Goal: Task Accomplishment & Management: Use online tool/utility

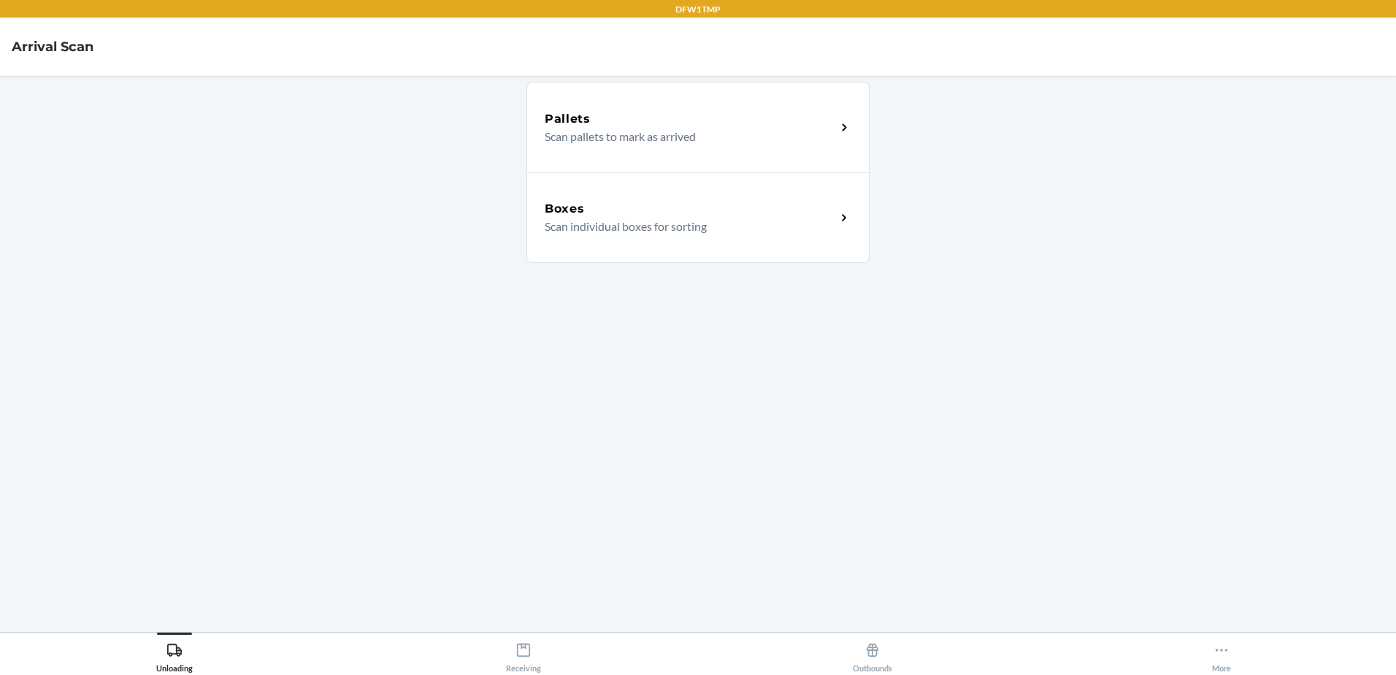
click at [735, 221] on p "Scan individual boxes for sorting" at bounding box center [685, 227] width 280 height 18
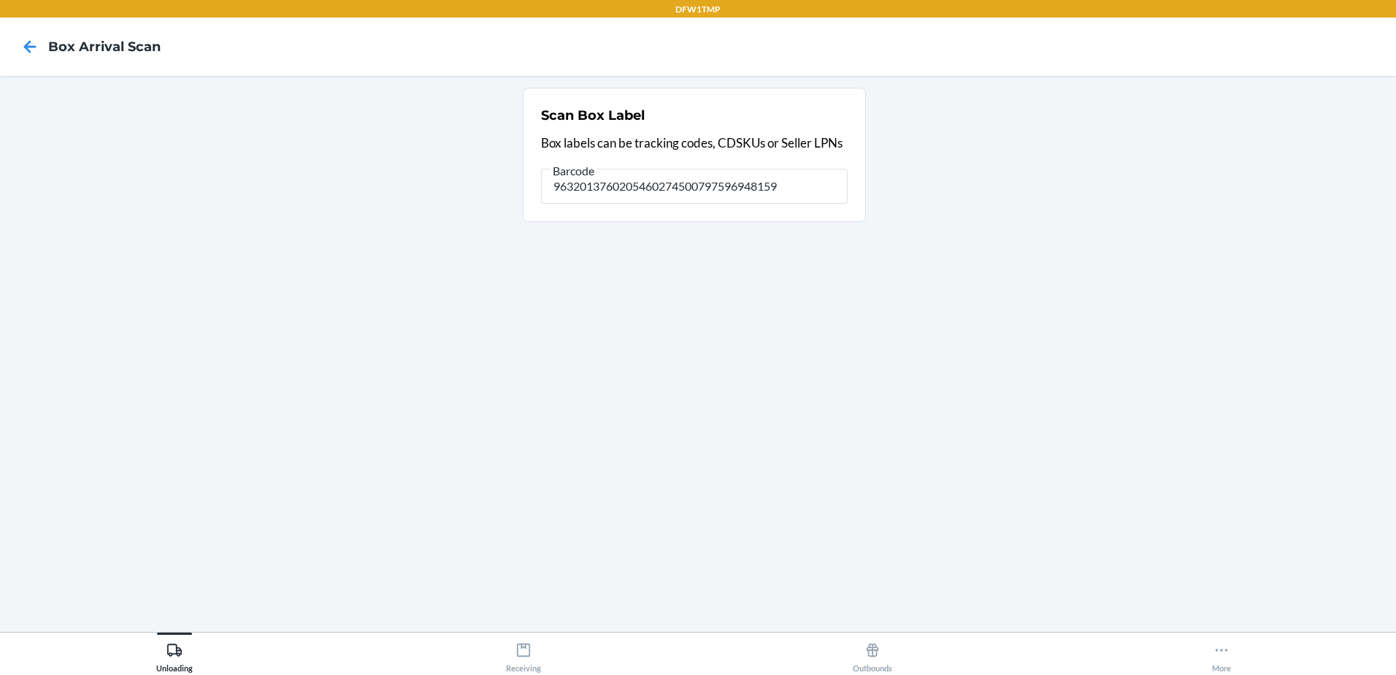
type input "9632013760205460274500797596948159"
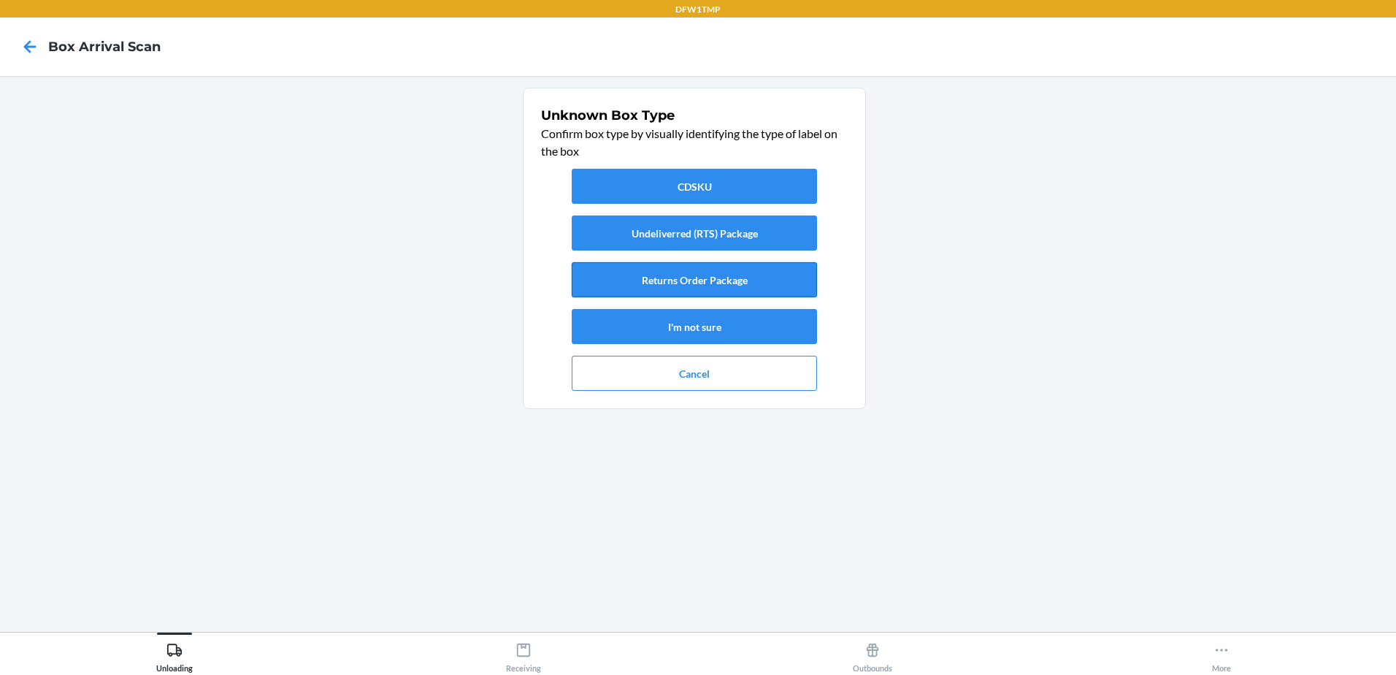
click at [659, 283] on button "Returns Order Package" at bounding box center [694, 279] width 245 height 35
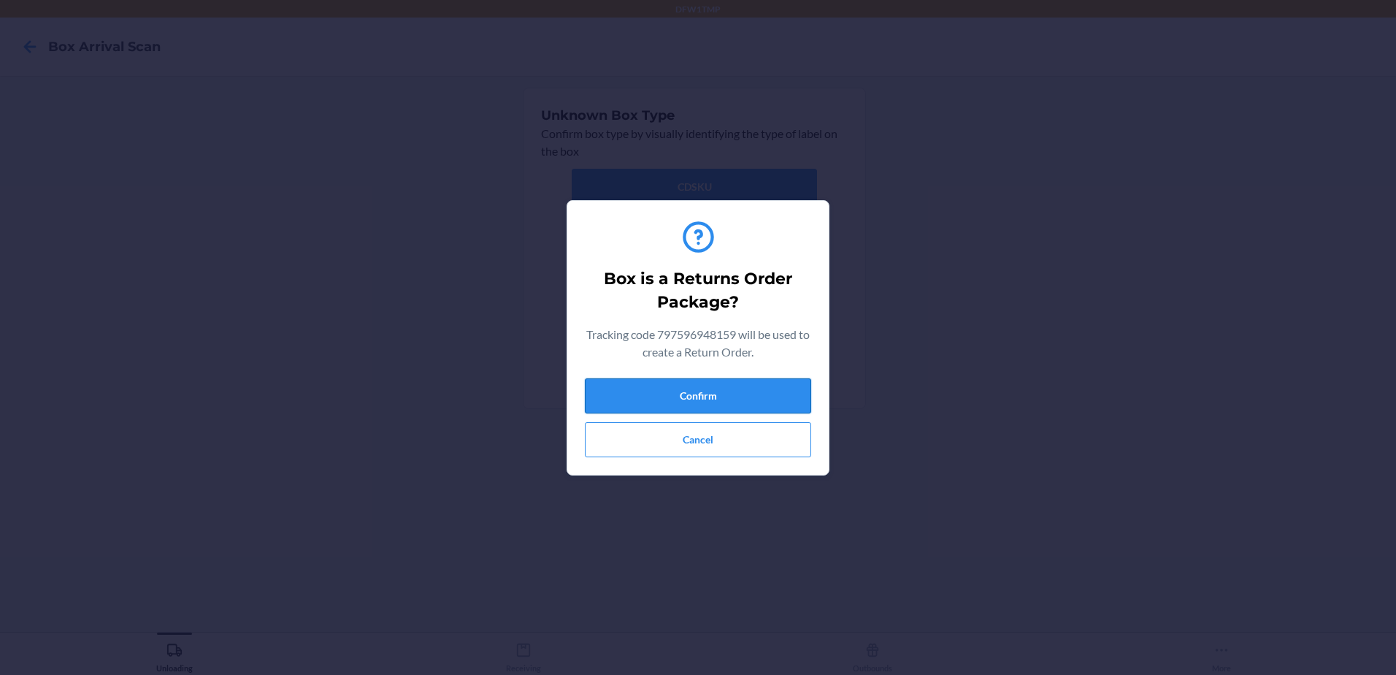
click at [696, 386] on button "Confirm" at bounding box center [698, 395] width 226 height 35
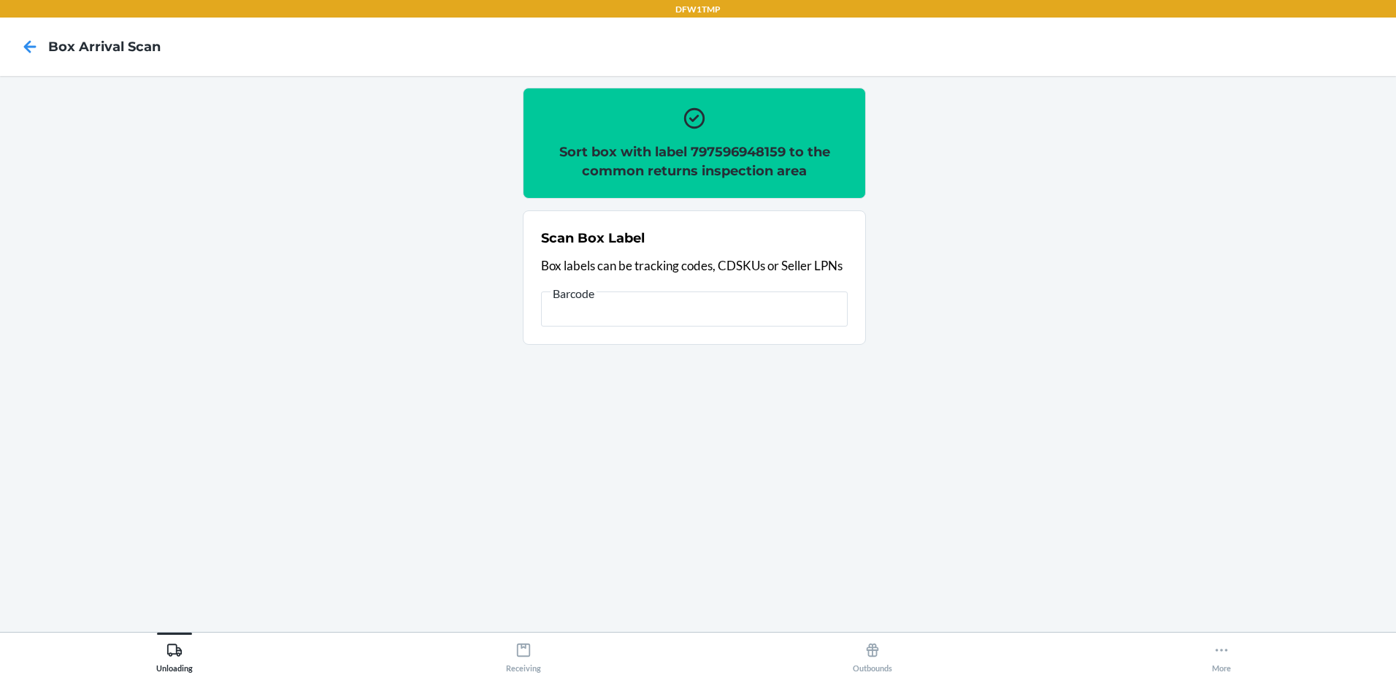
scroll to position [0, 959]
type input "[)>010275067840137797596948159FDEG2054602742481/17.00LBN2900SValleyPkwy#100Lewi…"
click at [835, 302] on input "[)>010275067840137797596948159FDEG2054602742481/17.00LBN2900SValleyPkwy#100Lewi…" at bounding box center [694, 308] width 307 height 35
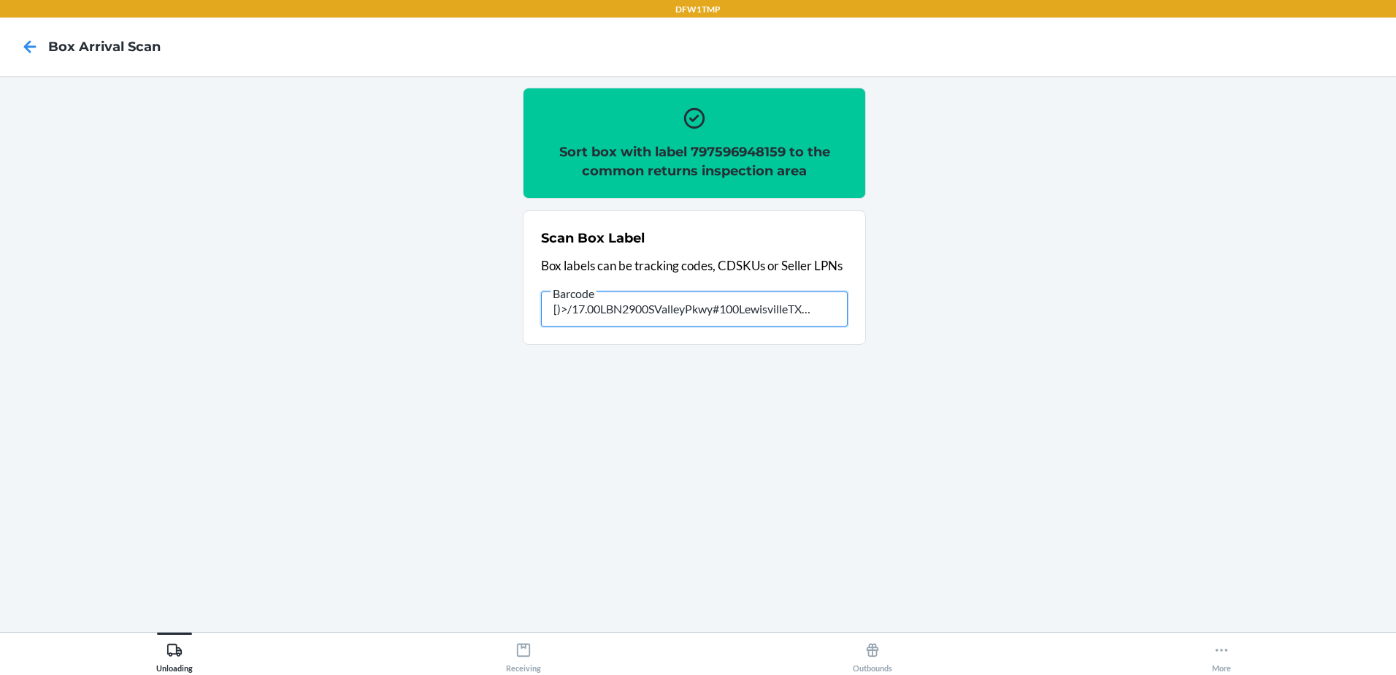
click at [822, 320] on input "[)>/17.00LBN2900SValleyPkwy#100LewisvilleTXFlexportDallas0610ZGD00911ZFlexport1…" at bounding box center [694, 308] width 307 height 35
type input "["
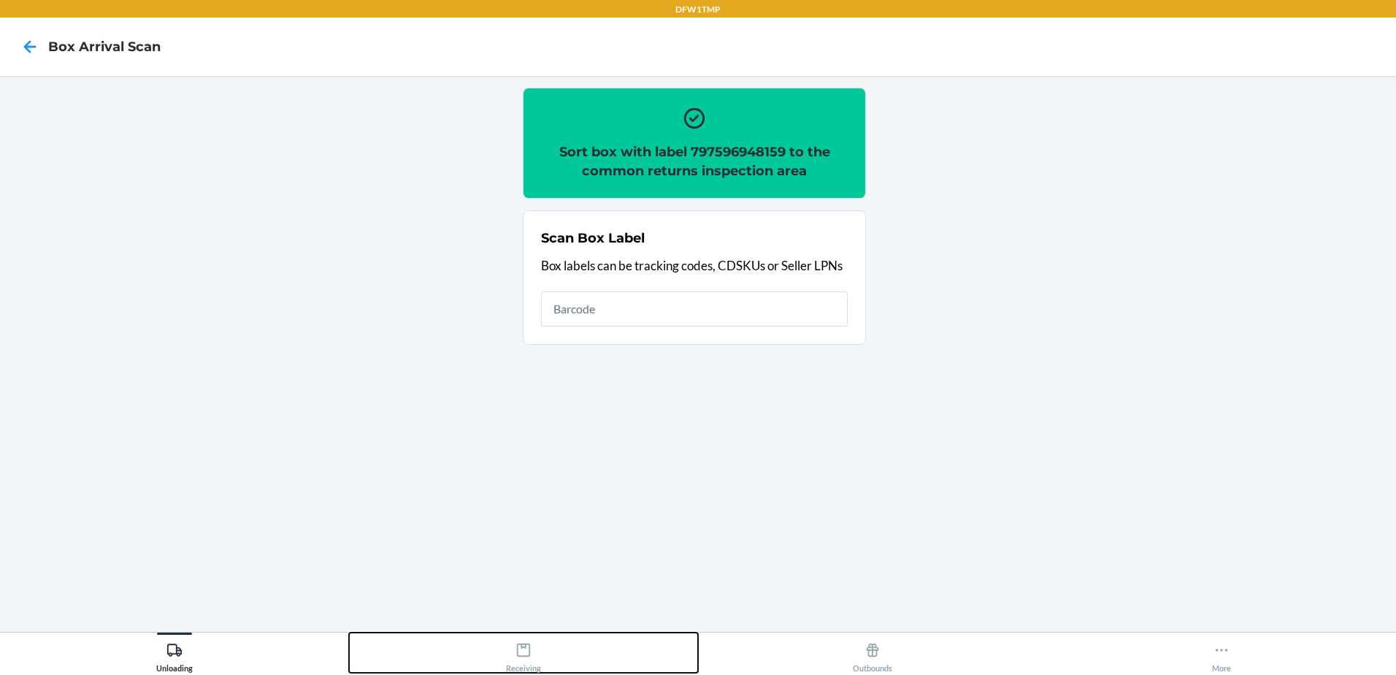
click at [503, 657] on button "Receiving" at bounding box center [523, 652] width 349 height 40
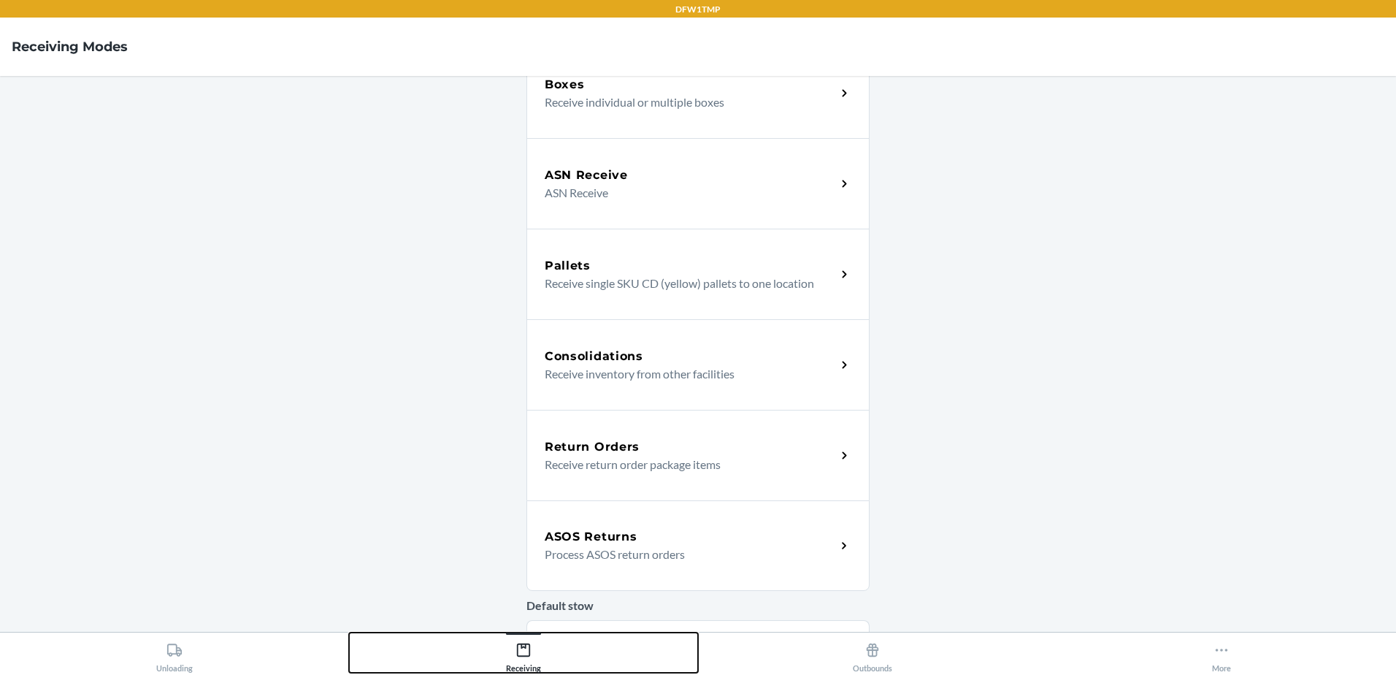
scroll to position [146, 0]
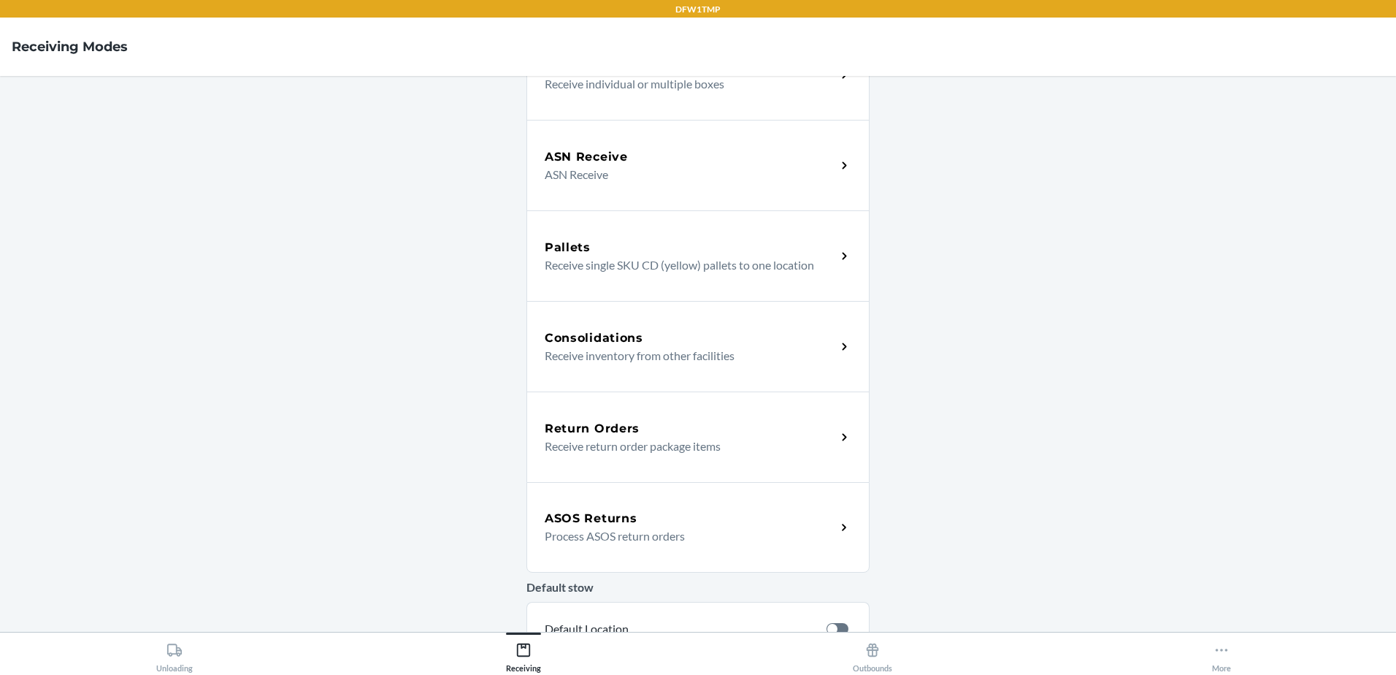
click at [641, 434] on div "Return Orders" at bounding box center [690, 429] width 291 height 18
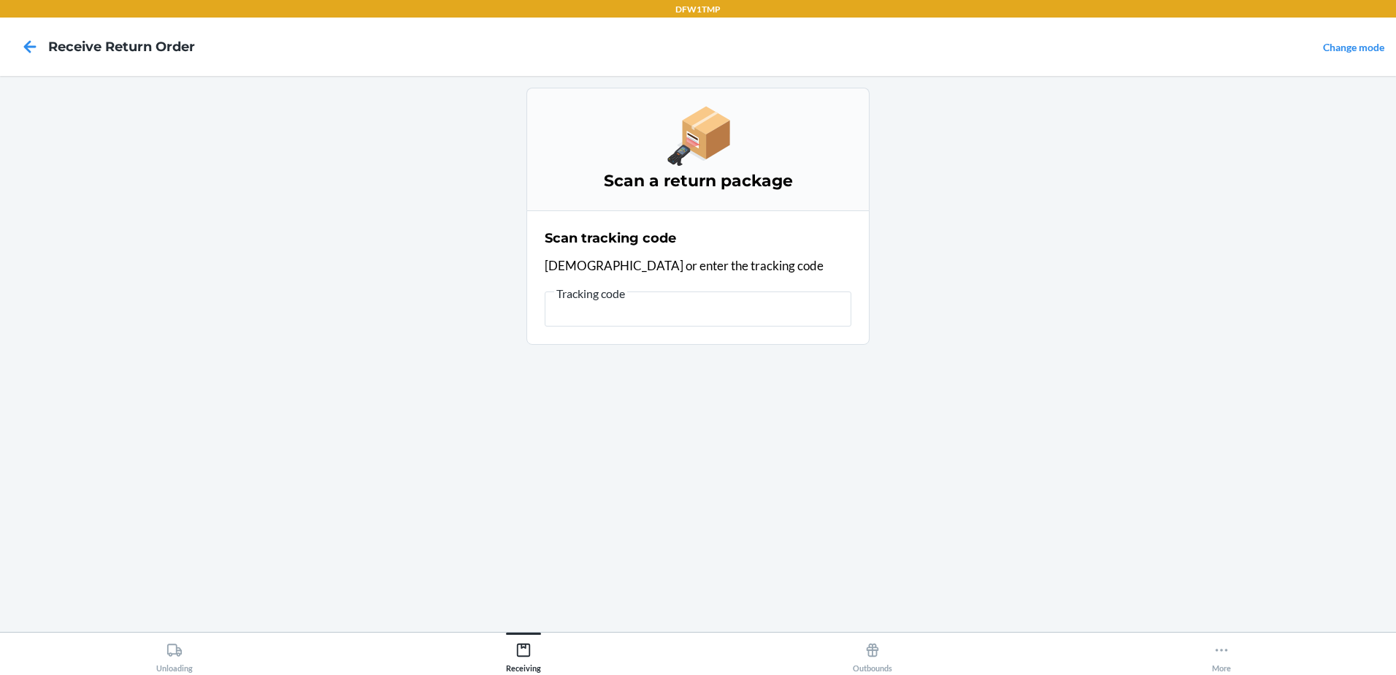
scroll to position [0, 959]
type input "[)>010275067840137797596948159FDEG2054602742481/17.00LBN2900SValleyPkwy#100Lewi…"
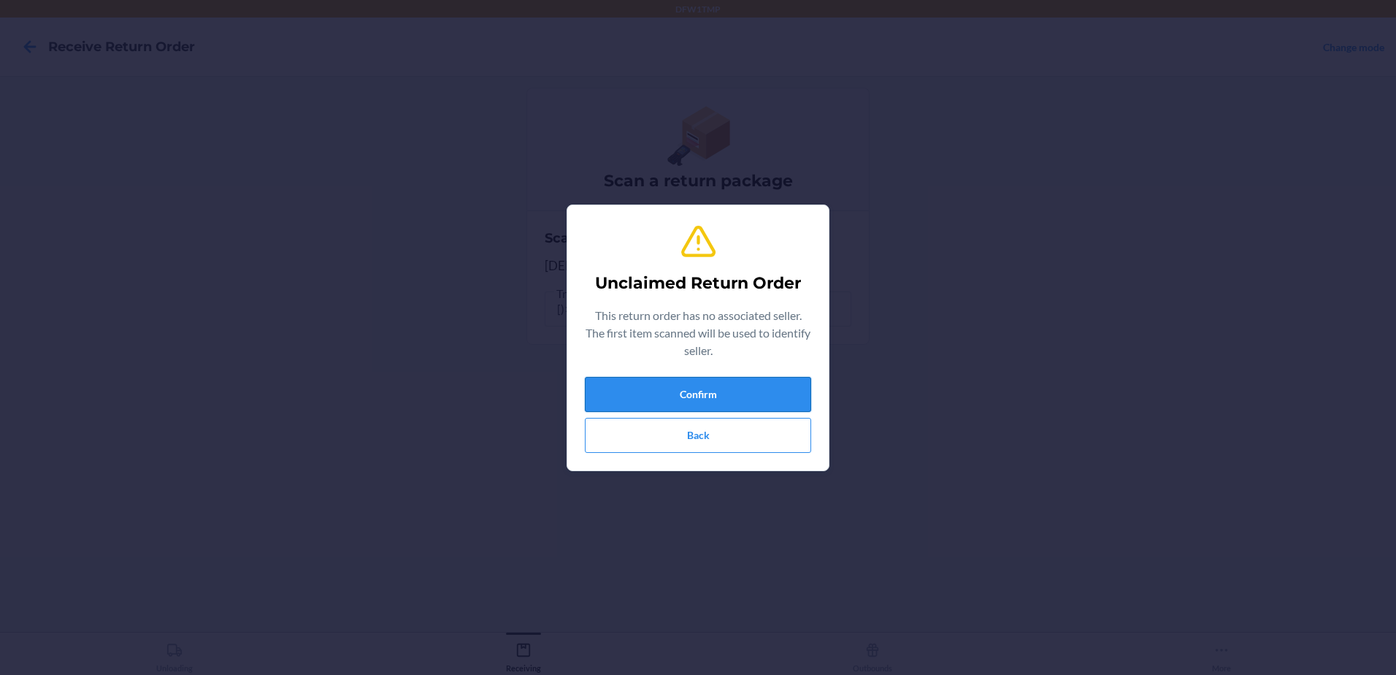
click at [651, 396] on button "Confirm" at bounding box center [698, 394] width 226 height 35
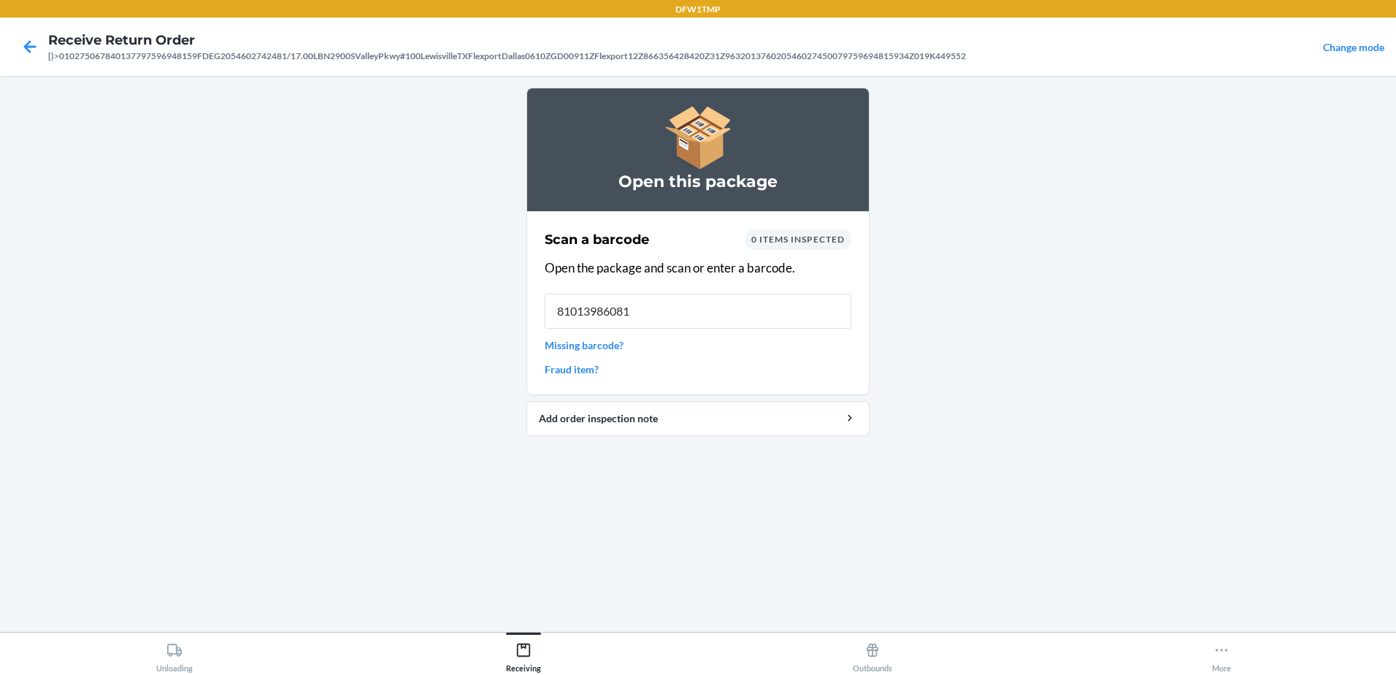
type input "810139860815"
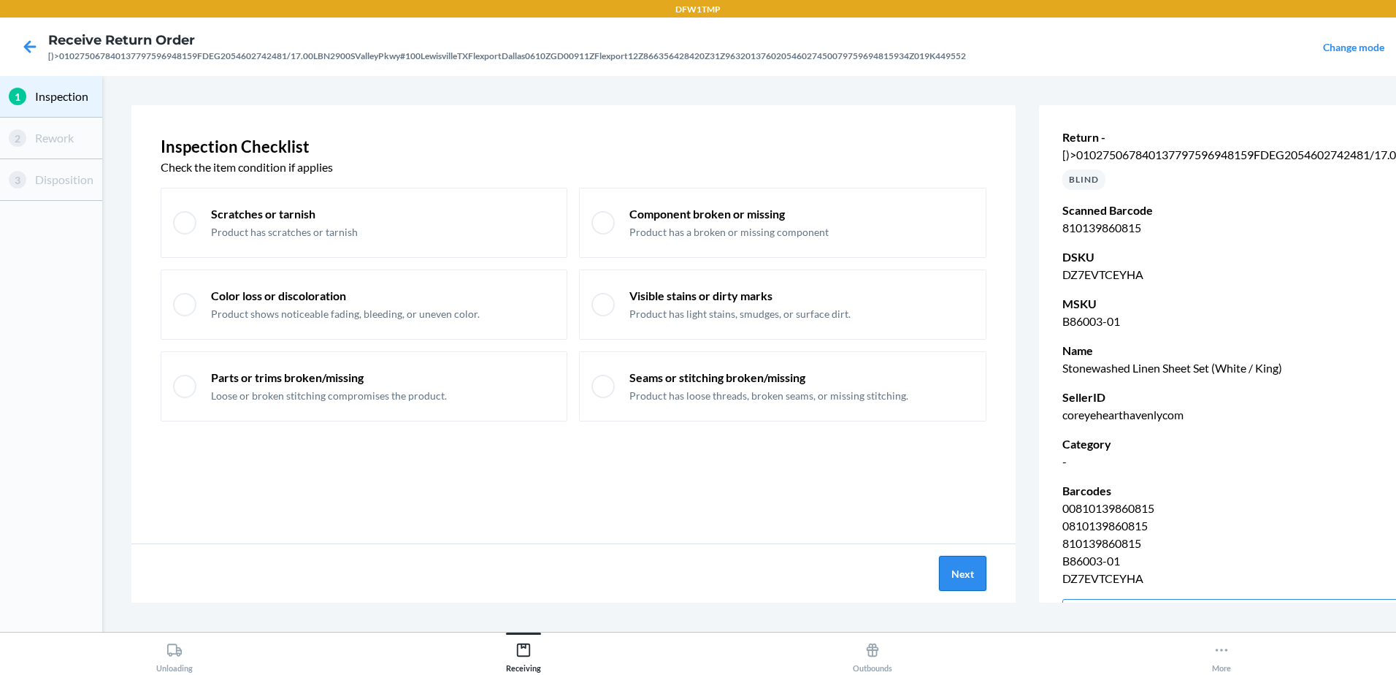
click at [960, 574] on button "Next" at bounding box center [962, 573] width 47 height 35
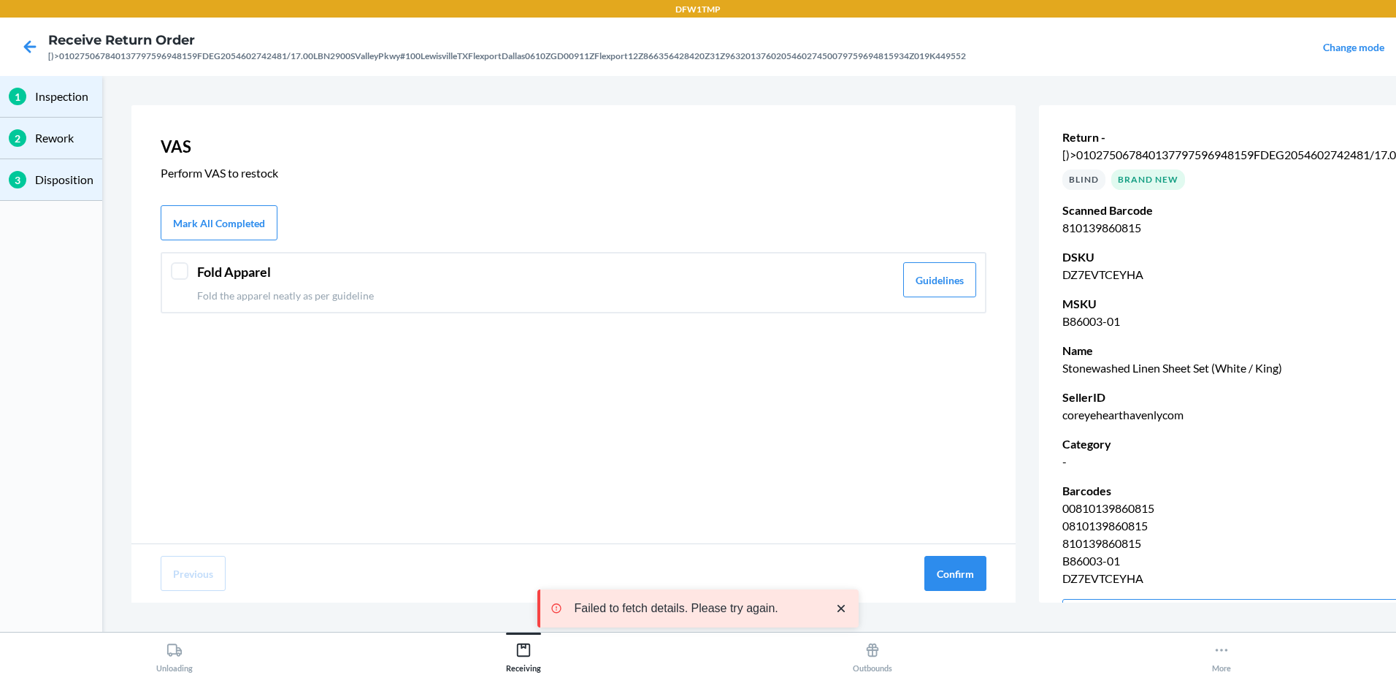
click at [182, 275] on div at bounding box center [180, 271] width 18 height 18
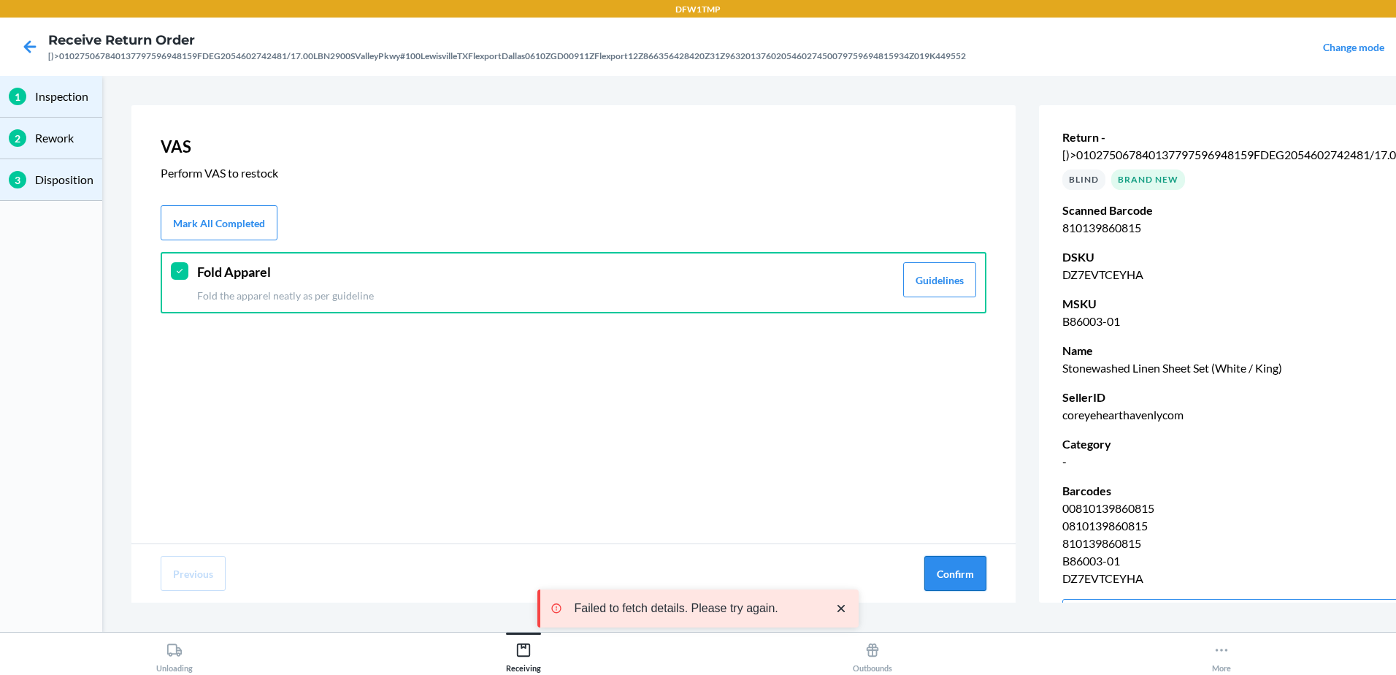
click at [950, 567] on button "Confirm" at bounding box center [955, 573] width 62 height 35
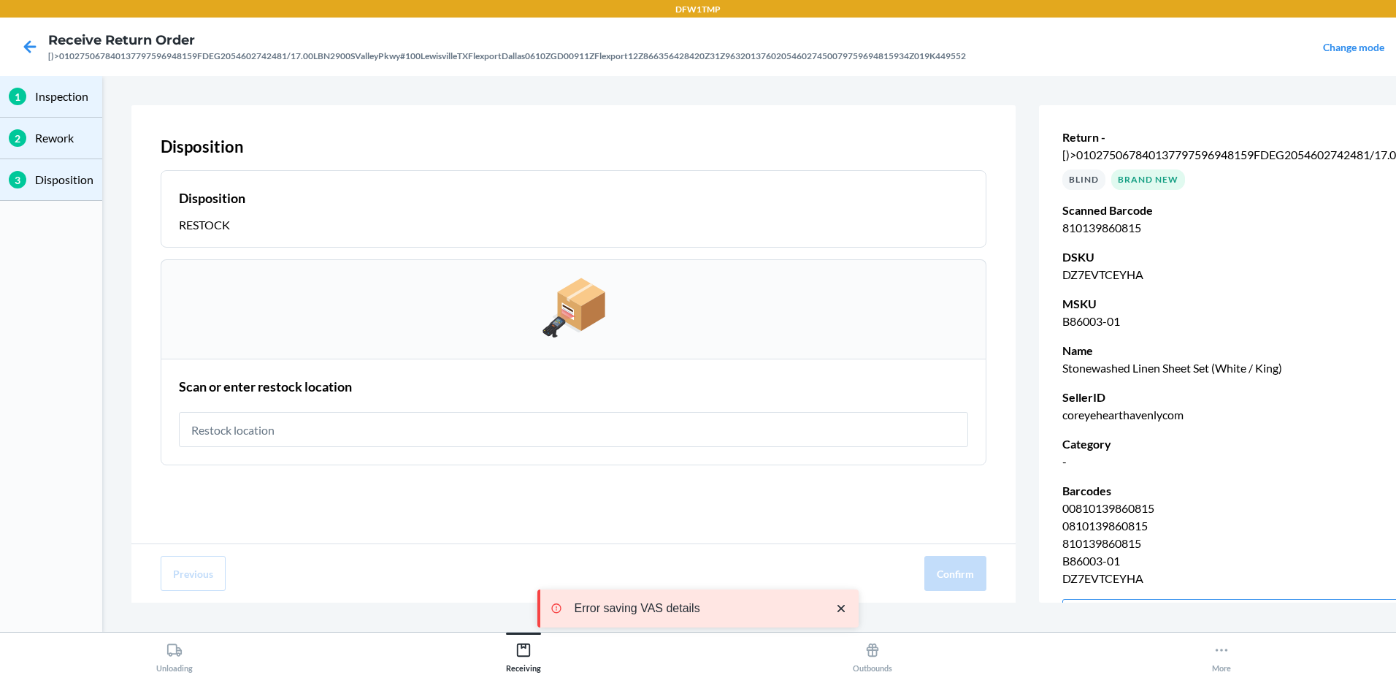
click at [247, 210] on div "Disposition RESTOCK" at bounding box center [573, 209] width 789 height 50
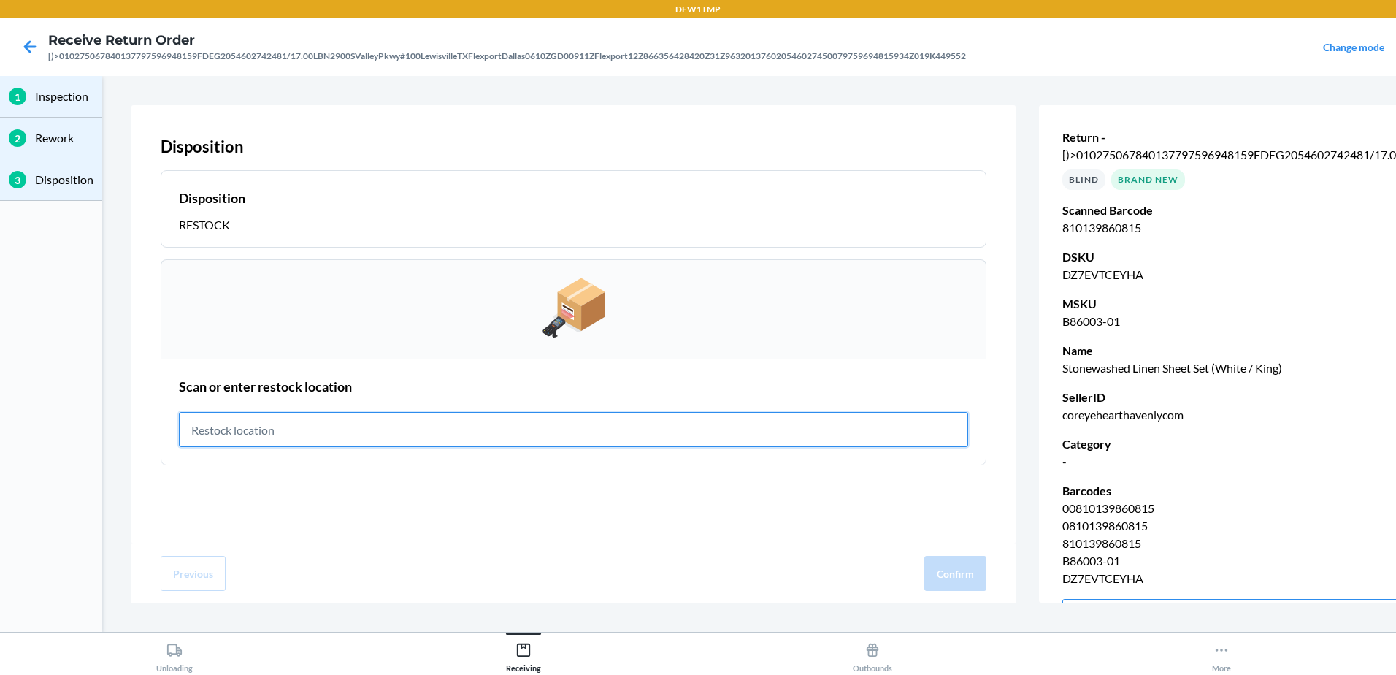
click at [269, 432] on input "text" at bounding box center [573, 429] width 789 height 35
type input "RT-06"
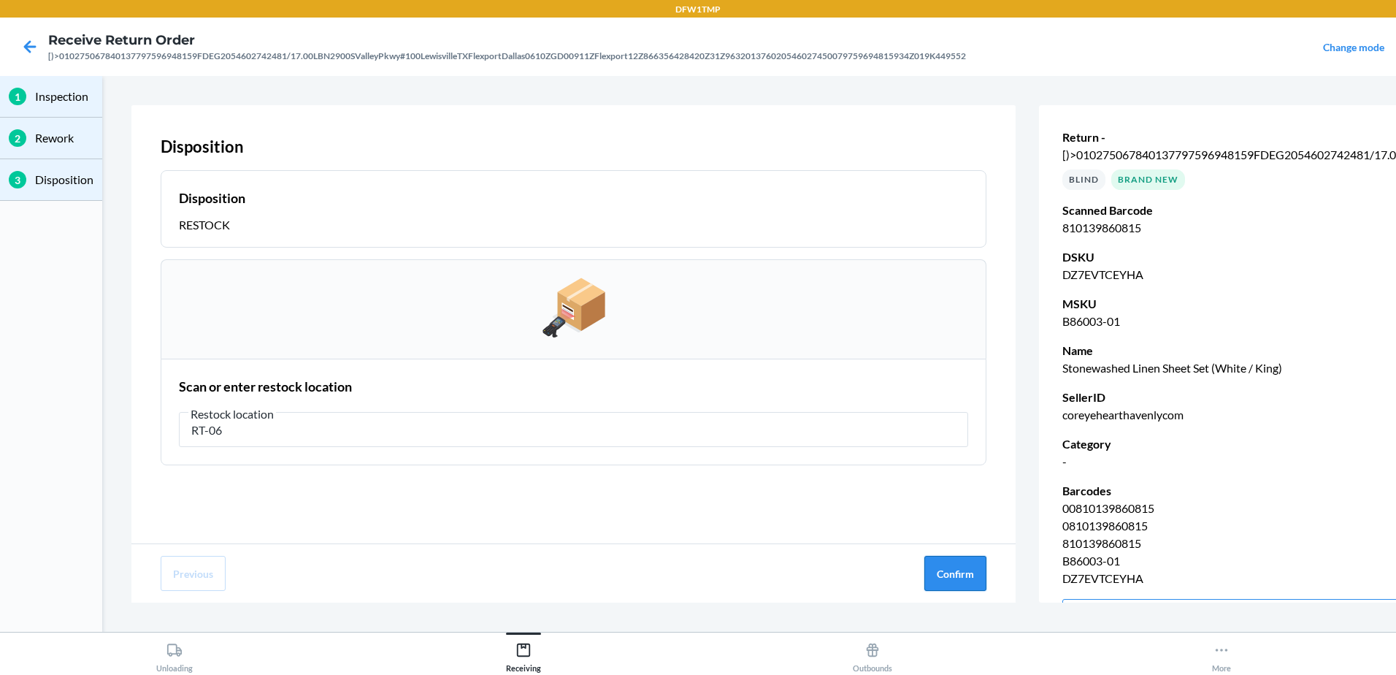
click at [952, 572] on button "Confirm" at bounding box center [955, 573] width 62 height 35
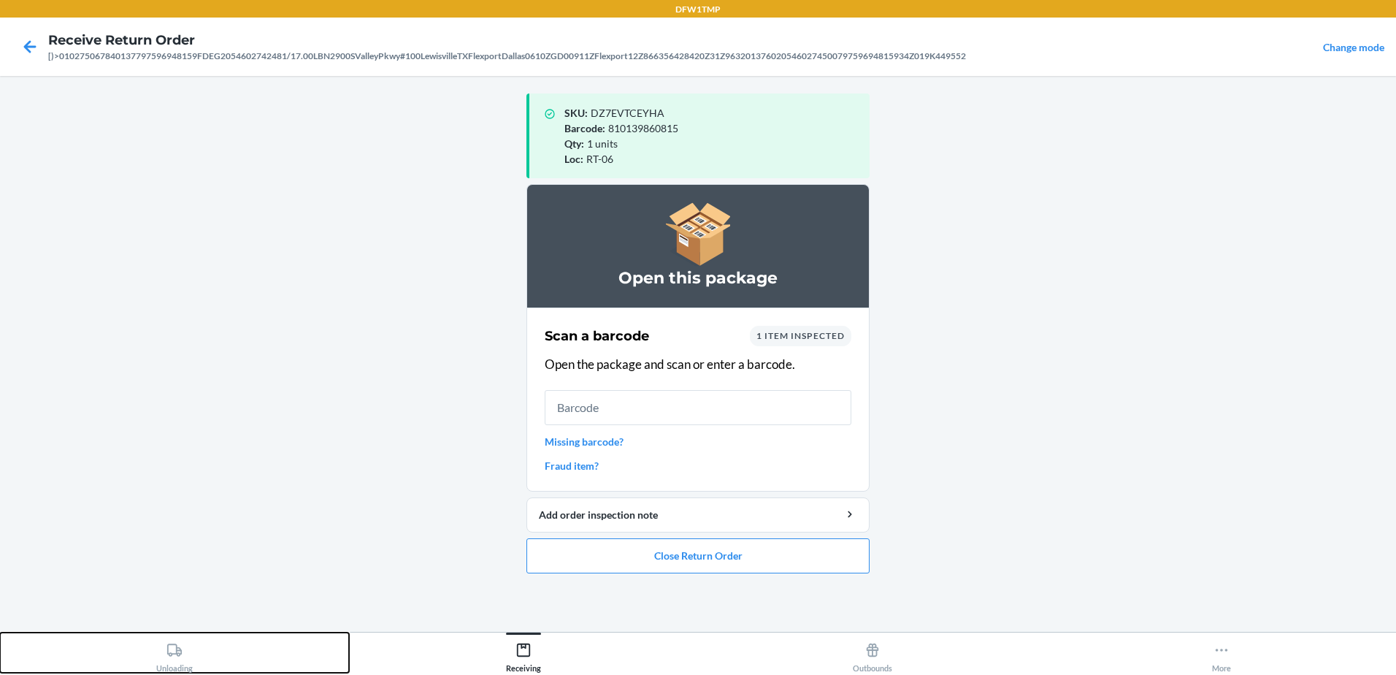
click at [177, 669] on div "Unloading" at bounding box center [174, 654] width 37 height 37
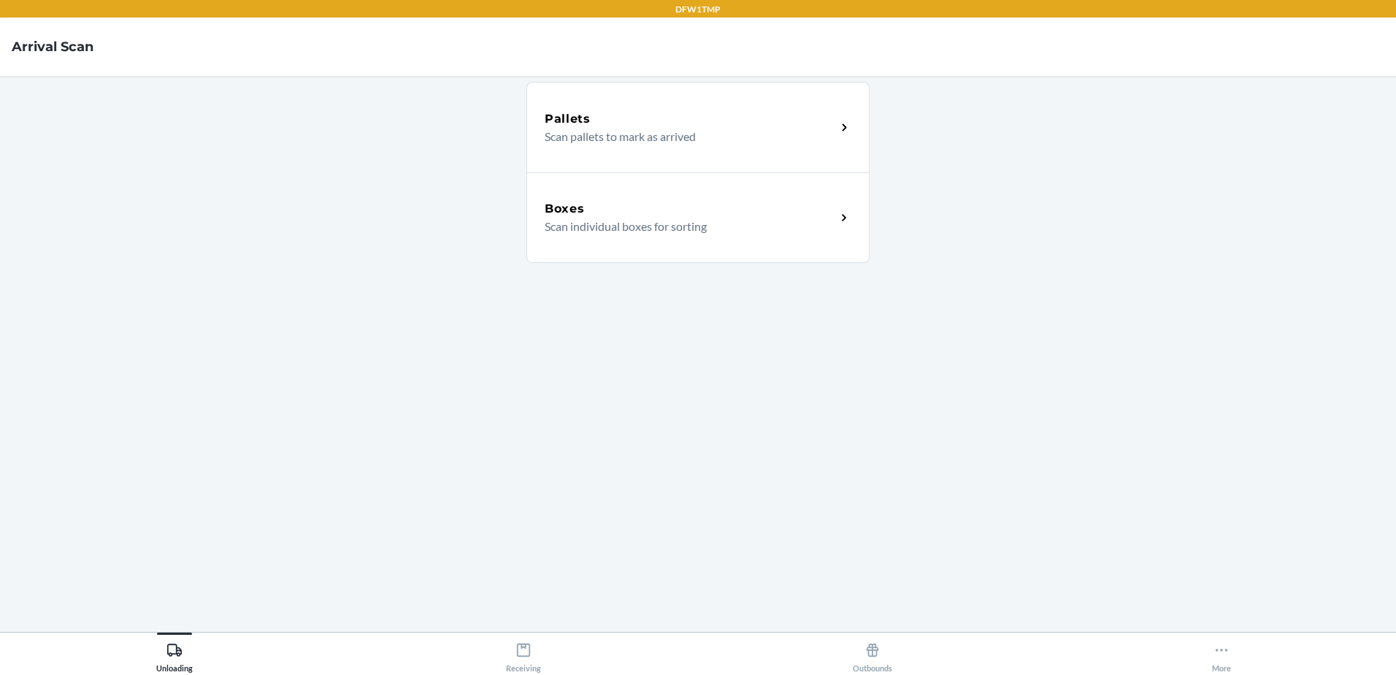
click at [602, 237] on div "Boxes Scan individual boxes for sorting" at bounding box center [697, 217] width 343 height 91
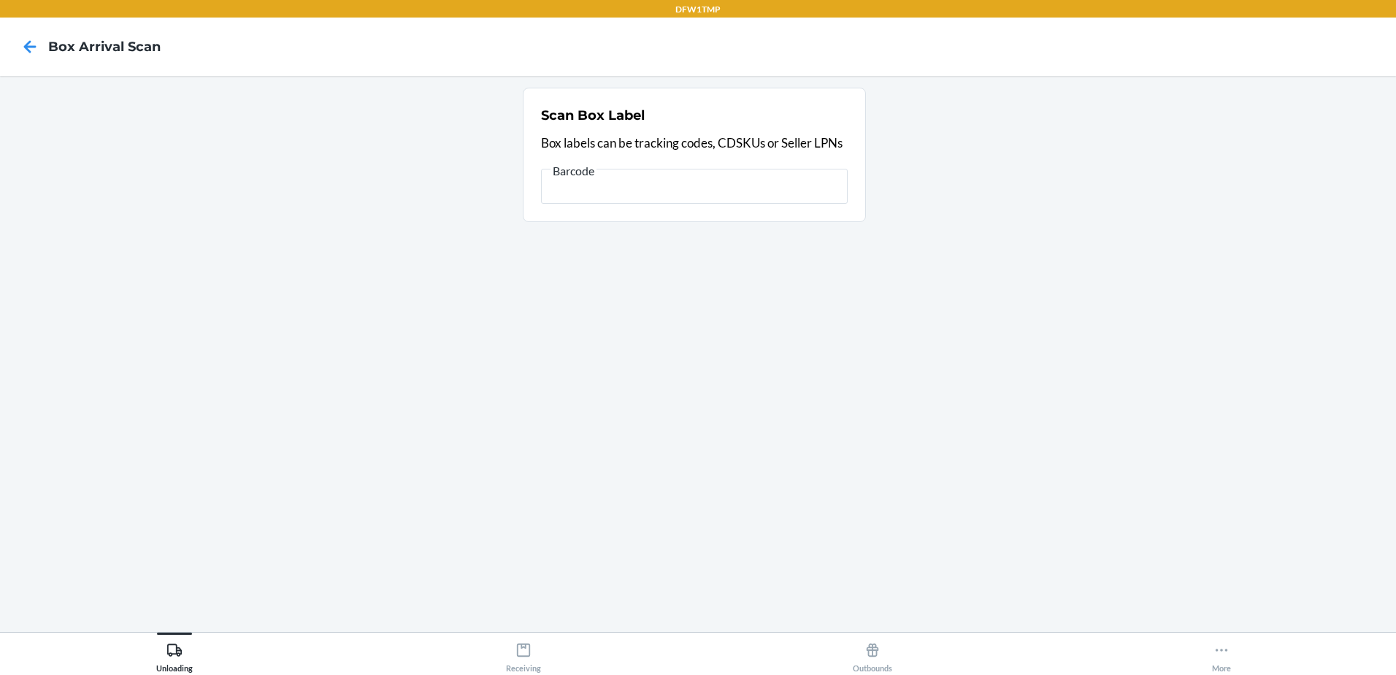
scroll to position [0, 965]
type input "[)>010275067840137797623385187FDEG2054602742601/111.00LBN2900SValleyPkwy#100Lew…"
click at [827, 186] on input "[)>010275067840137797623385187FDEG2054602742601/111.00LBN2900SValleyPkwy#100Lew…" at bounding box center [694, 186] width 307 height 35
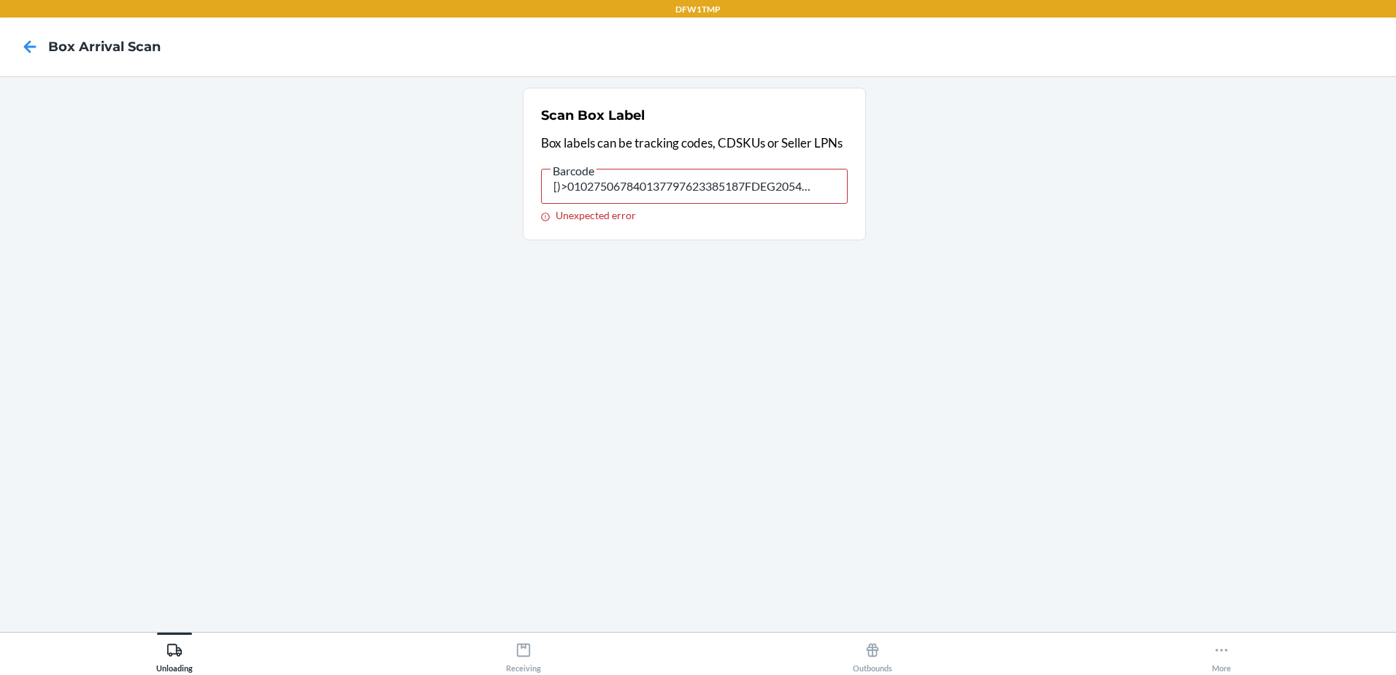
drag, startPoint x: 827, startPoint y: 186, endPoint x: 93, endPoint y: 284, distance: 741.1
click at [112, 291] on section "Scan Box Label Box labels can be tracking codes, CDSKUs or Seller LPNs Barcode …" at bounding box center [698, 354] width 1373 height 532
type input "9632013760205460274500797623385187"
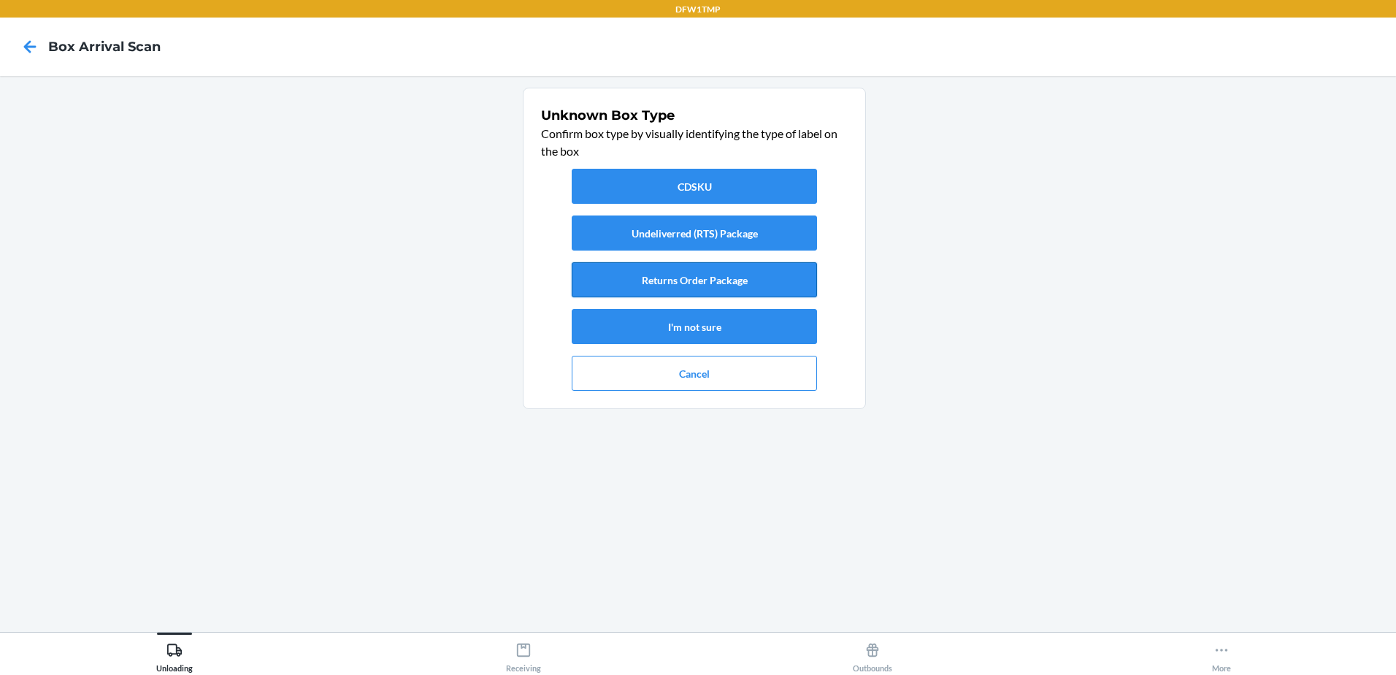
click at [638, 287] on button "Returns Order Package" at bounding box center [694, 279] width 245 height 35
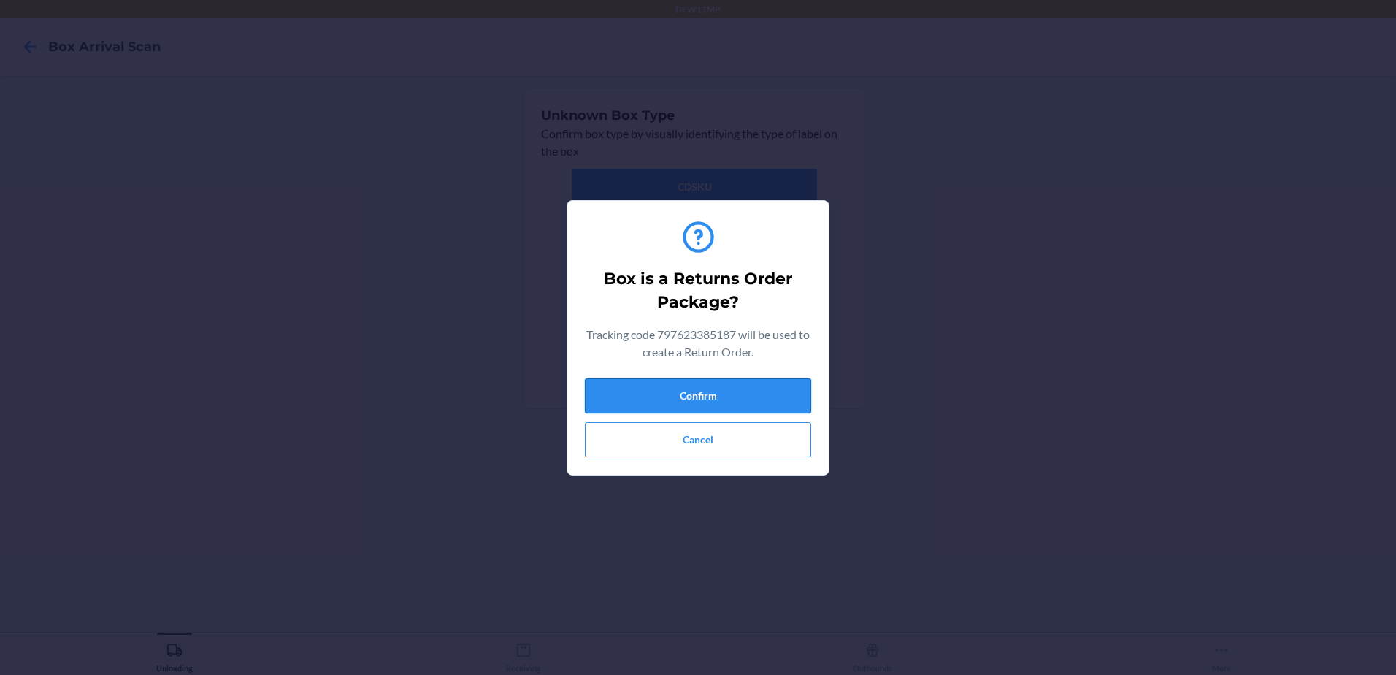
click at [656, 390] on button "Confirm" at bounding box center [698, 395] width 226 height 35
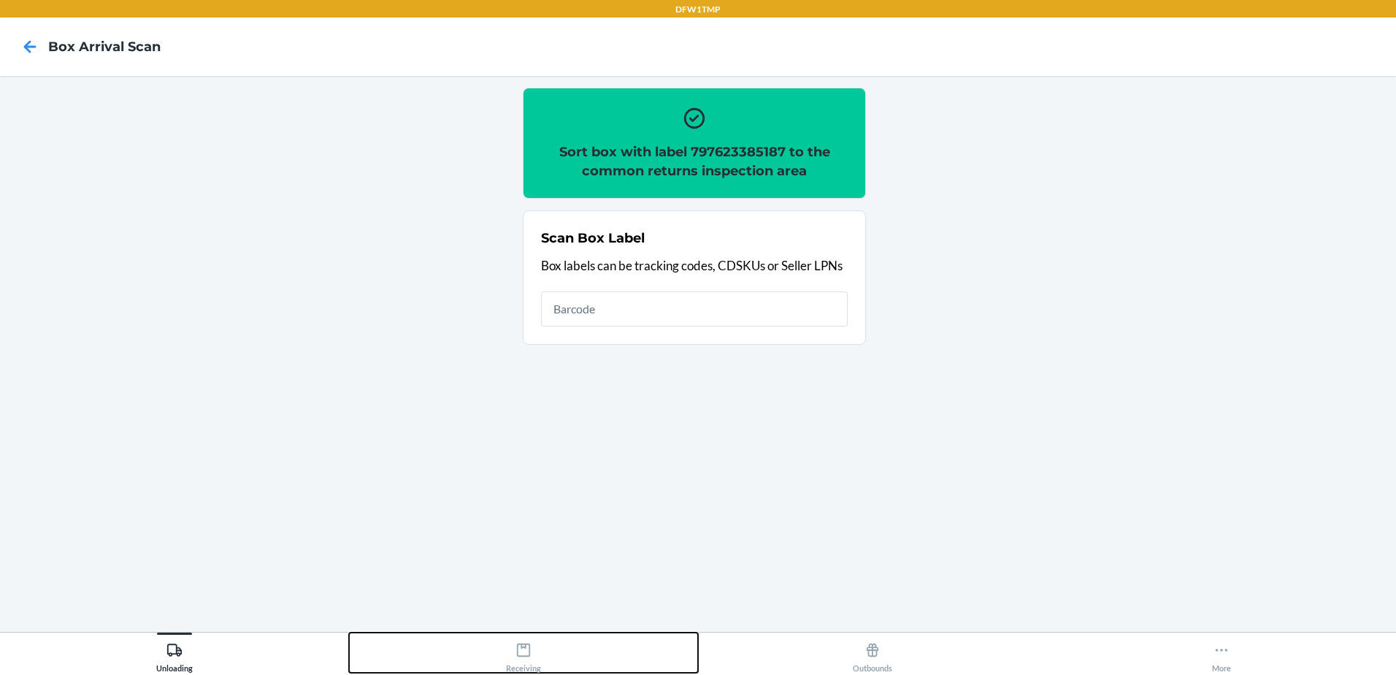
click at [513, 651] on div "Receiving" at bounding box center [523, 654] width 35 height 37
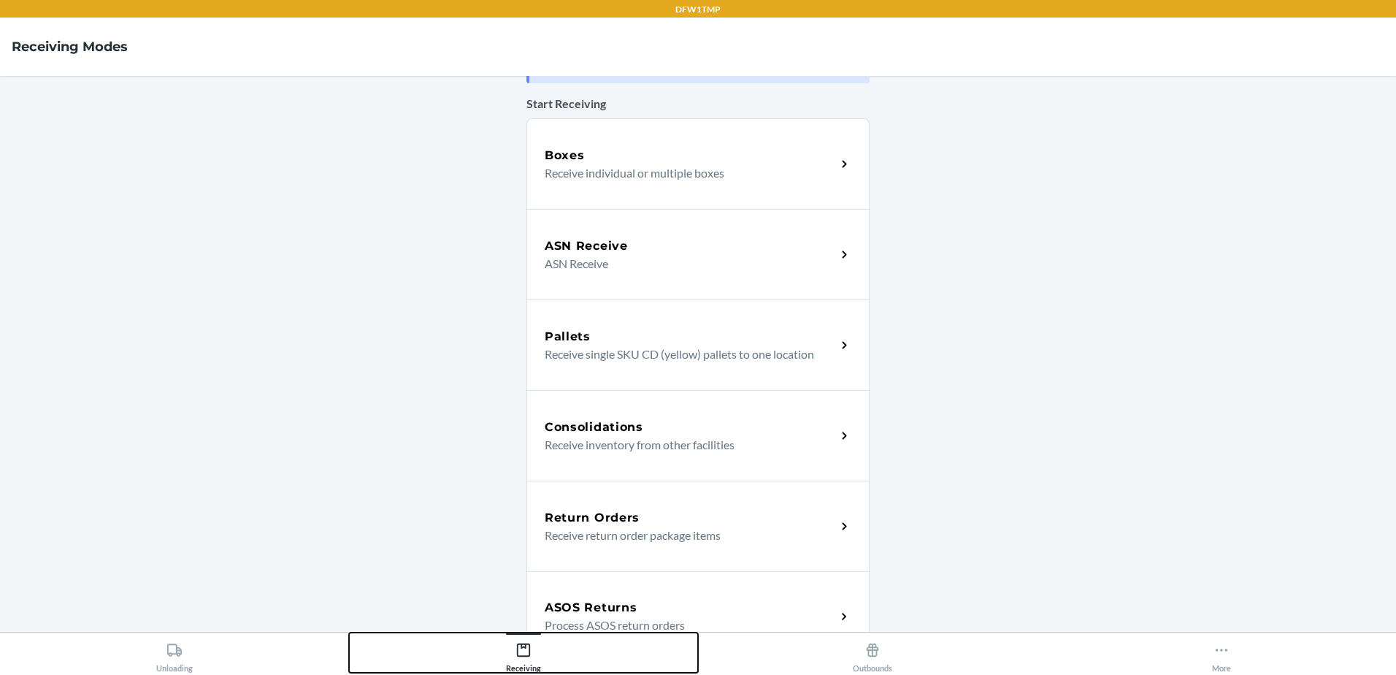
scroll to position [73, 0]
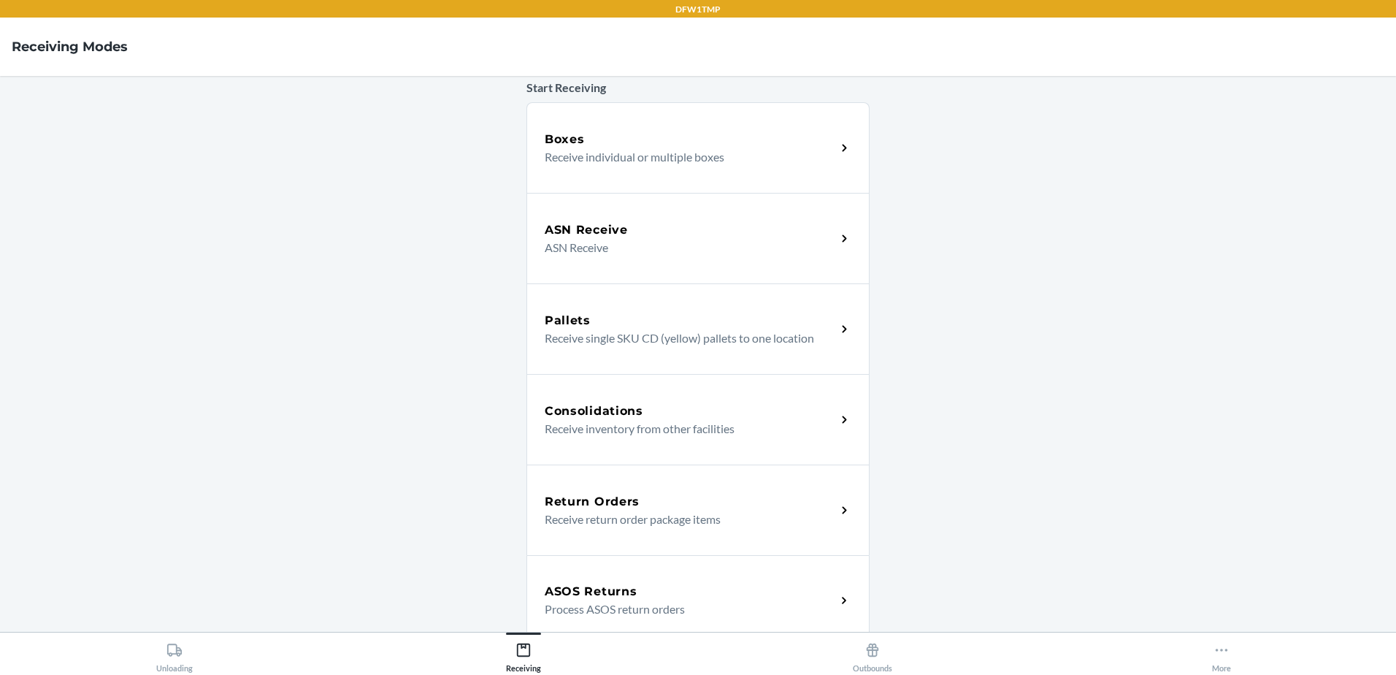
click at [608, 524] on p "Receive return order package items" at bounding box center [685, 519] width 280 height 18
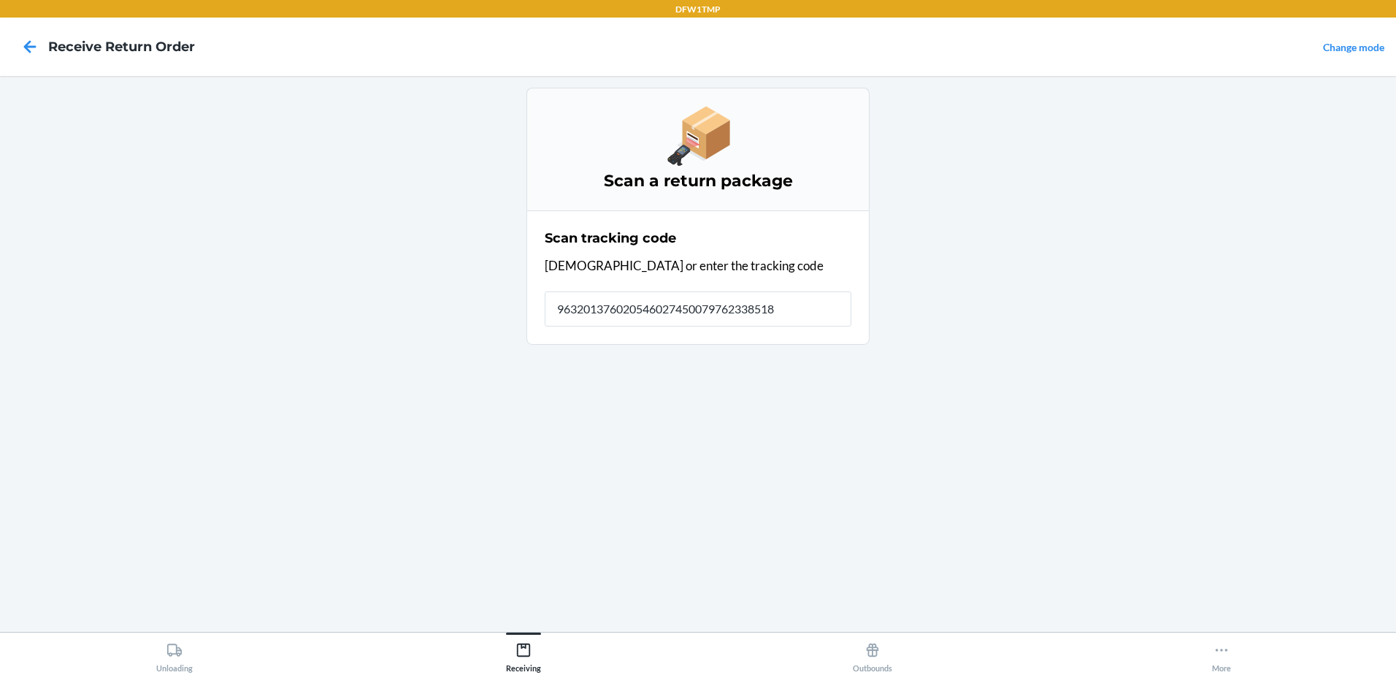
type input "9632013760205460274500797623385187"
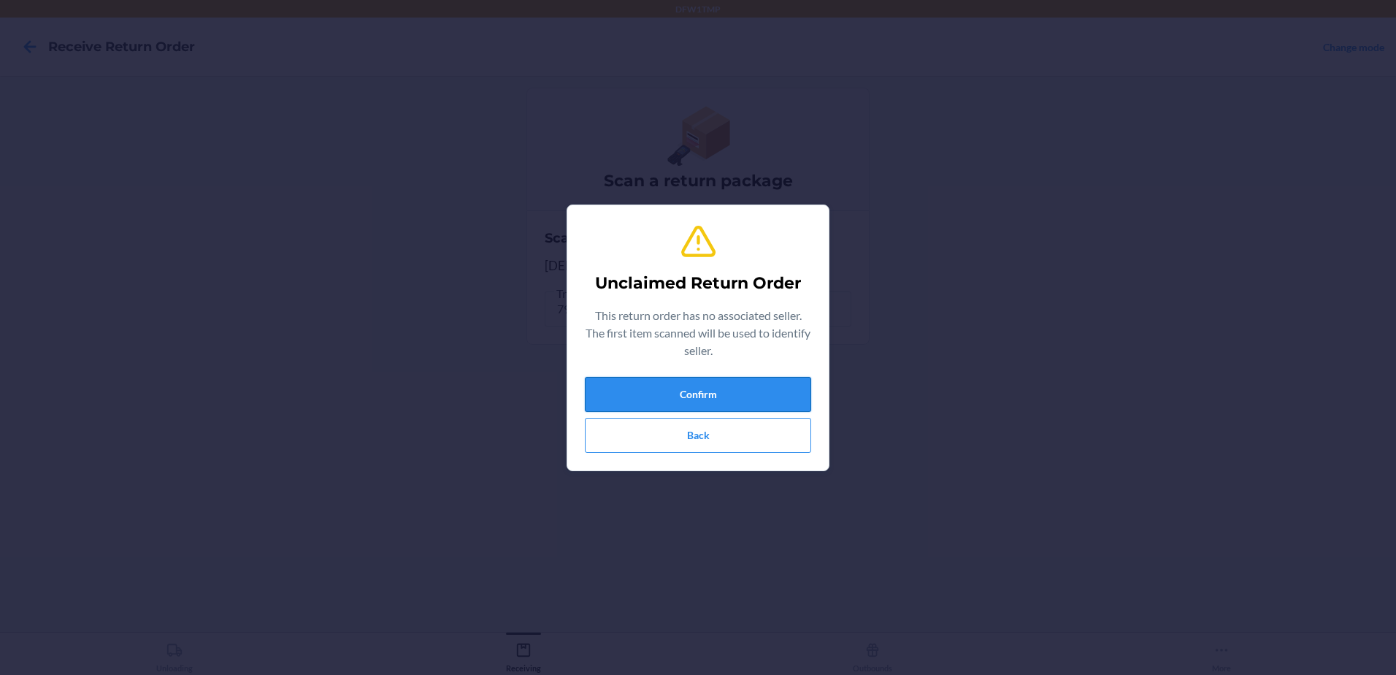
click at [687, 396] on button "Confirm" at bounding box center [698, 394] width 226 height 35
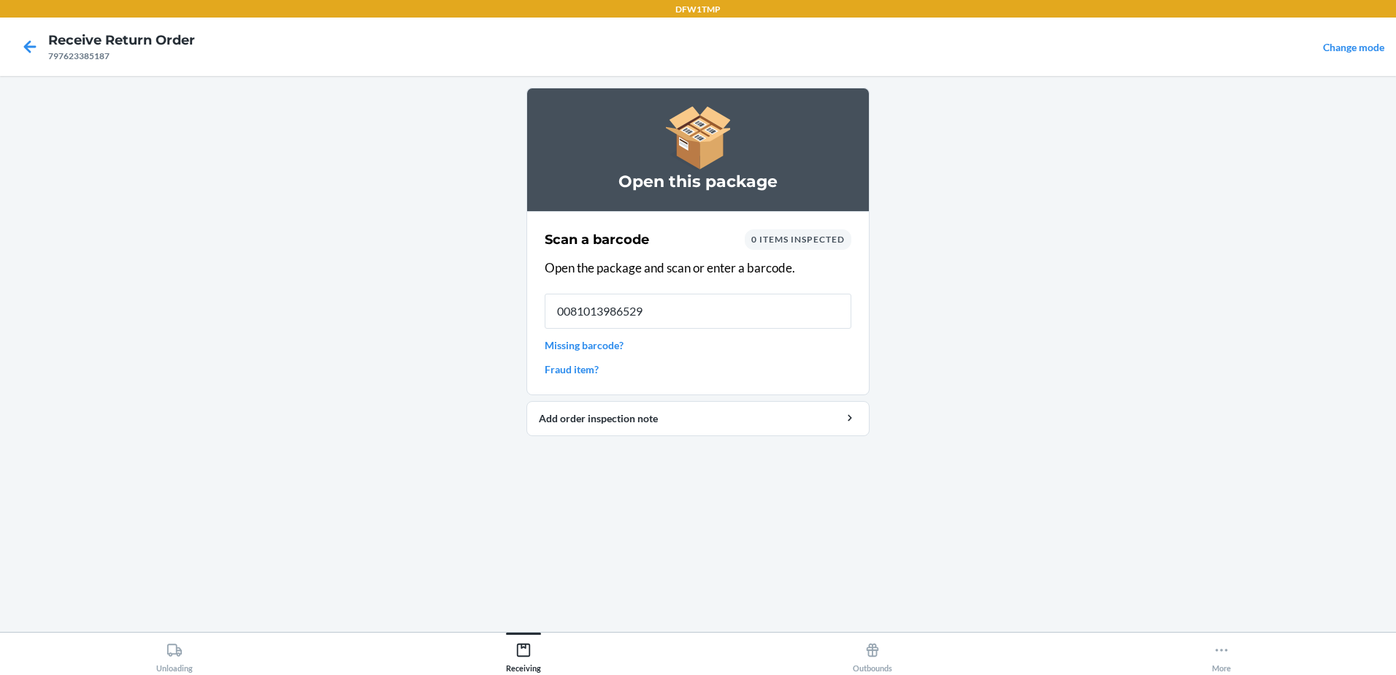
type input "00810139865292"
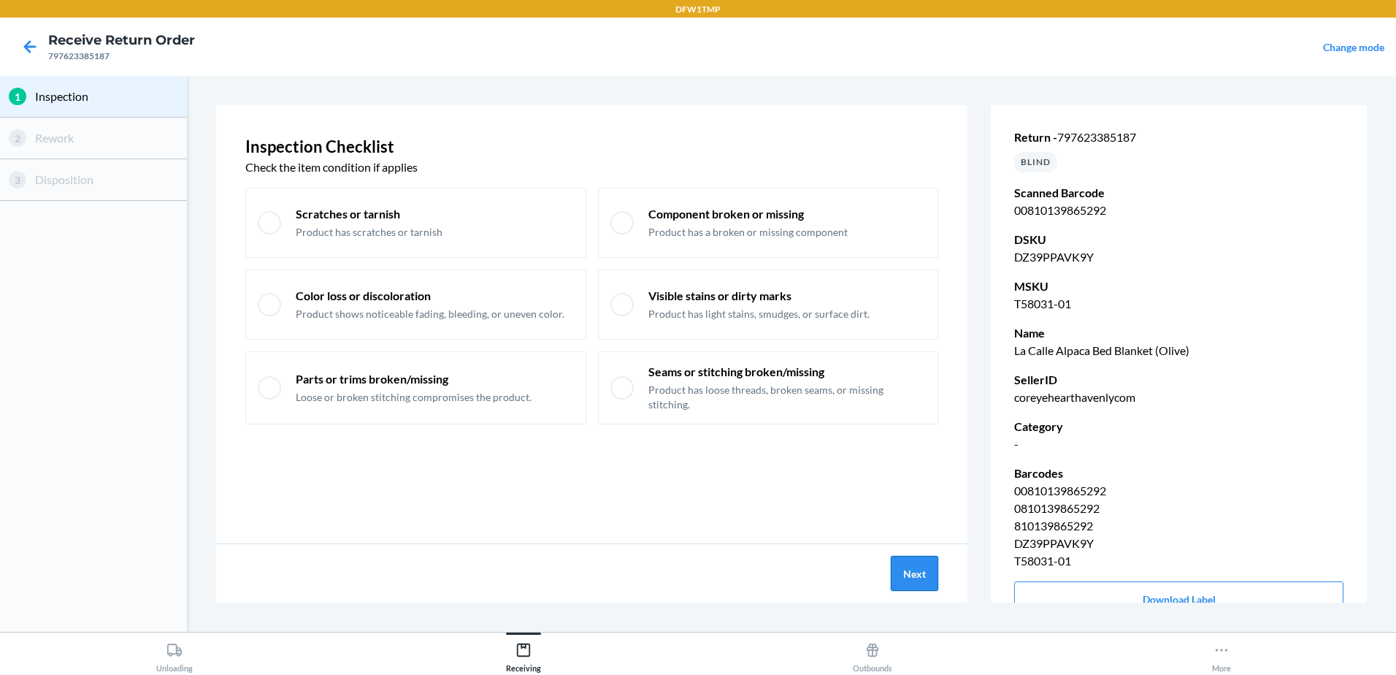
click at [908, 564] on button "Next" at bounding box center [914, 573] width 47 height 35
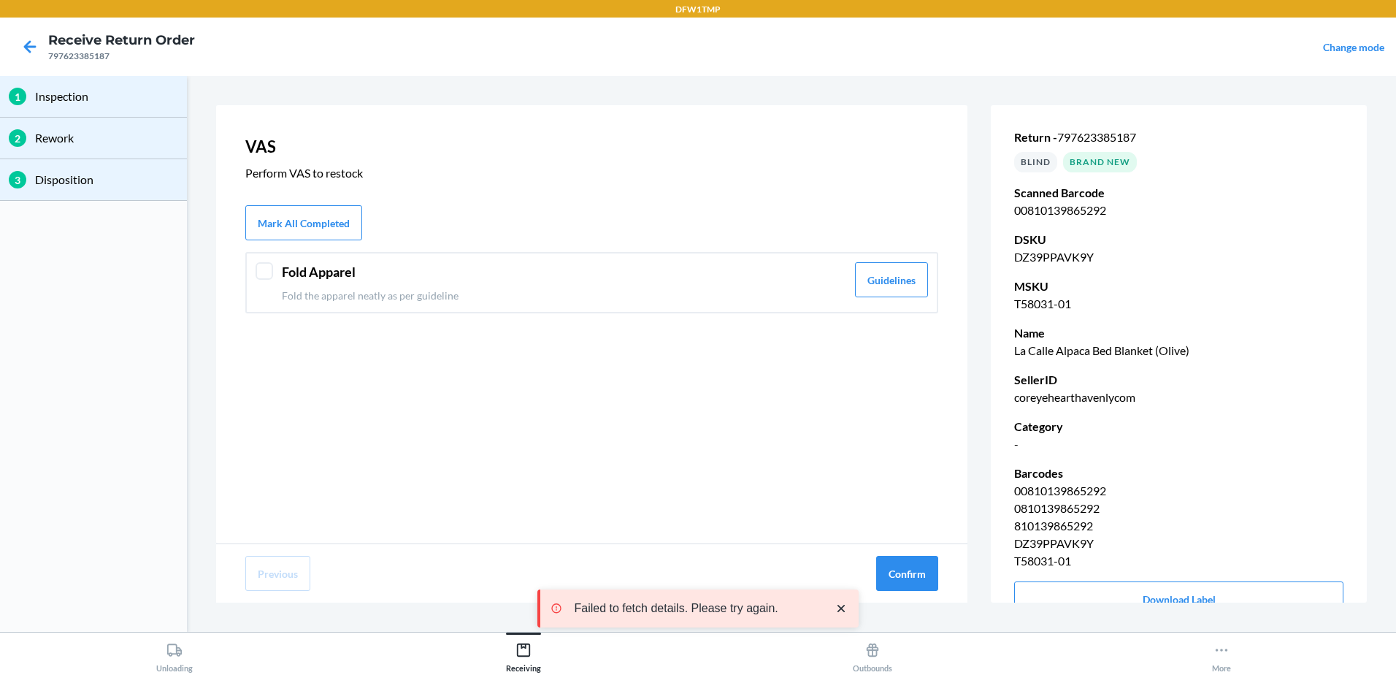
click at [263, 274] on div at bounding box center [265, 271] width 18 height 18
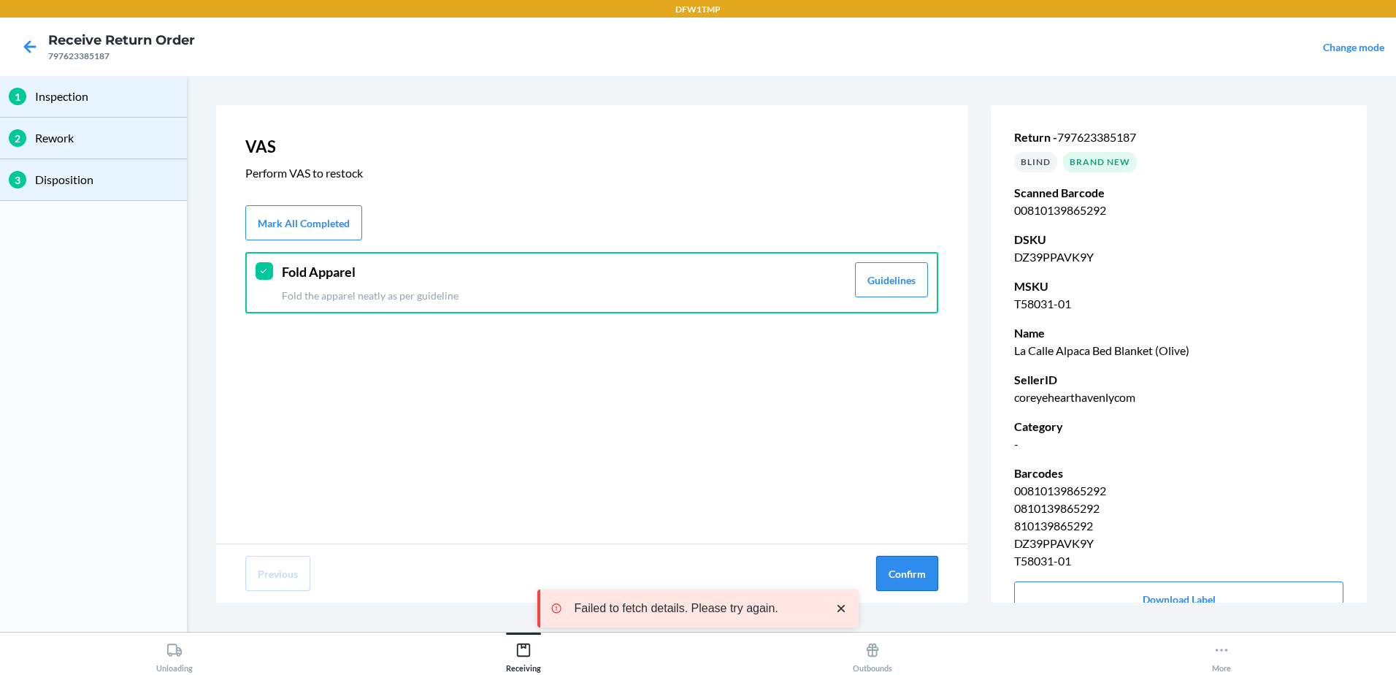
click at [921, 576] on button "Confirm" at bounding box center [907, 573] width 62 height 35
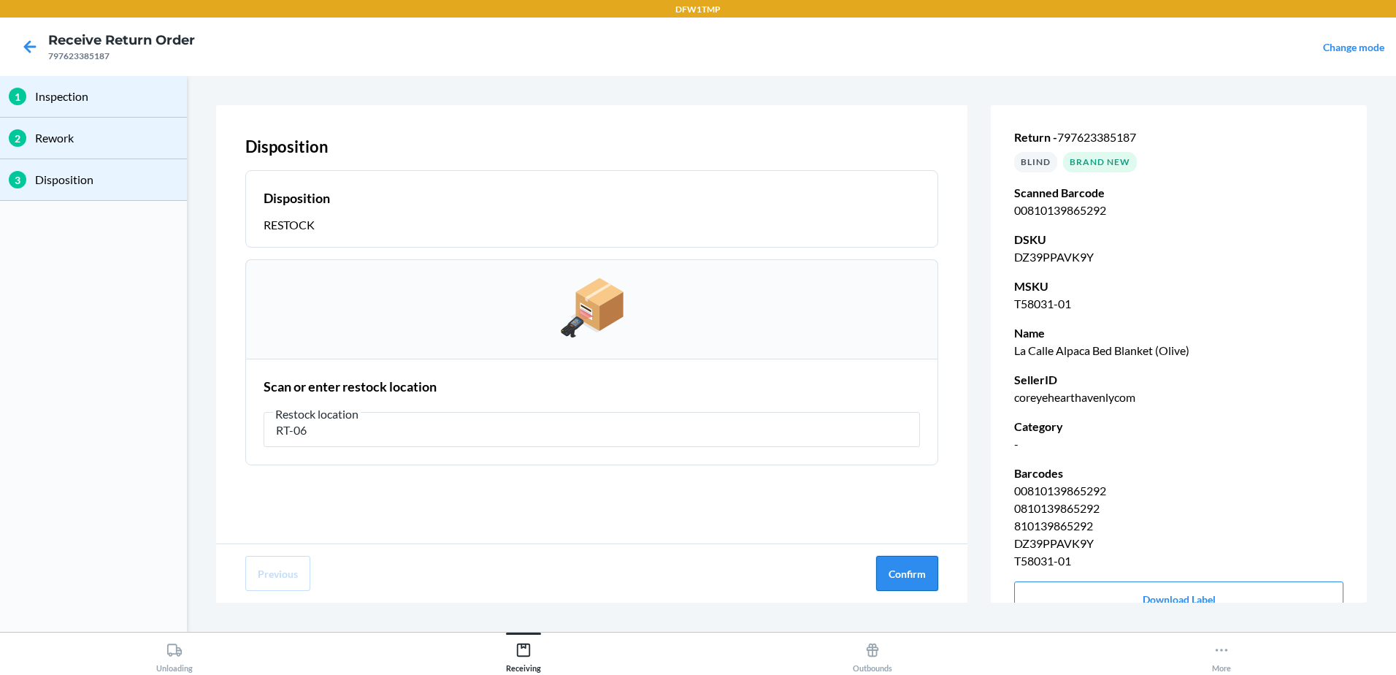
type input "RT-06"
click at [913, 567] on button "Confirm" at bounding box center [907, 573] width 62 height 35
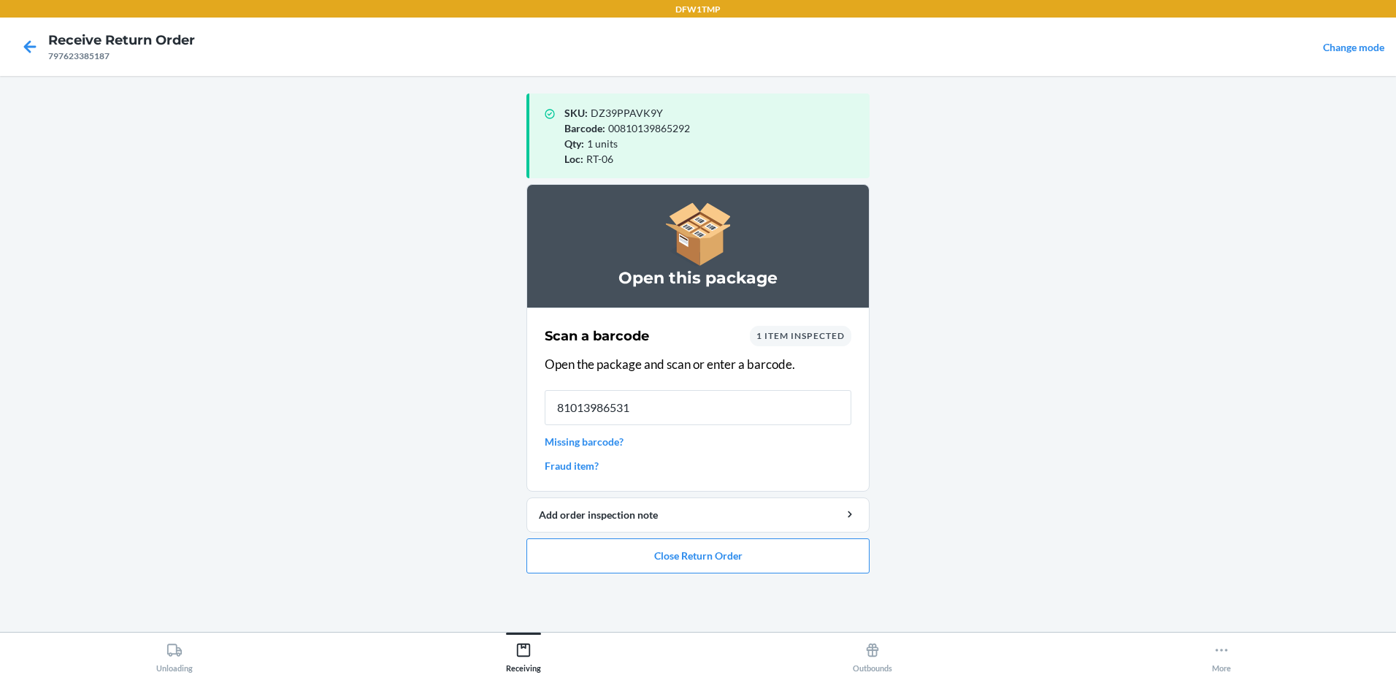
type input "810139865315"
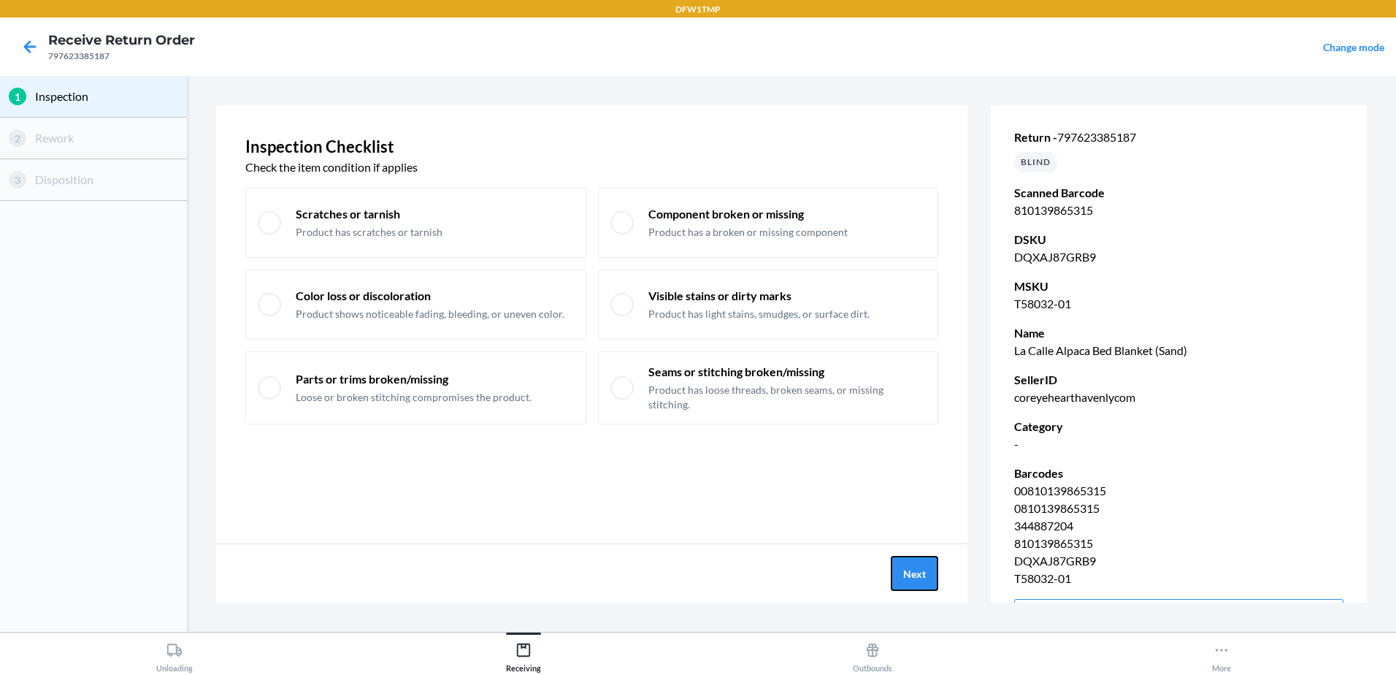
click at [913, 567] on button "Next" at bounding box center [914, 573] width 47 height 35
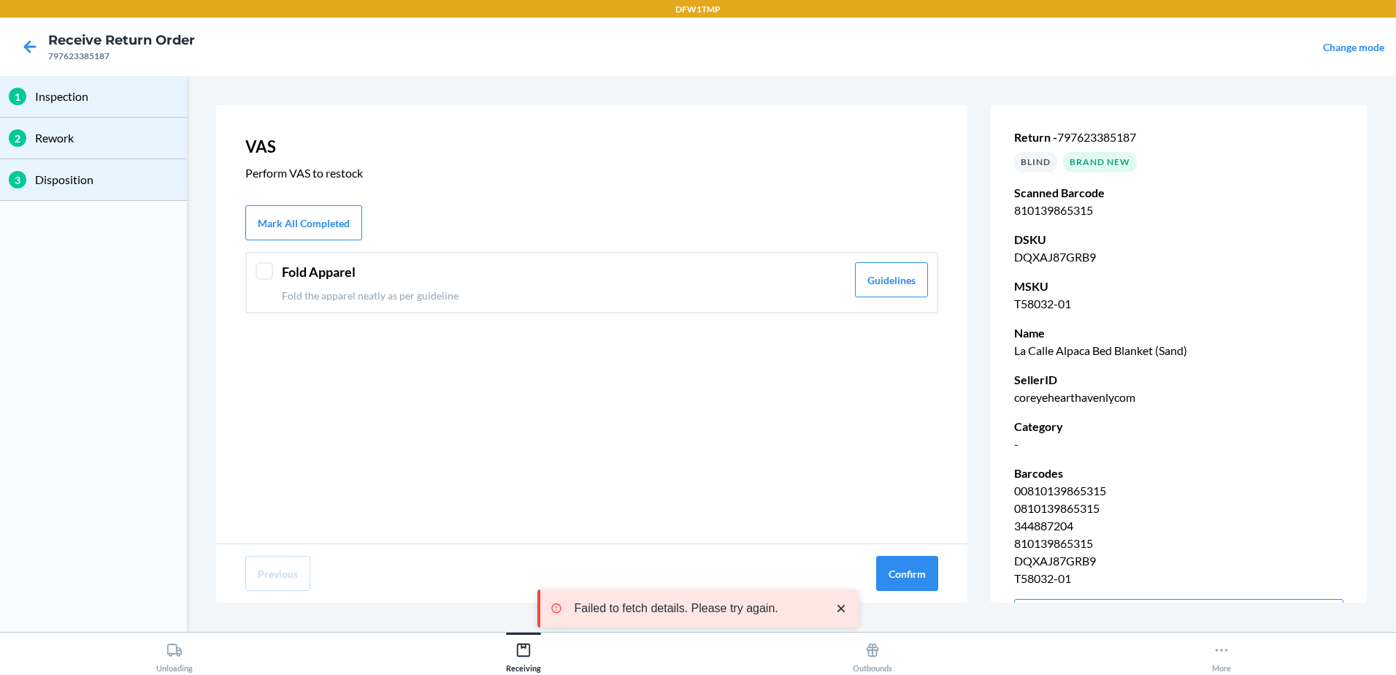
click at [263, 271] on div at bounding box center [265, 271] width 18 height 18
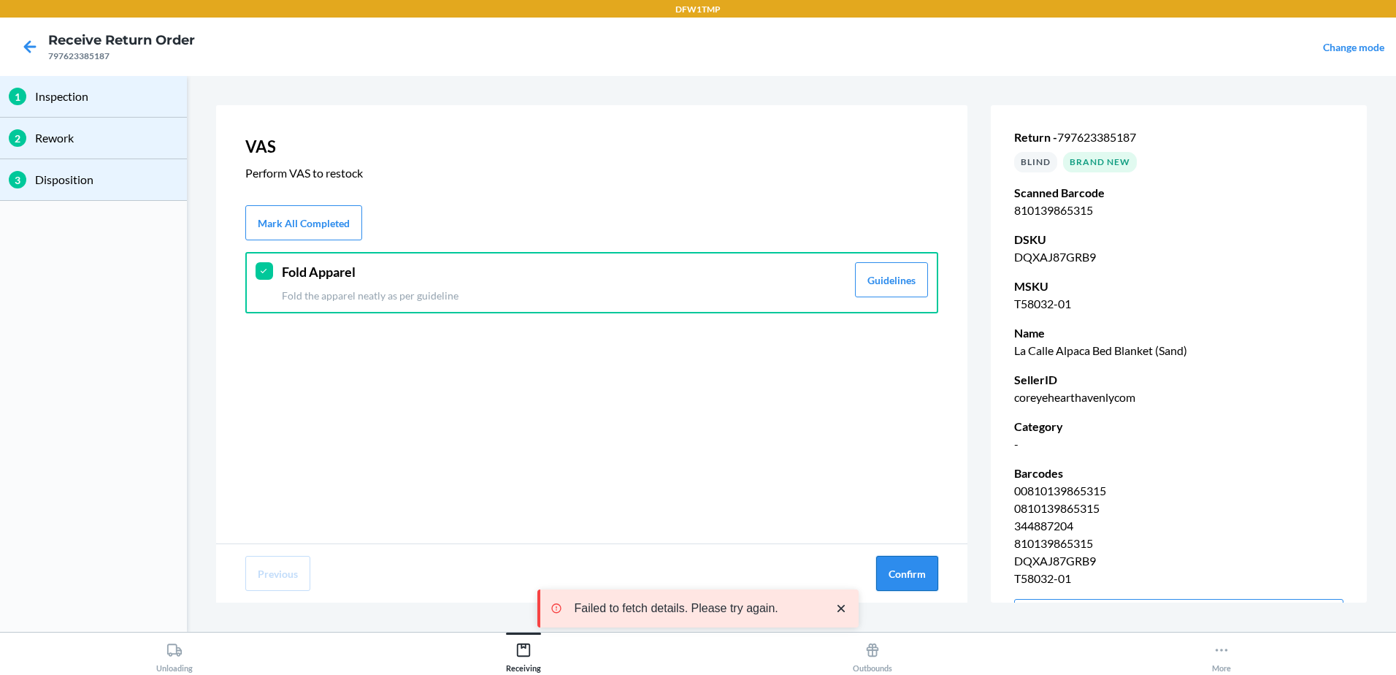
click at [910, 580] on button "Confirm" at bounding box center [907, 573] width 62 height 35
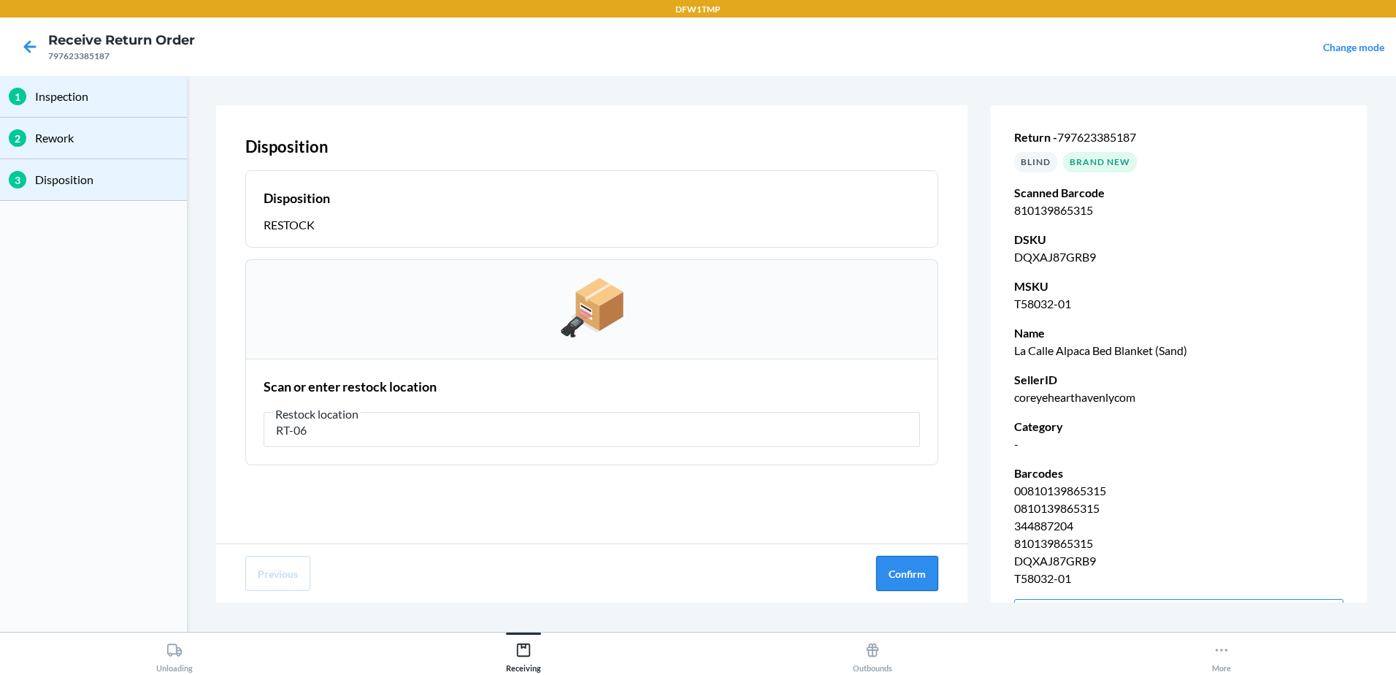
type input "RT-06"
click at [901, 581] on button "Confirm" at bounding box center [907, 573] width 62 height 35
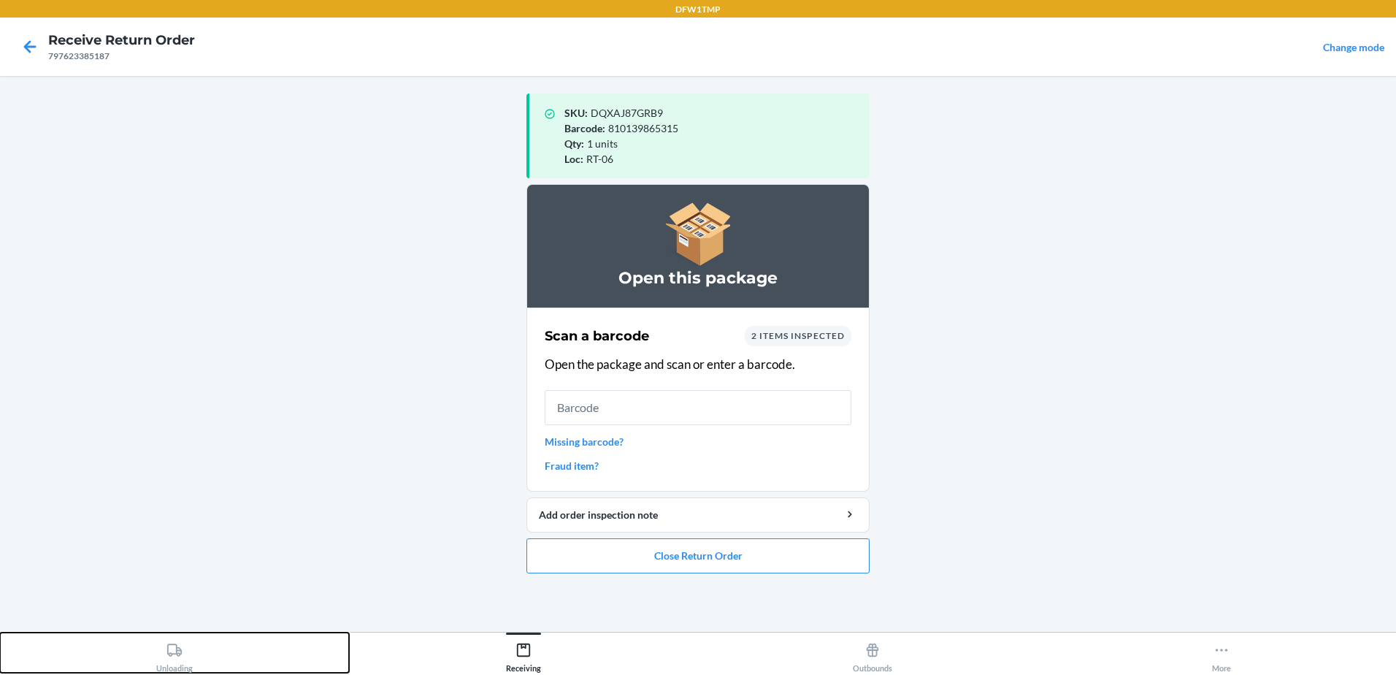
click at [189, 637] on div "Unloading" at bounding box center [174, 654] width 37 height 37
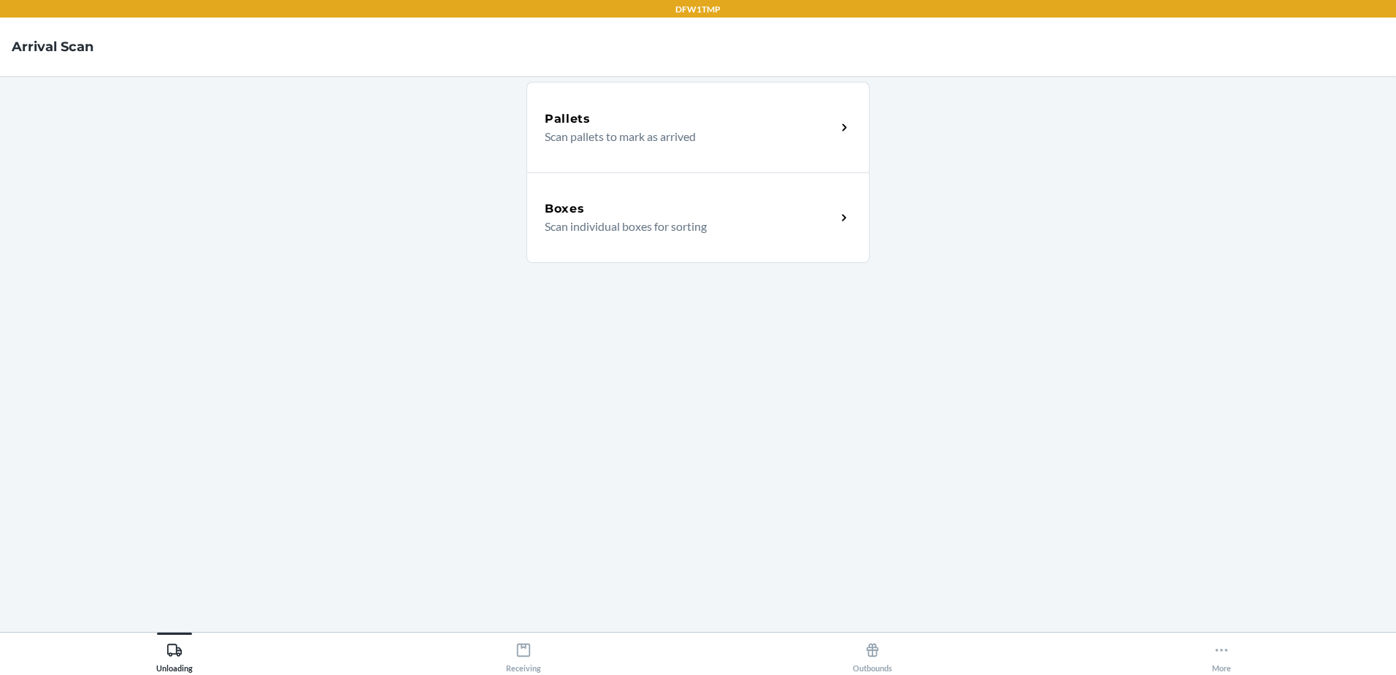
click at [642, 192] on div "Boxes Scan individual boxes for sorting" at bounding box center [697, 217] width 343 height 91
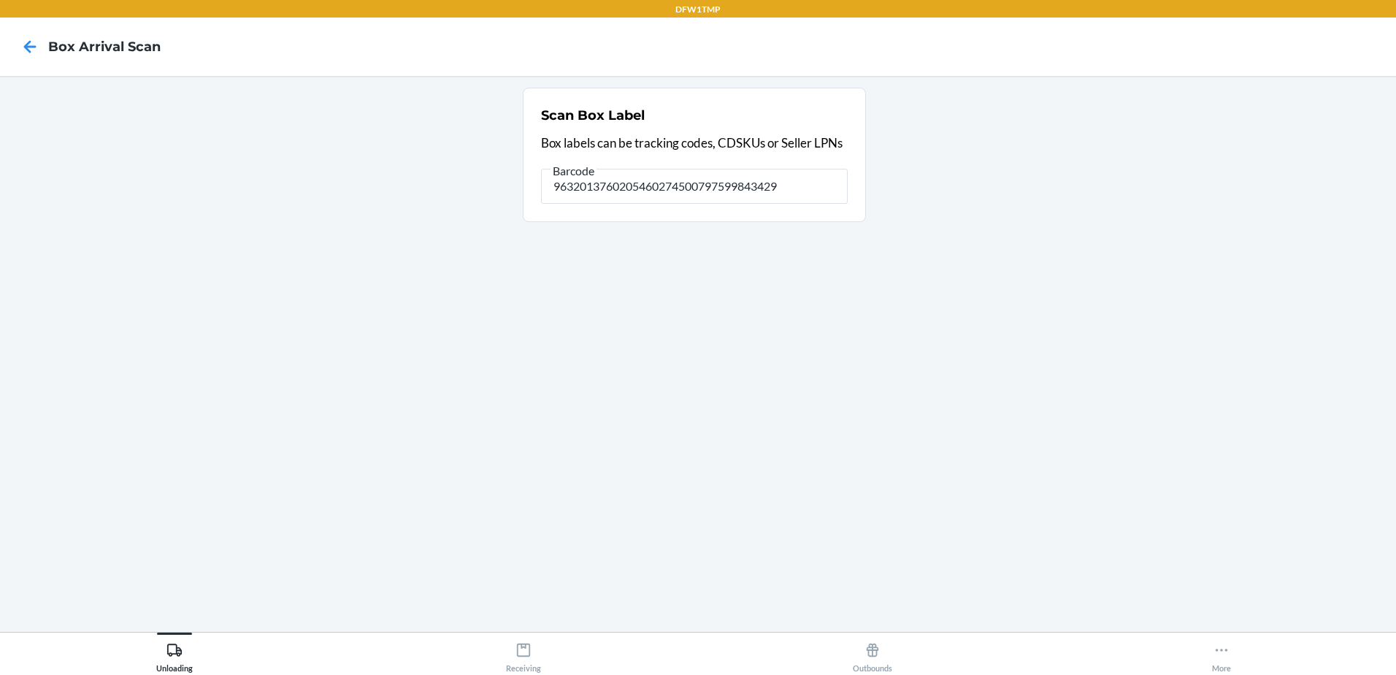
type input "9632013760205460274500797599843429"
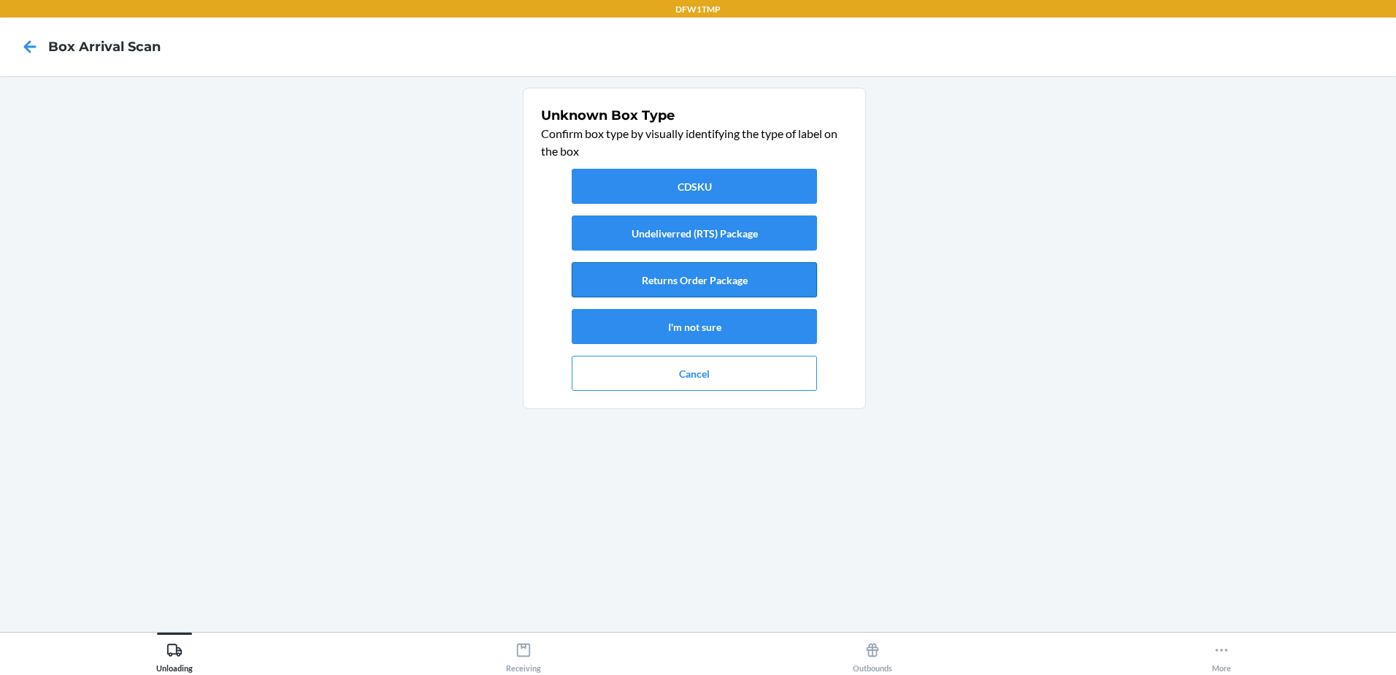
click at [744, 290] on button "Returns Order Package" at bounding box center [694, 279] width 245 height 35
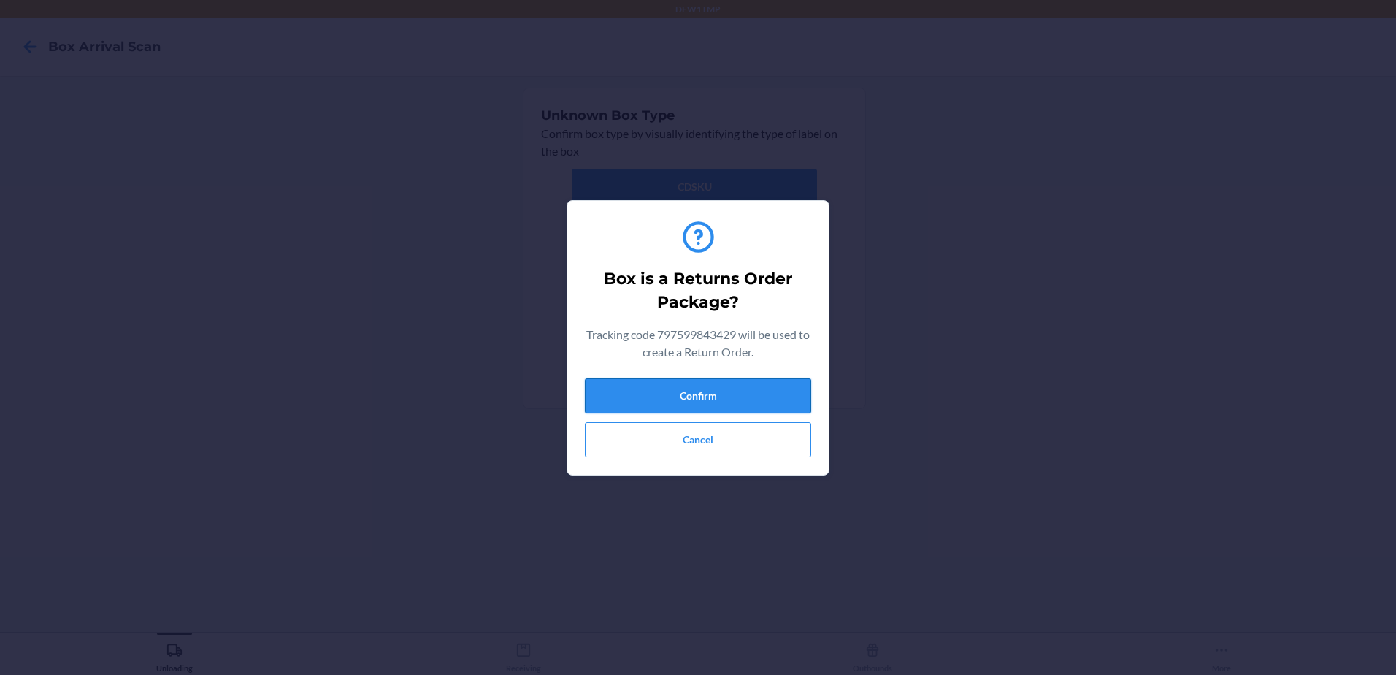
click at [647, 398] on button "Confirm" at bounding box center [698, 395] width 226 height 35
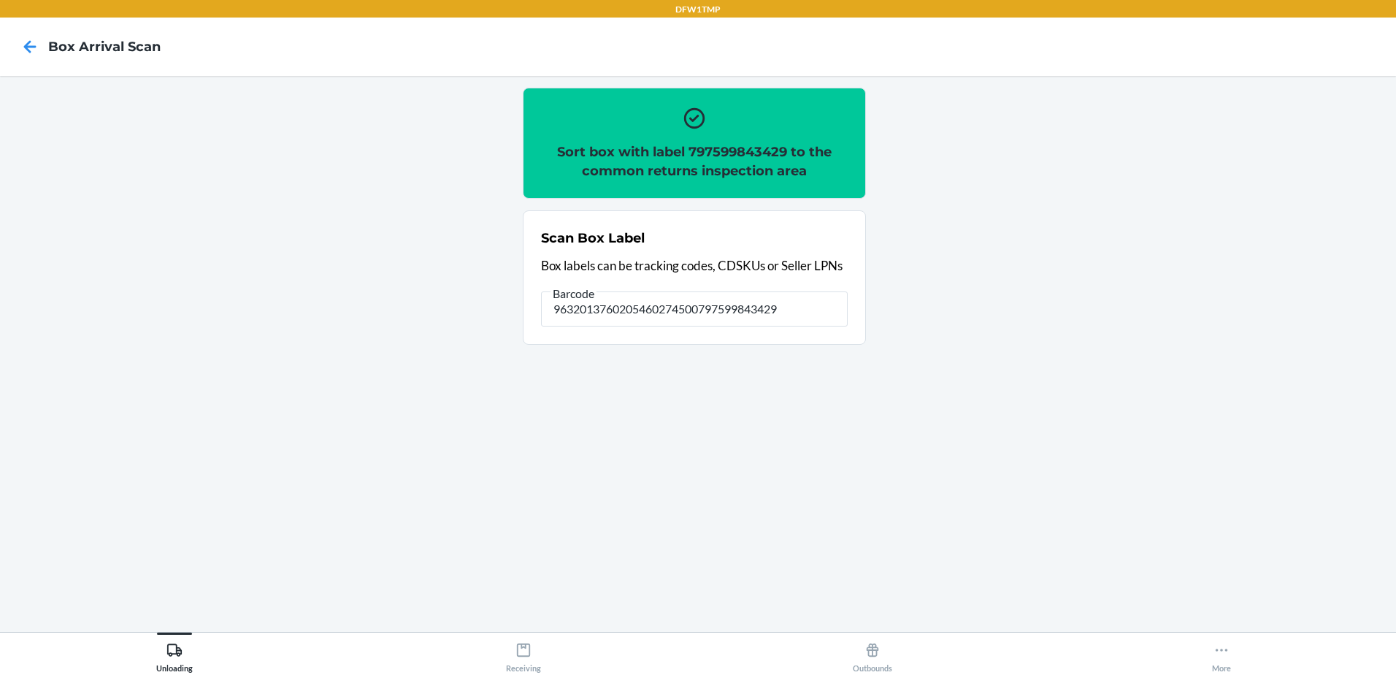
type input "9632013760205460274500797599843429"
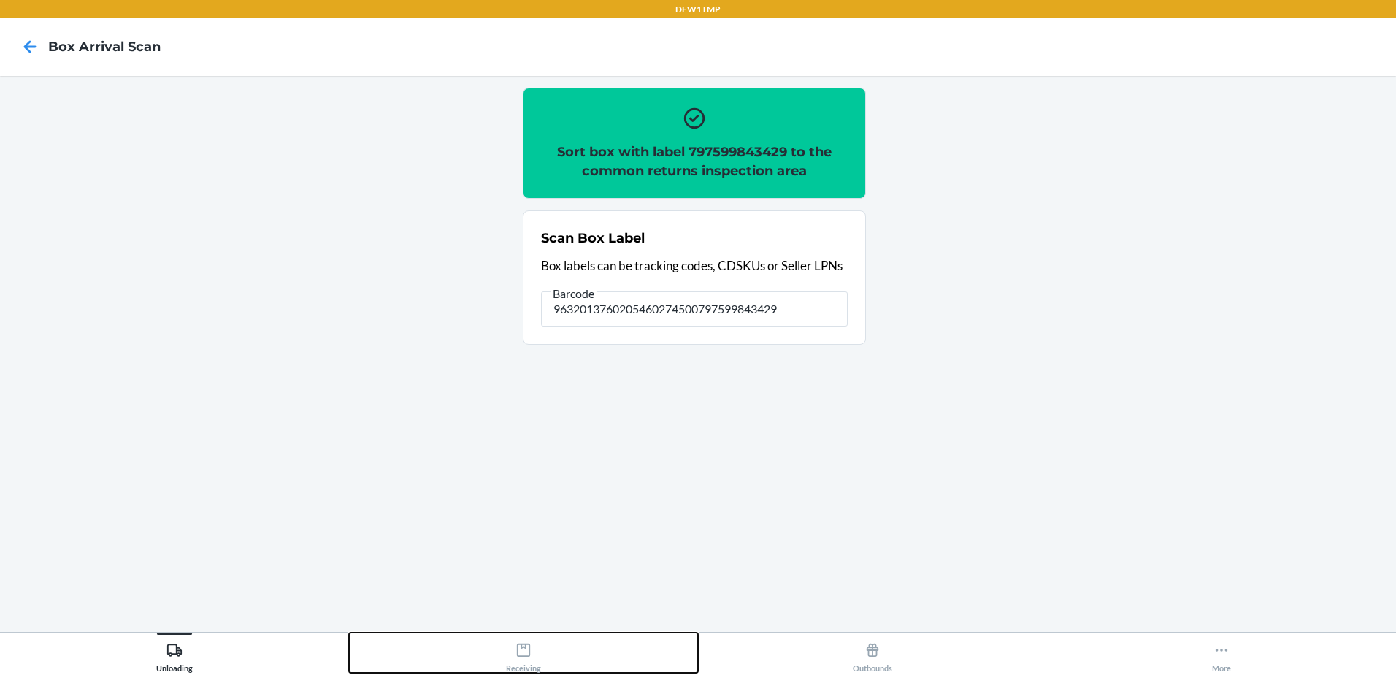
click at [548, 665] on button "Receiving" at bounding box center [523, 652] width 349 height 40
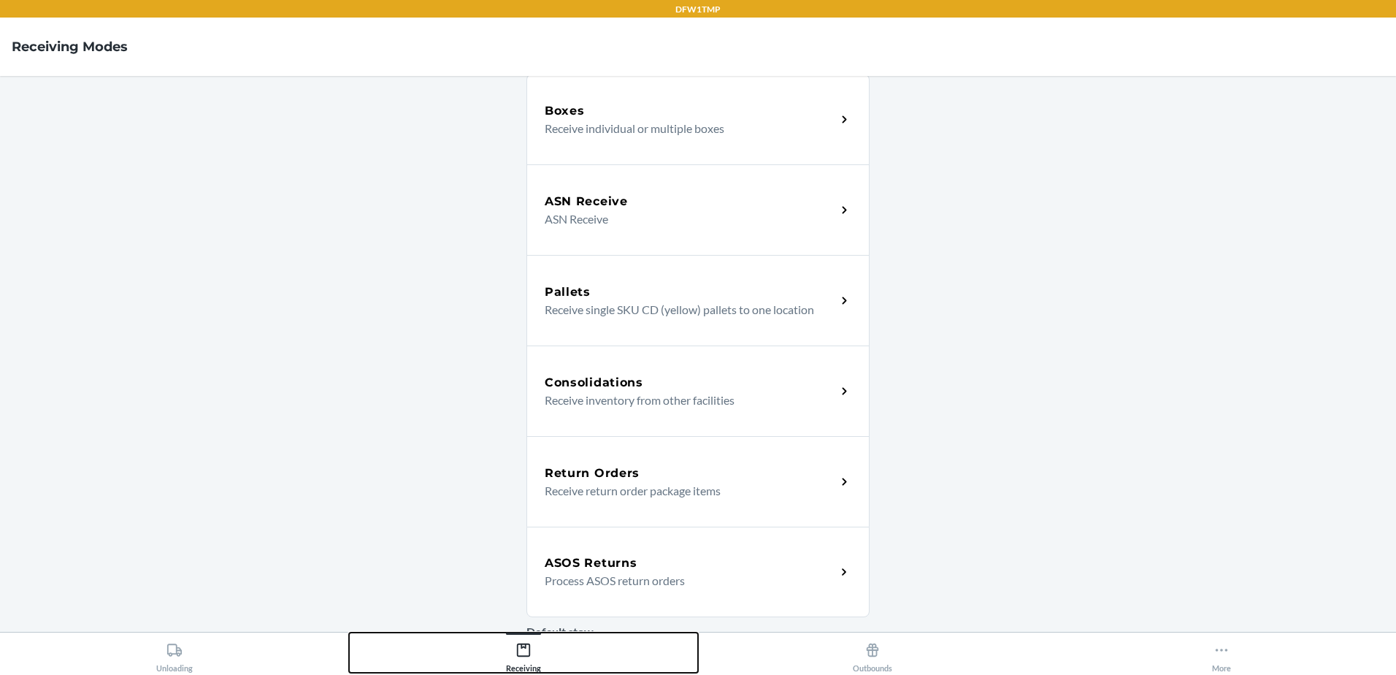
scroll to position [146, 0]
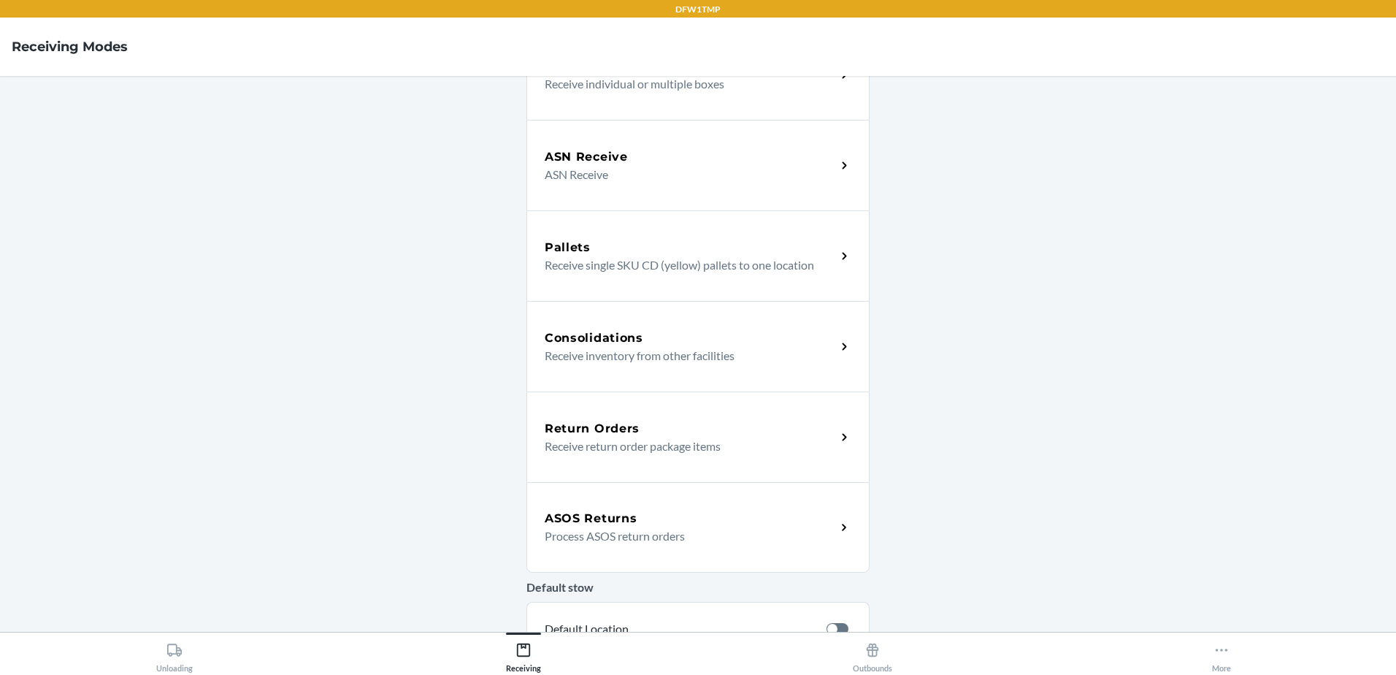
click at [678, 453] on p "Receive return order package items" at bounding box center [685, 446] width 280 height 18
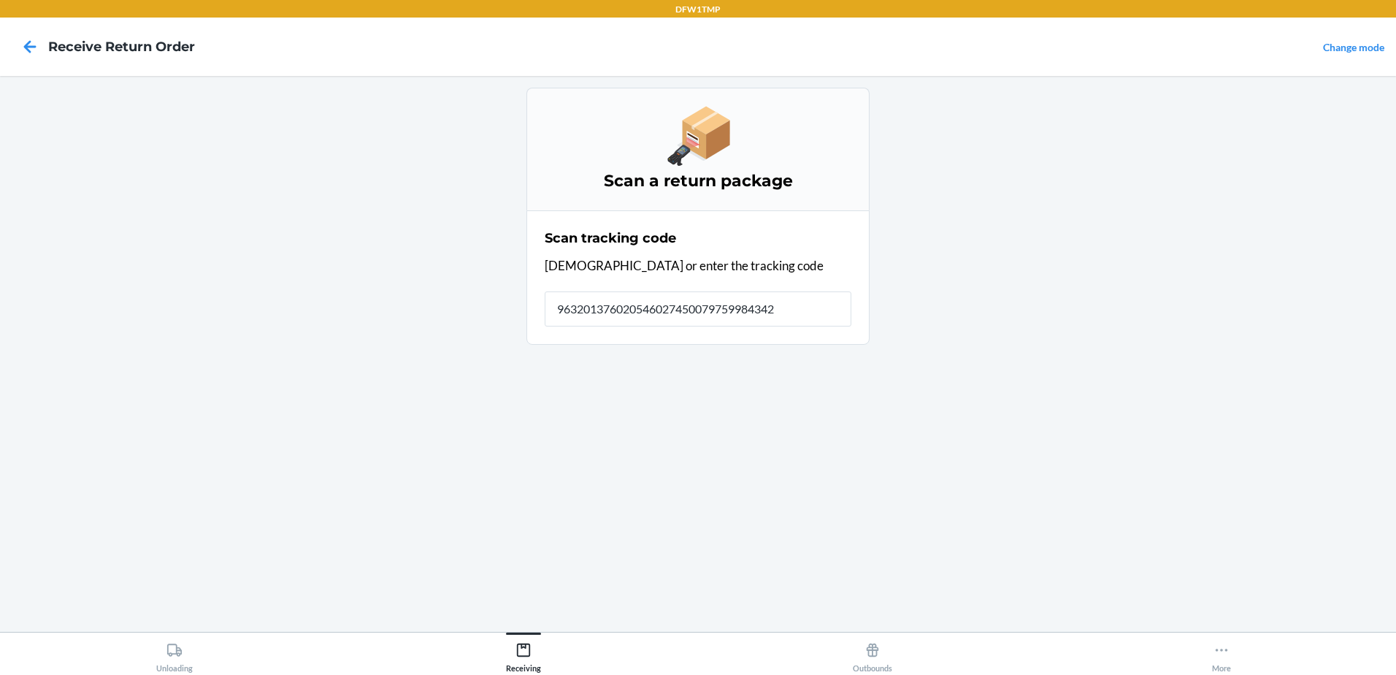
type input "9632013760205460274500797599843429"
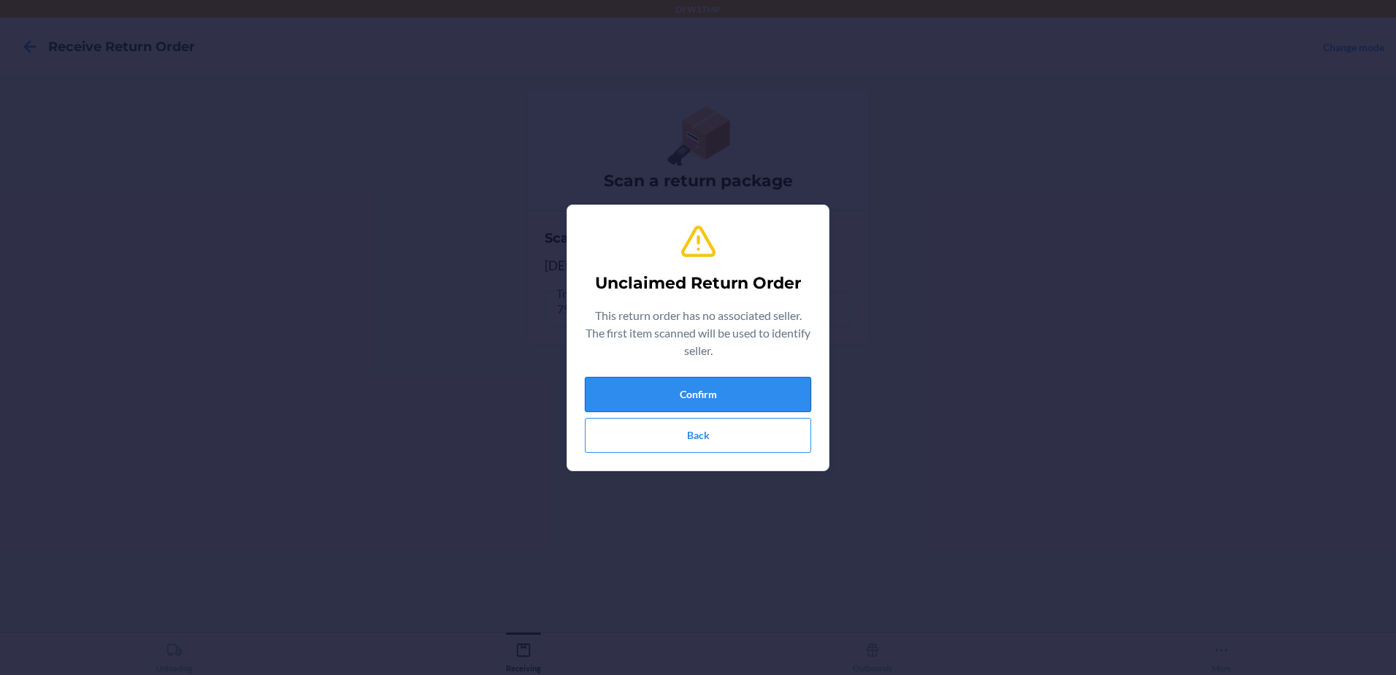
click at [725, 378] on button "Confirm" at bounding box center [698, 394] width 226 height 35
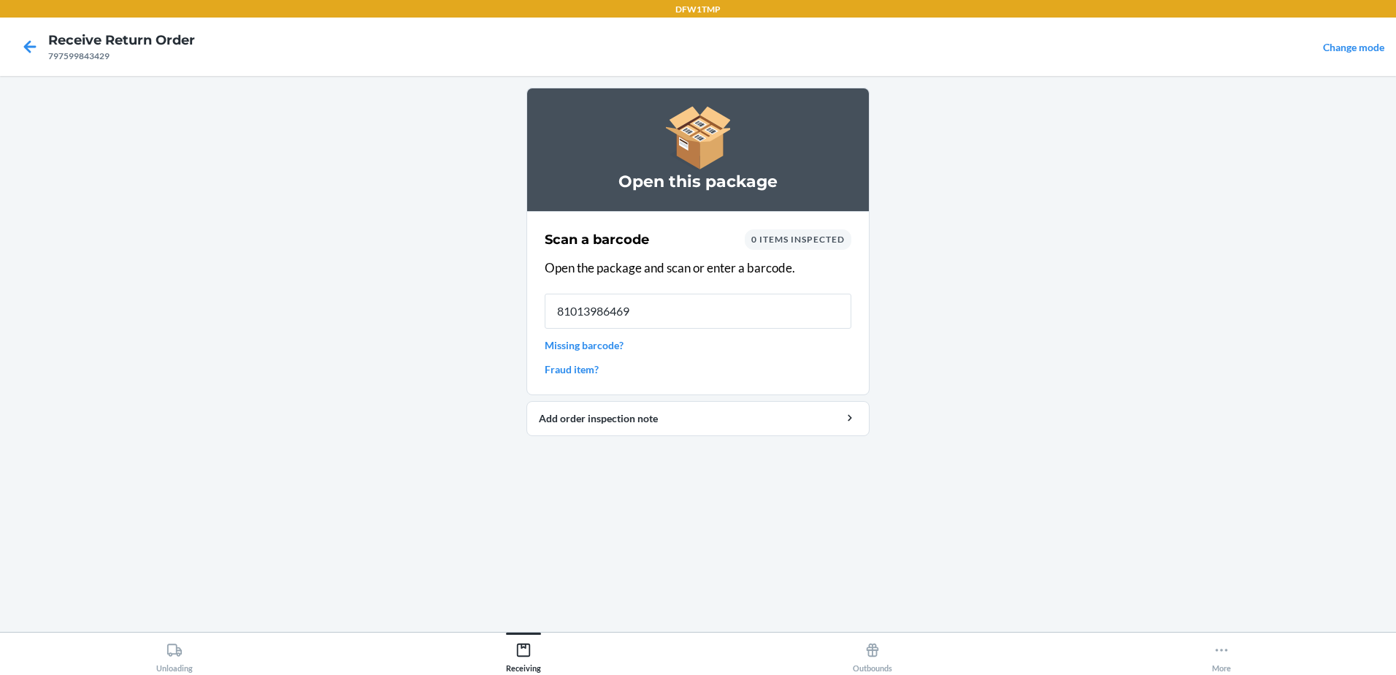
type input "810139864691"
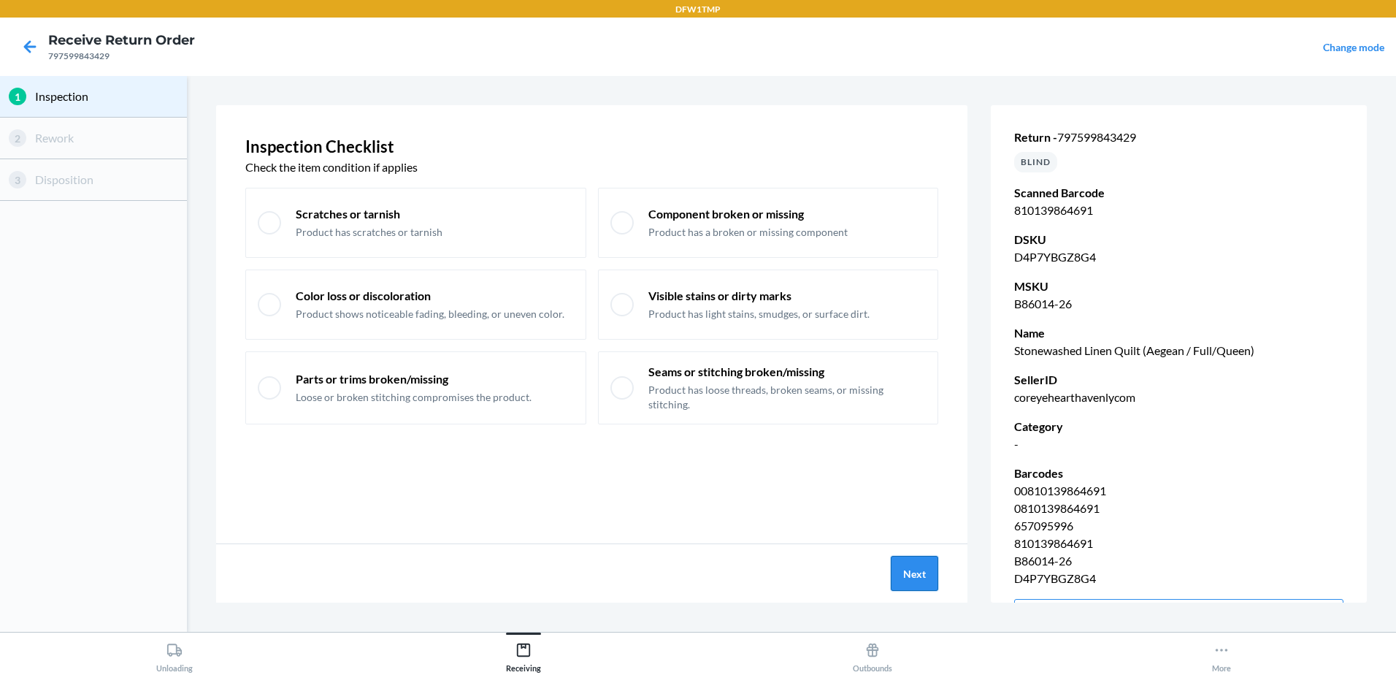
click at [935, 571] on button "Next" at bounding box center [914, 573] width 47 height 35
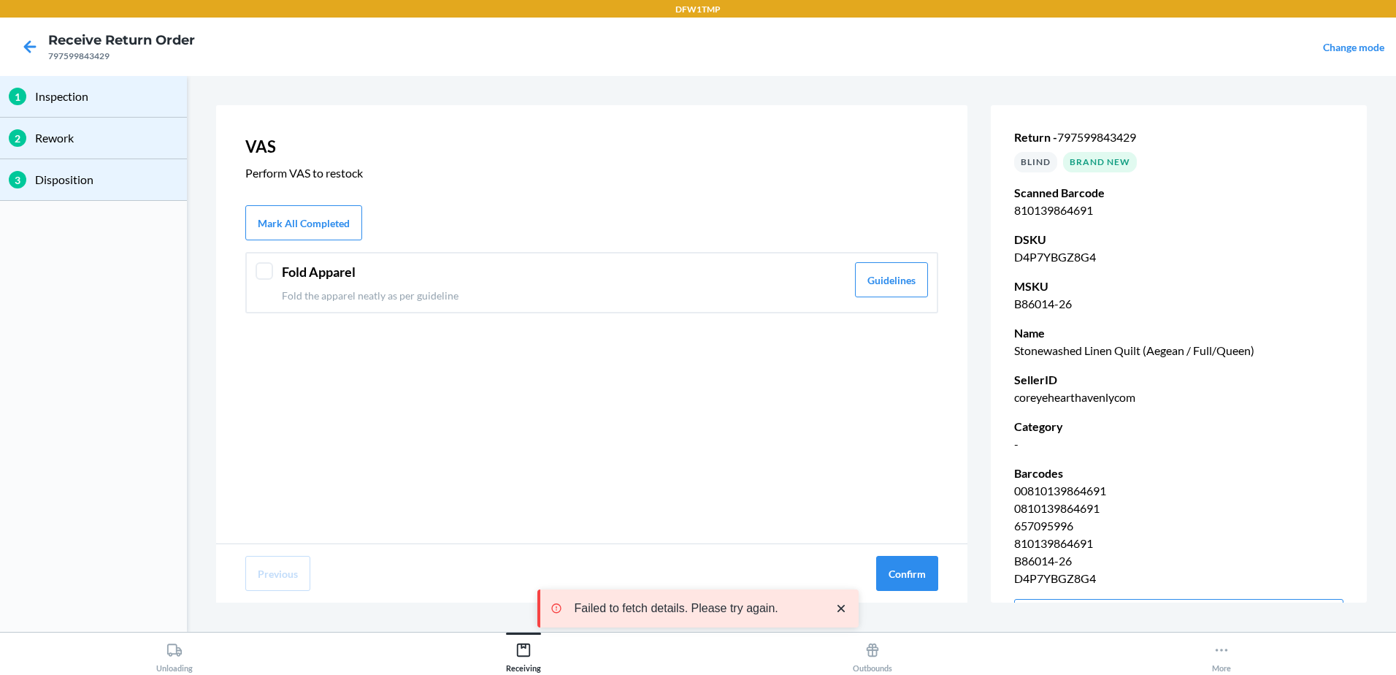
drag, startPoint x: 626, startPoint y: 257, endPoint x: 625, endPoint y: 274, distance: 16.9
click at [626, 269] on div "Fold Apparel Fold the apparel neatly as per guideline Guidelines" at bounding box center [591, 282] width 693 height 61
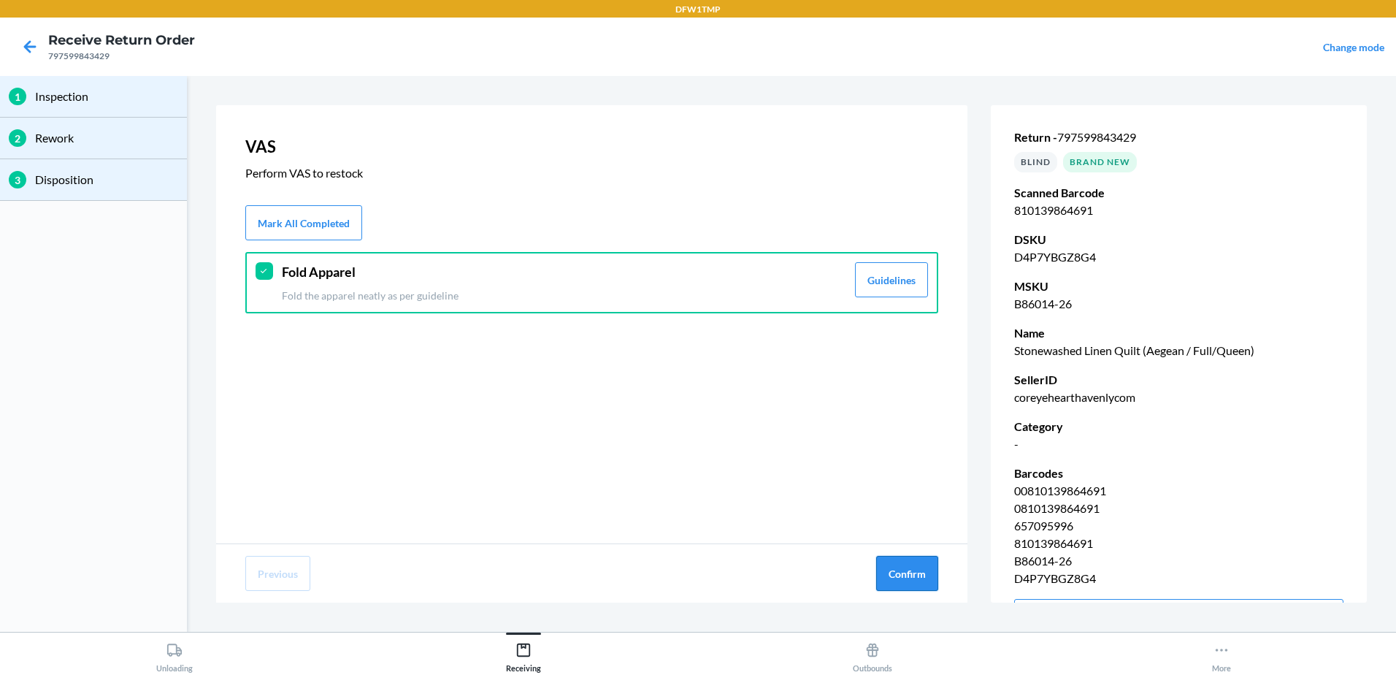
click at [910, 580] on button "Confirm" at bounding box center [907, 573] width 62 height 35
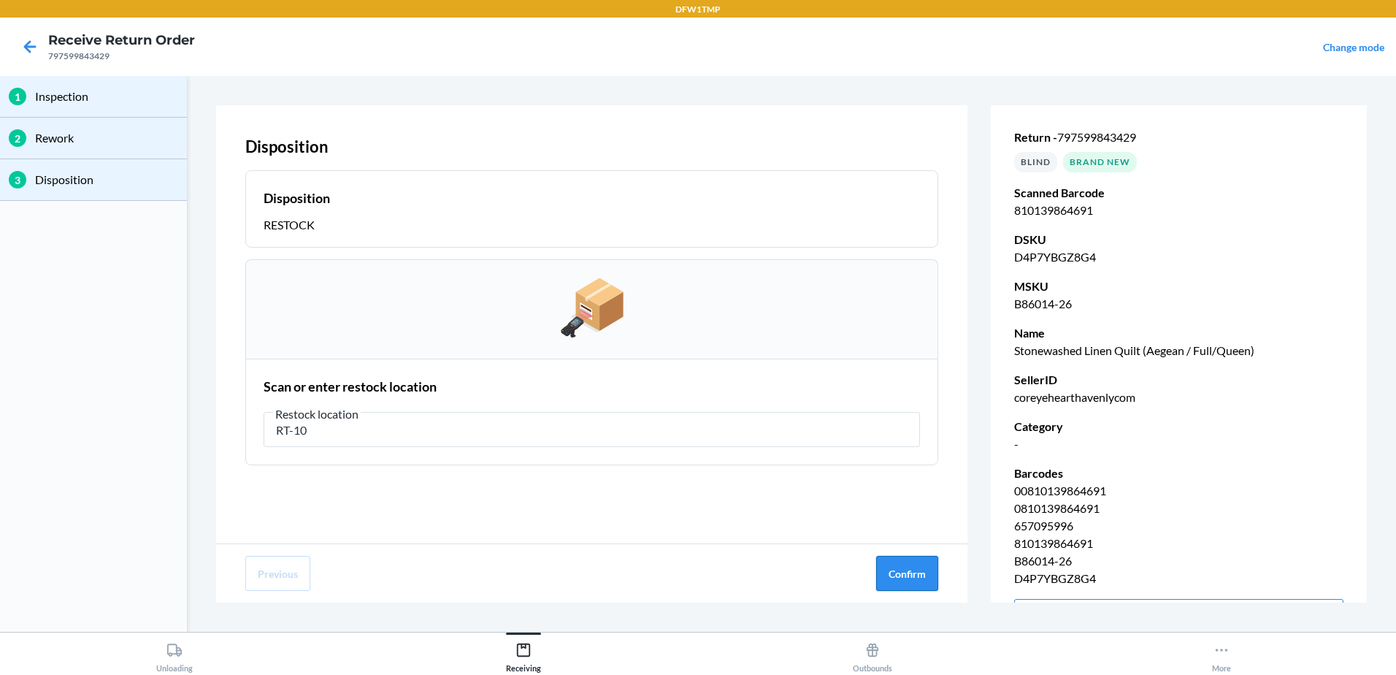
type input "RT-10"
click at [890, 578] on button "Confirm" at bounding box center [907, 573] width 62 height 35
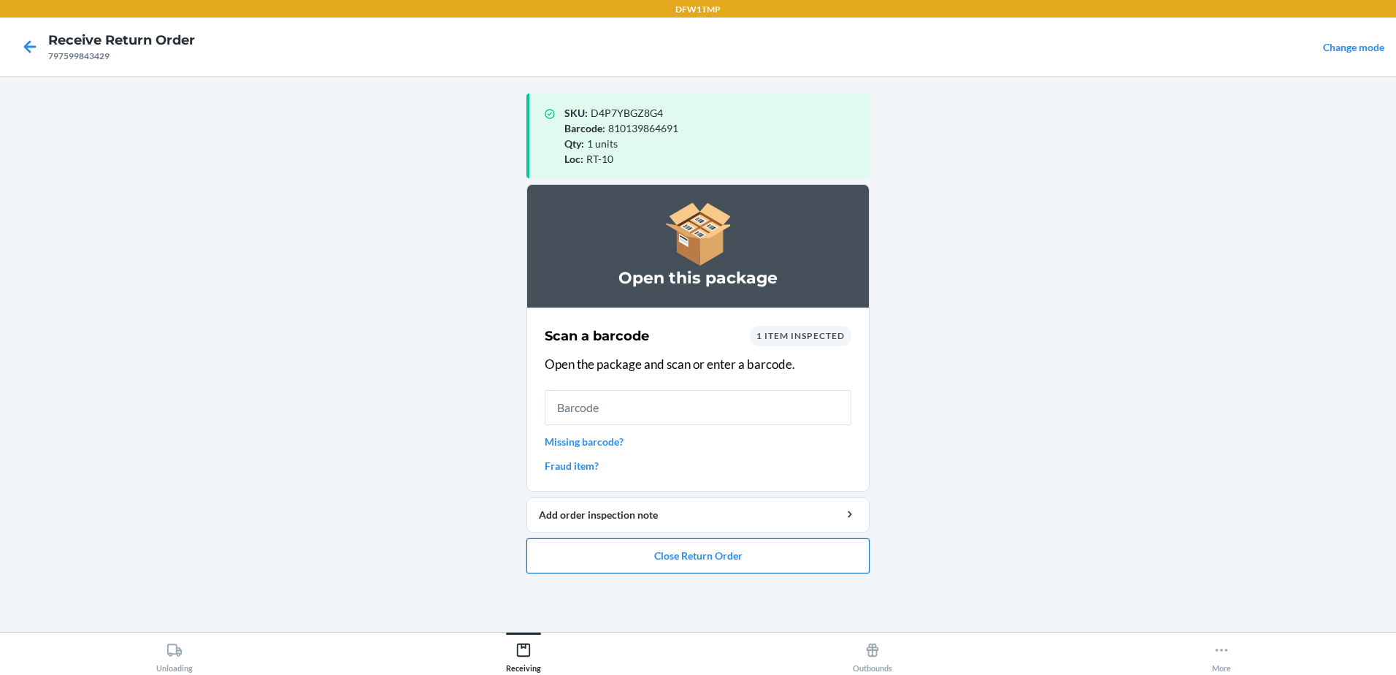
click at [751, 564] on button "Close Return Order" at bounding box center [697, 555] width 343 height 35
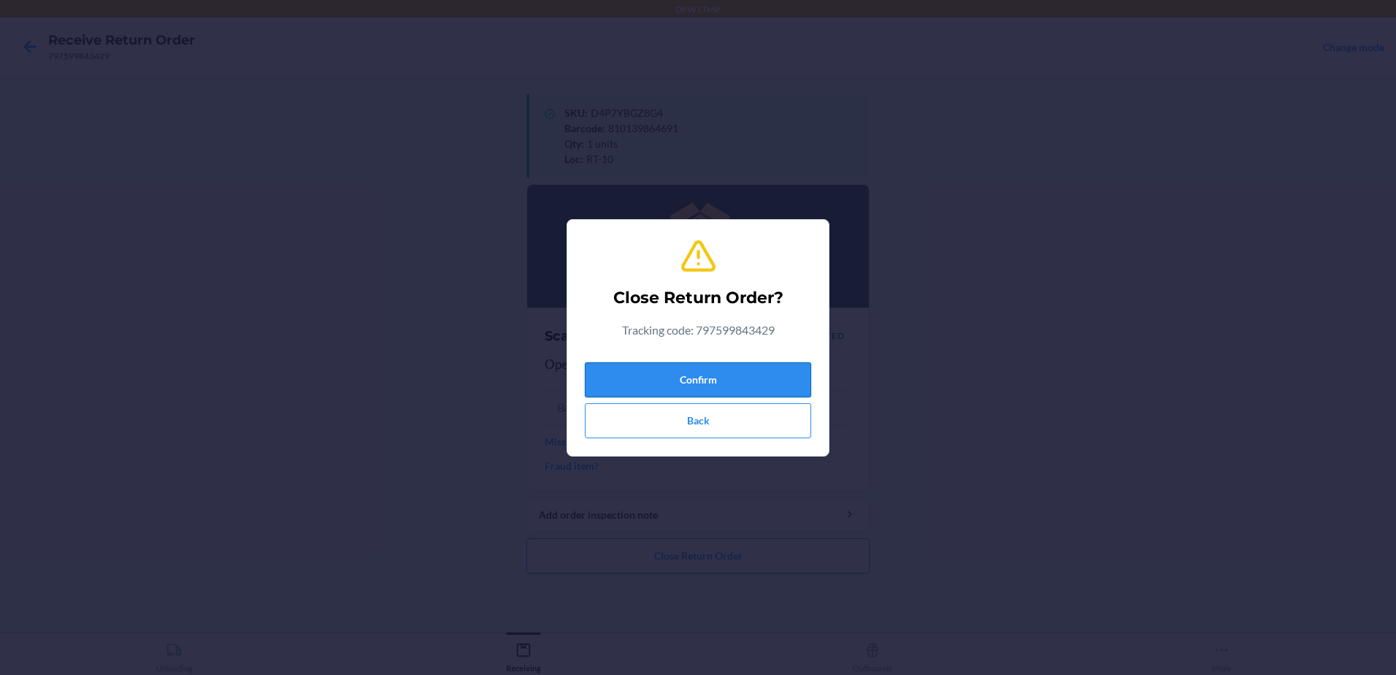
click at [784, 382] on button "Confirm" at bounding box center [698, 379] width 226 height 35
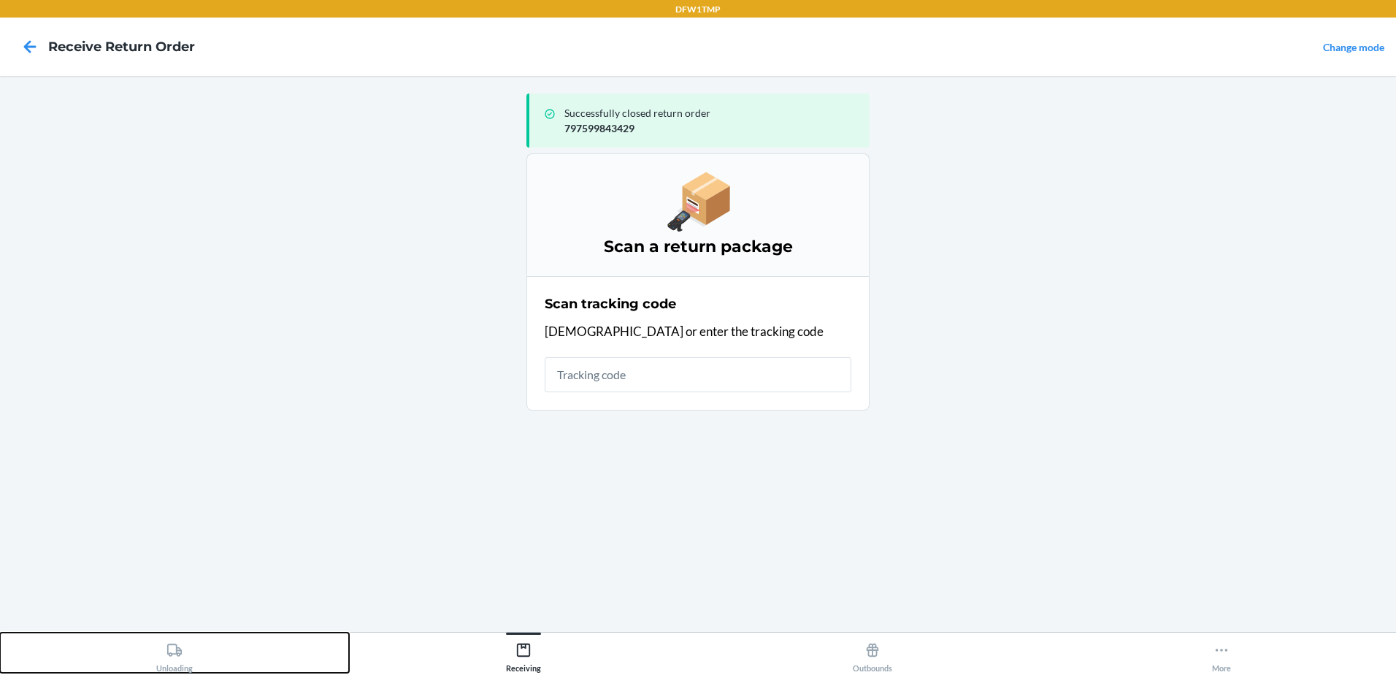
click at [188, 668] on div "Unloading" at bounding box center [174, 654] width 37 height 37
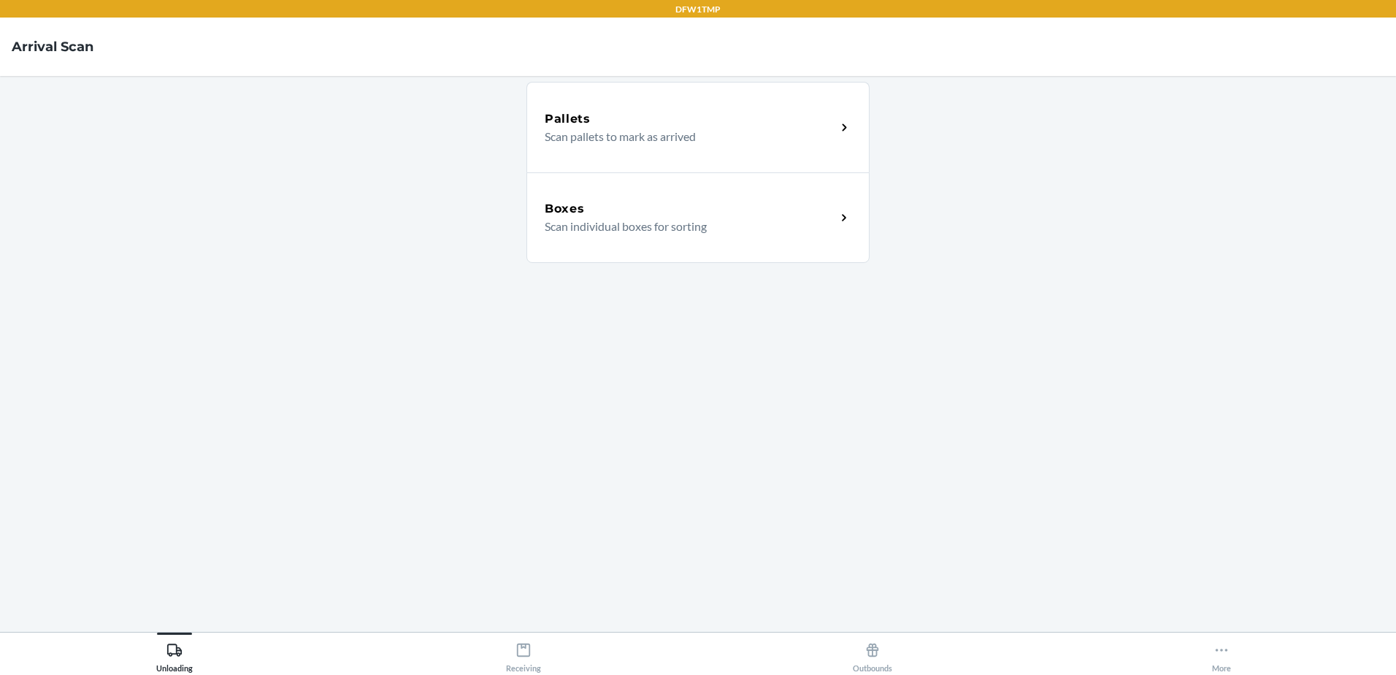
click at [602, 207] on div "Boxes" at bounding box center [690, 209] width 291 height 18
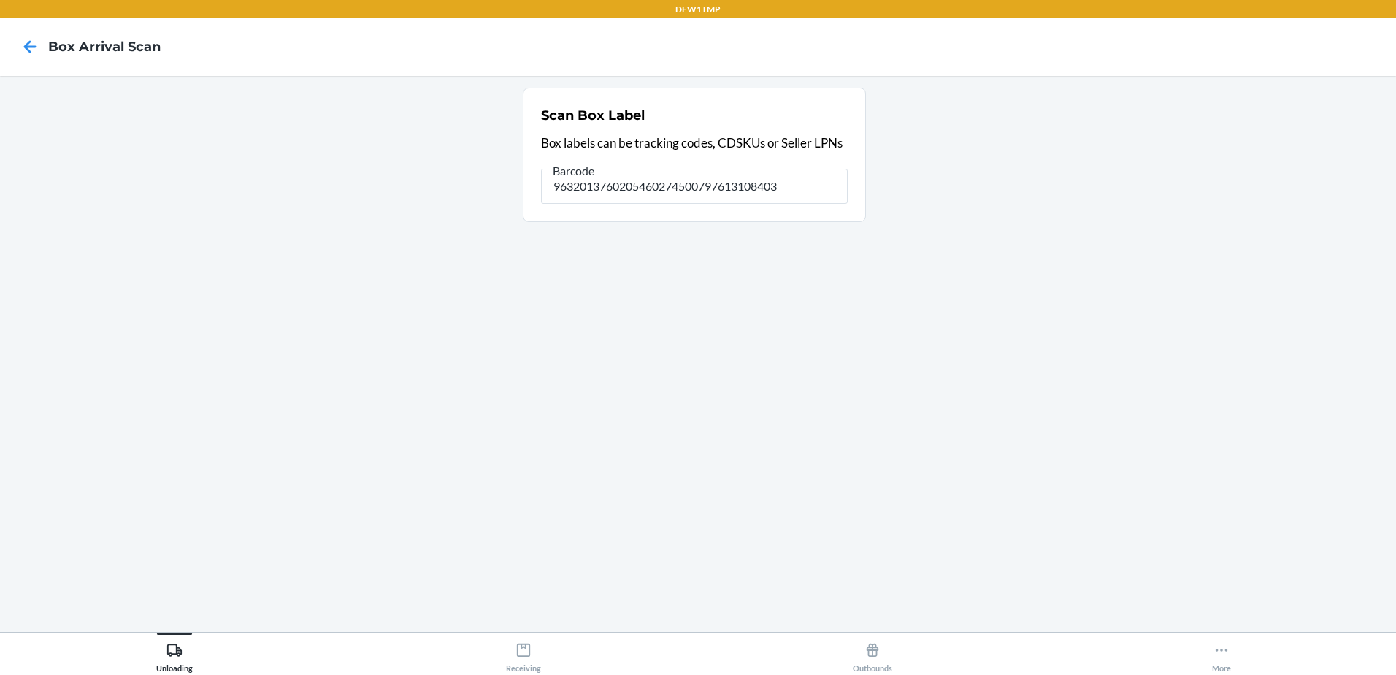
type input "9632013760205460274500797613108403"
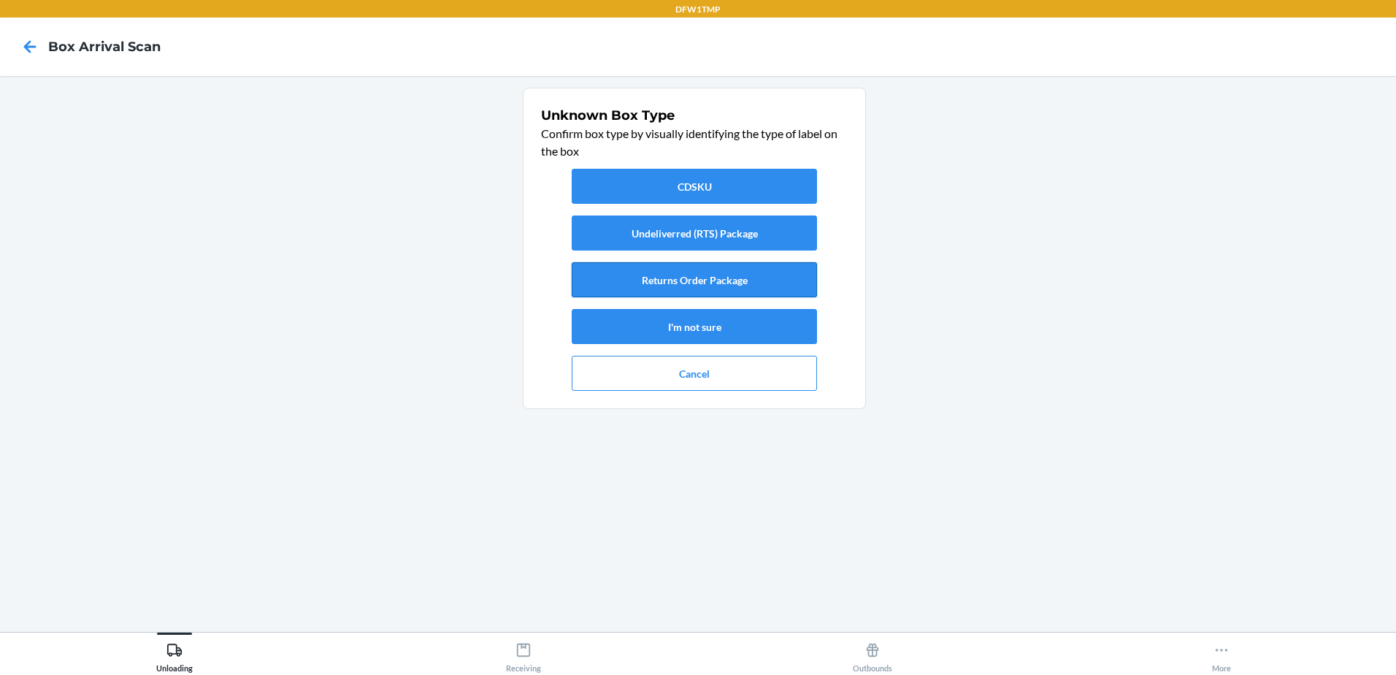
click at [744, 292] on button "Returns Order Package" at bounding box center [694, 279] width 245 height 35
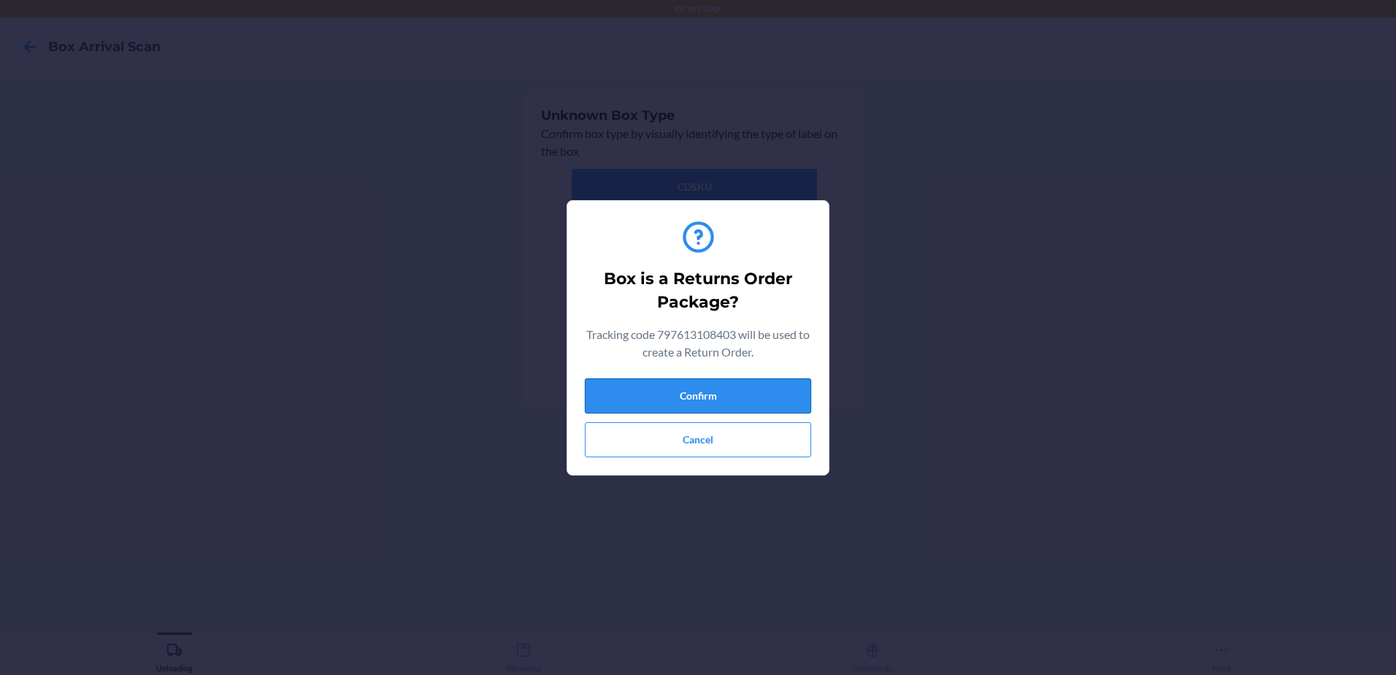
click at [766, 404] on button "Confirm" at bounding box center [698, 395] width 226 height 35
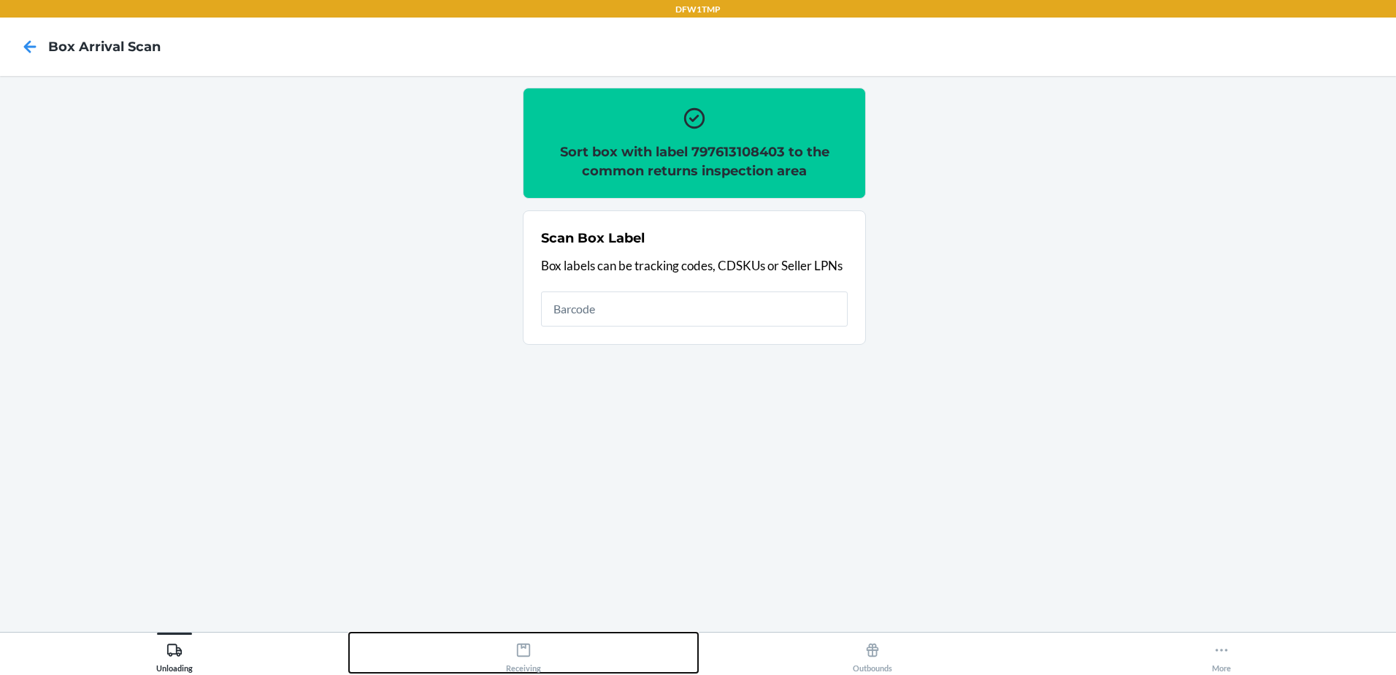
click at [517, 654] on icon at bounding box center [523, 649] width 13 height 13
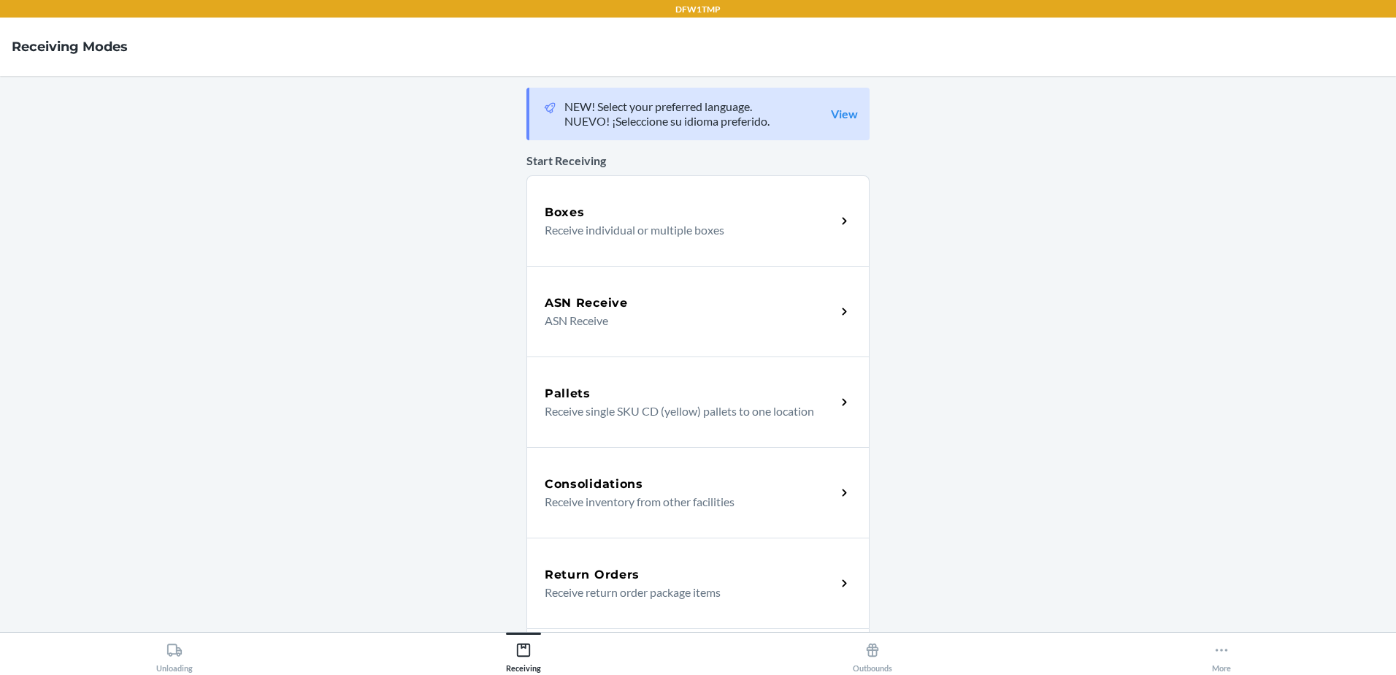
click at [659, 561] on div "Return Orders Receive return order package items" at bounding box center [697, 582] width 343 height 91
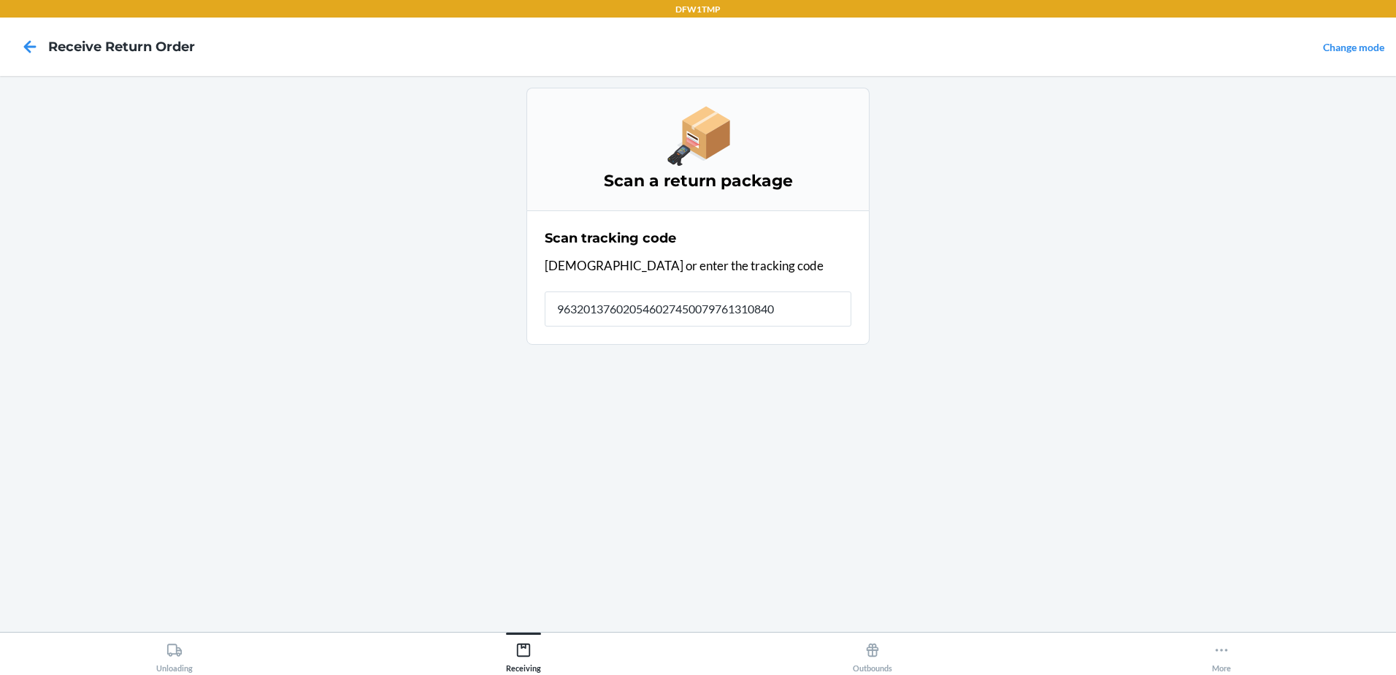
type input "9632013760205460274500797613108403"
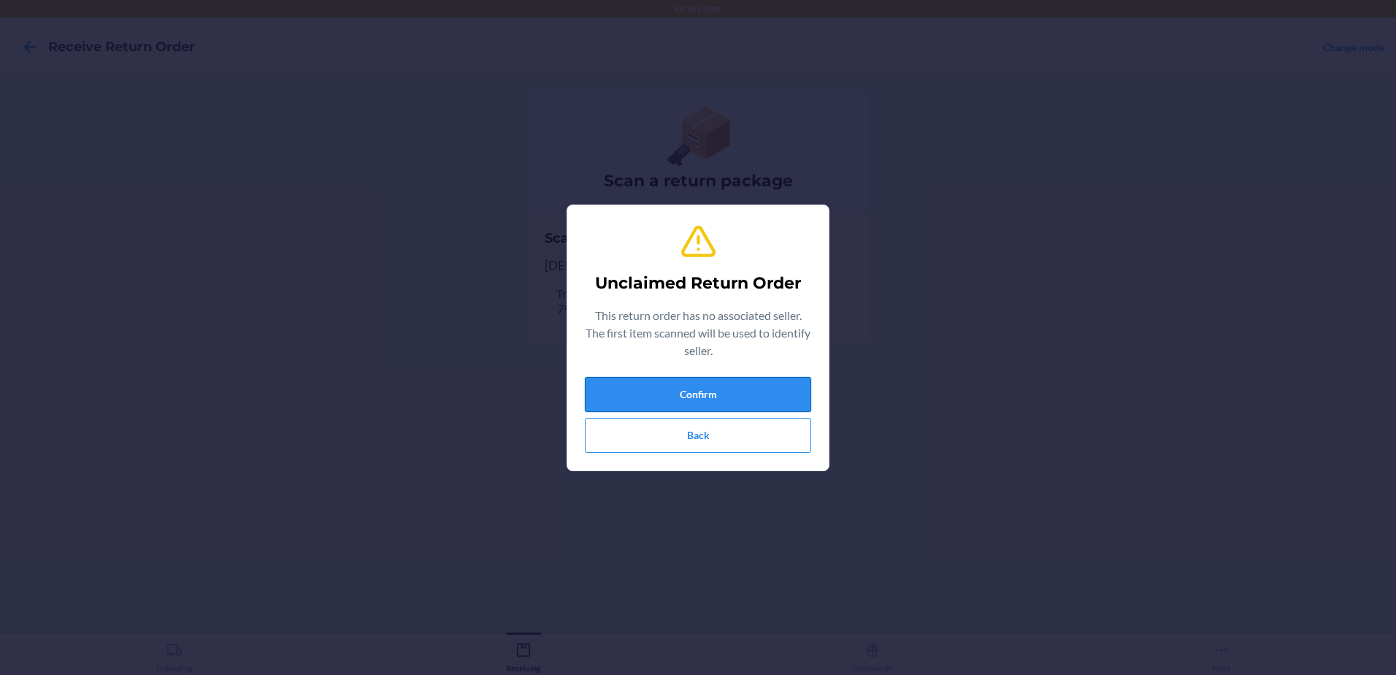
click at [700, 389] on button "Confirm" at bounding box center [698, 394] width 226 height 35
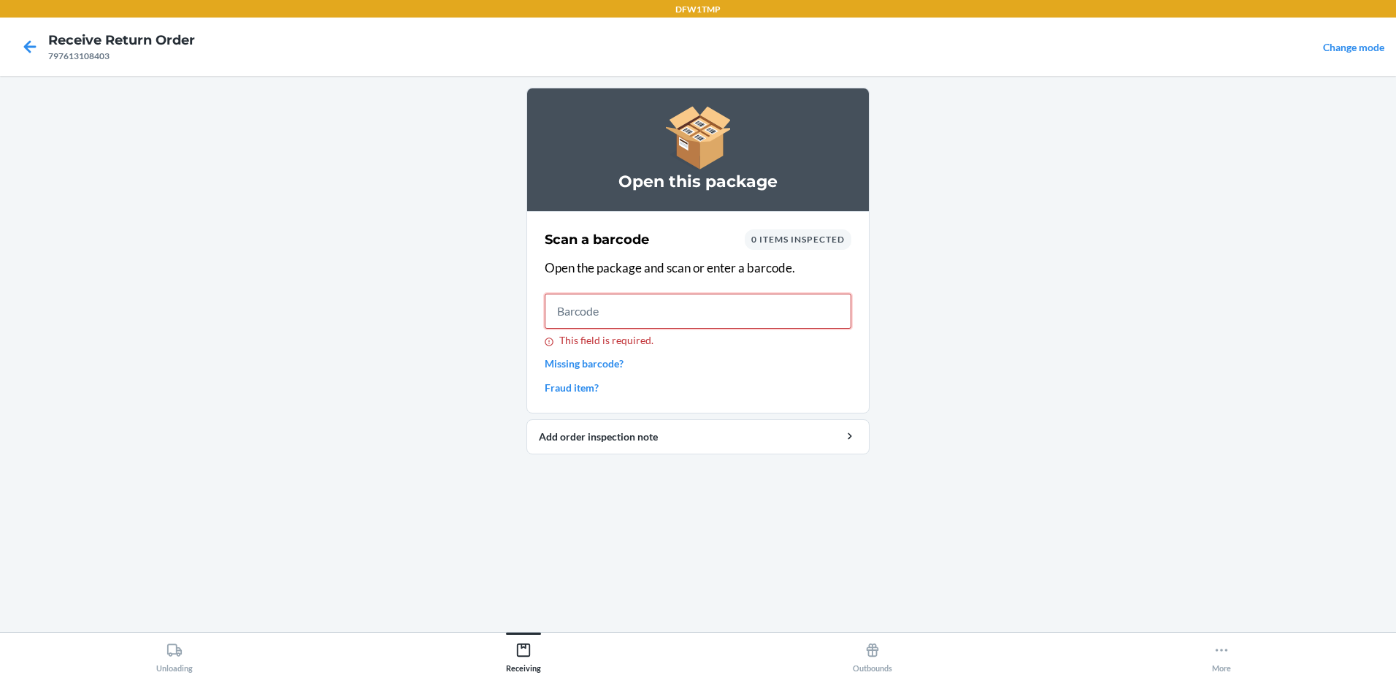
click at [610, 302] on input "This field is required." at bounding box center [698, 311] width 307 height 35
type input "810139862222"
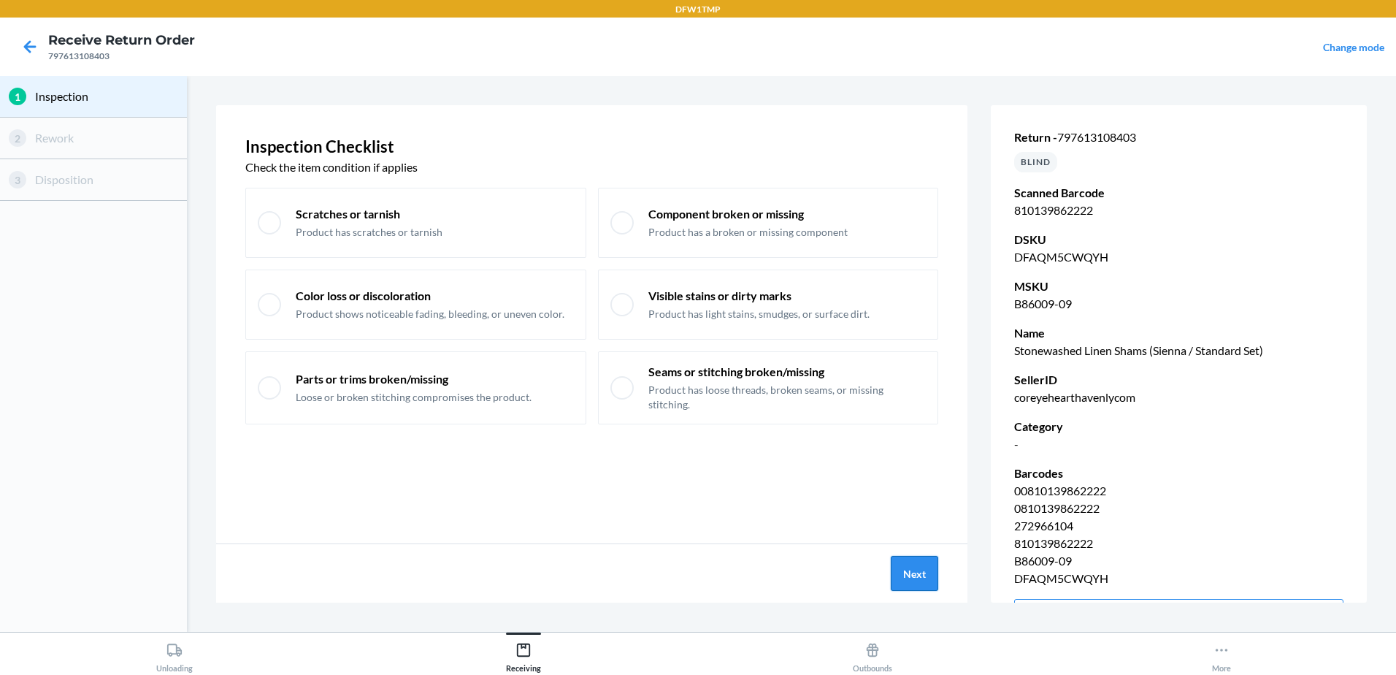
click at [905, 565] on button "Next" at bounding box center [914, 573] width 47 height 35
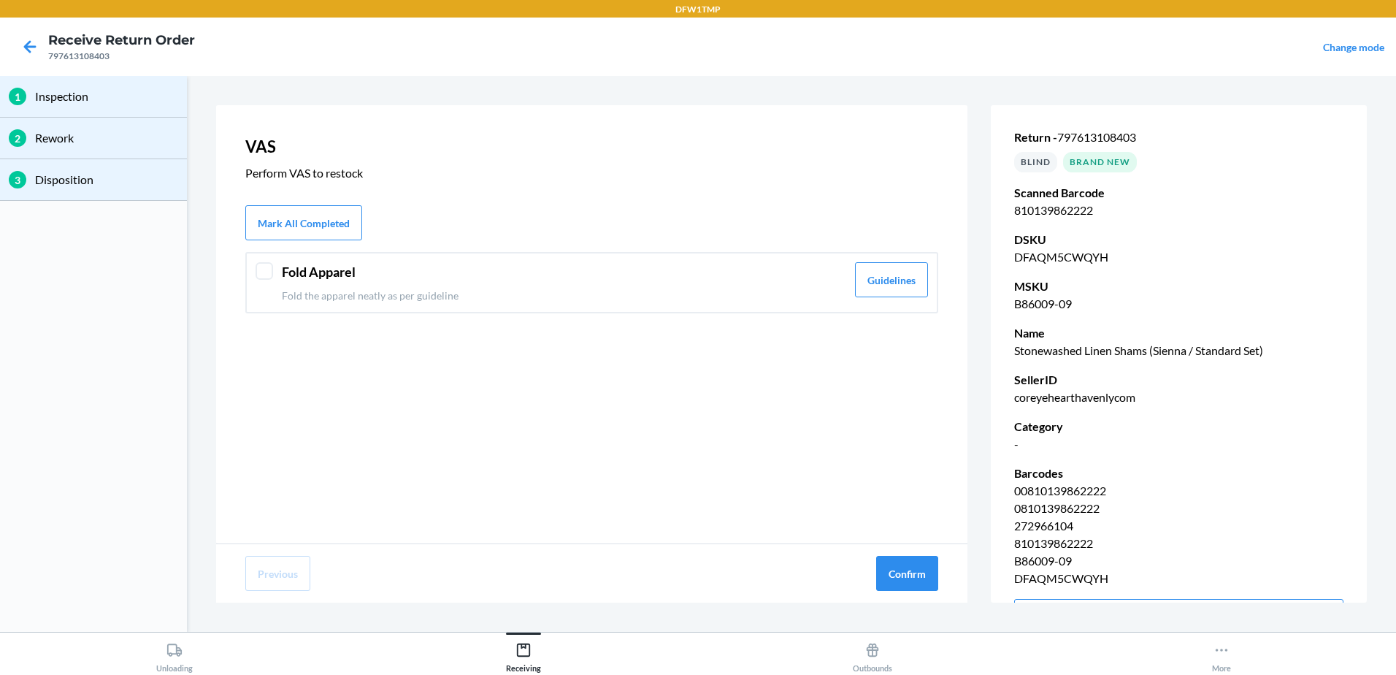
drag, startPoint x: 657, startPoint y: 294, endPoint x: 689, endPoint y: 345, distance: 60.4
click at [656, 294] on p "Fold the apparel neatly as per guideline" at bounding box center [564, 295] width 564 height 15
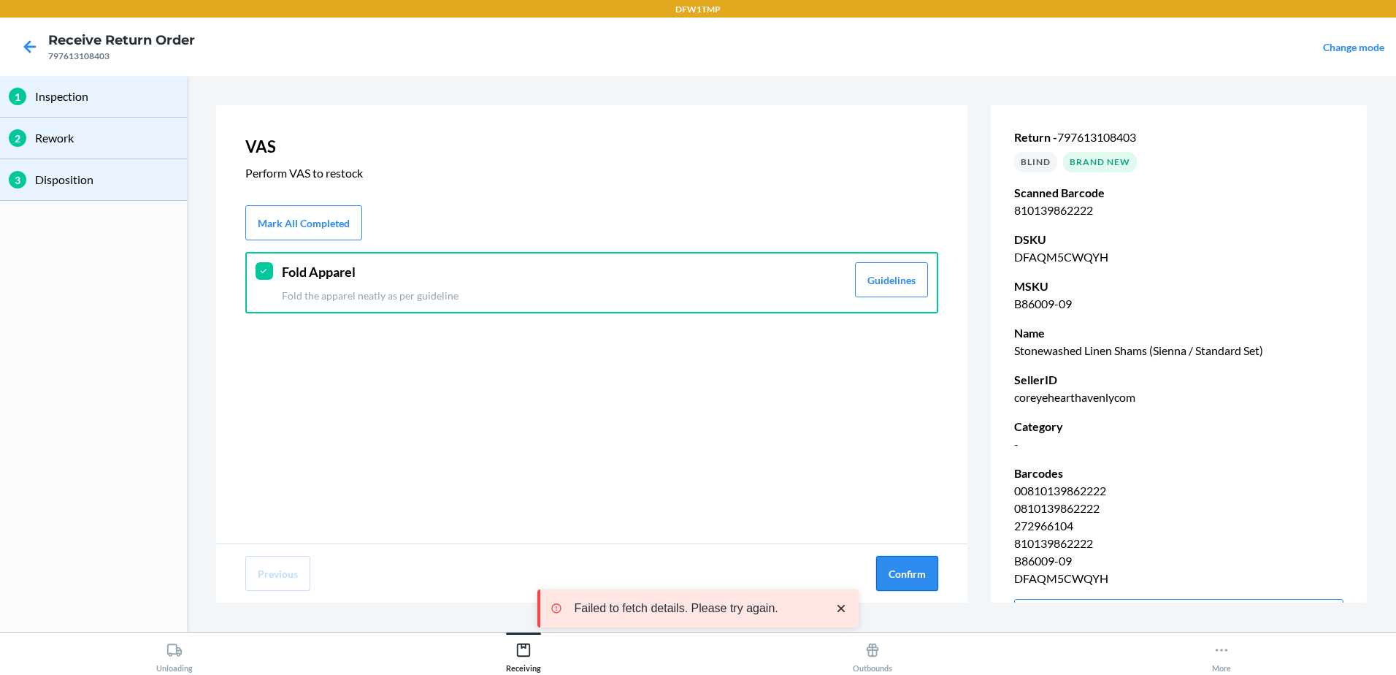
click at [896, 579] on button "Confirm" at bounding box center [907, 573] width 62 height 35
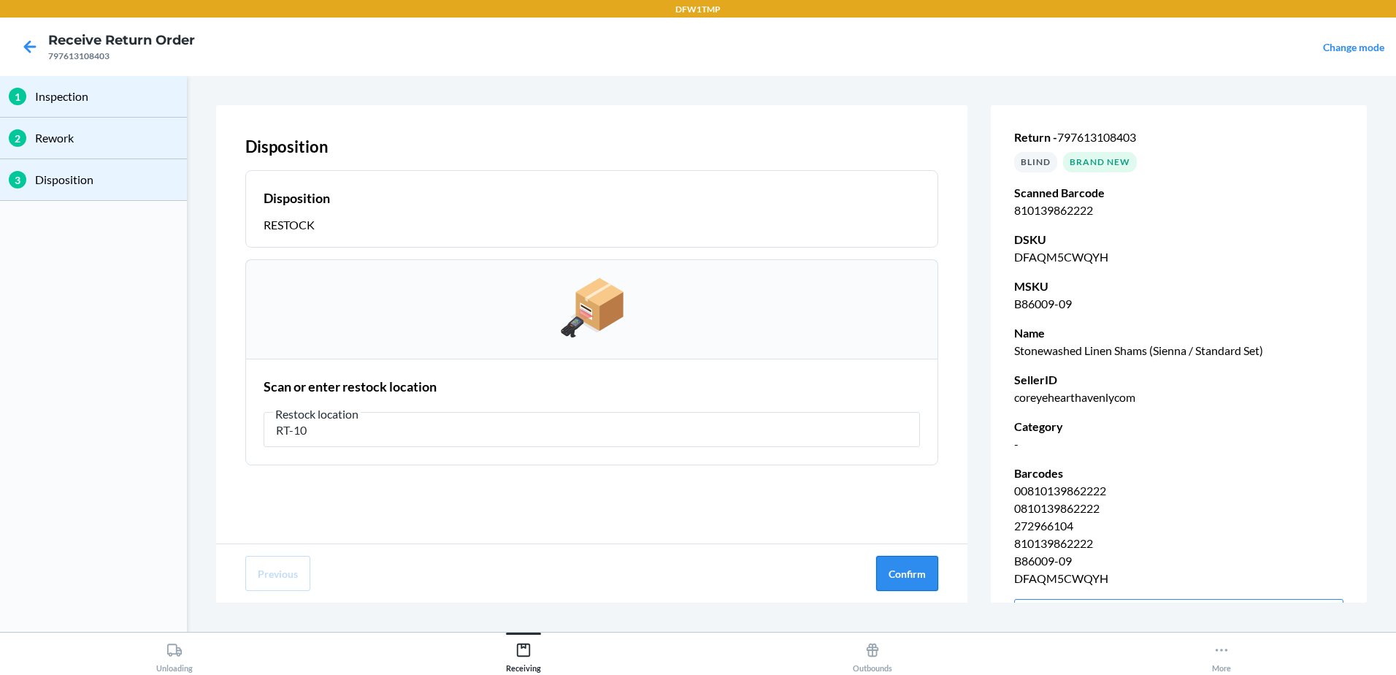
type input "RT-10"
click at [934, 572] on button "Confirm" at bounding box center [907, 573] width 62 height 35
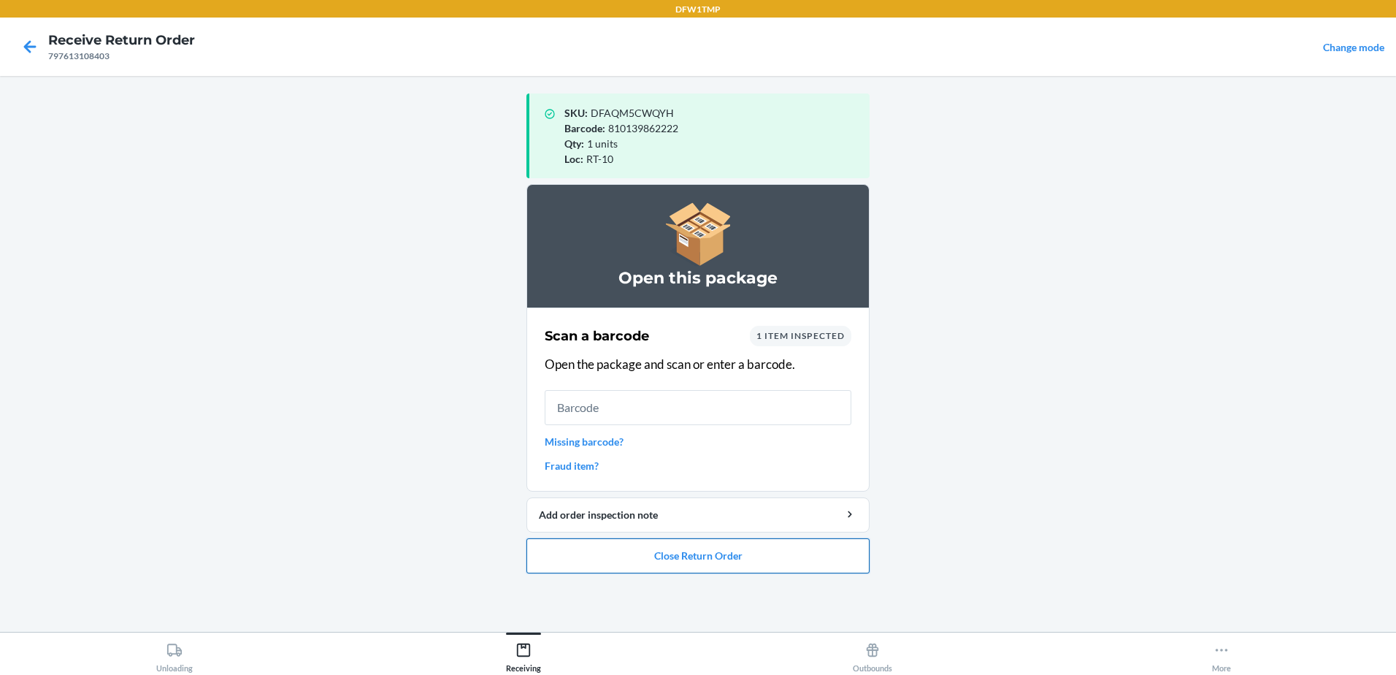
click at [701, 558] on button "Close Return Order" at bounding box center [697, 555] width 343 height 35
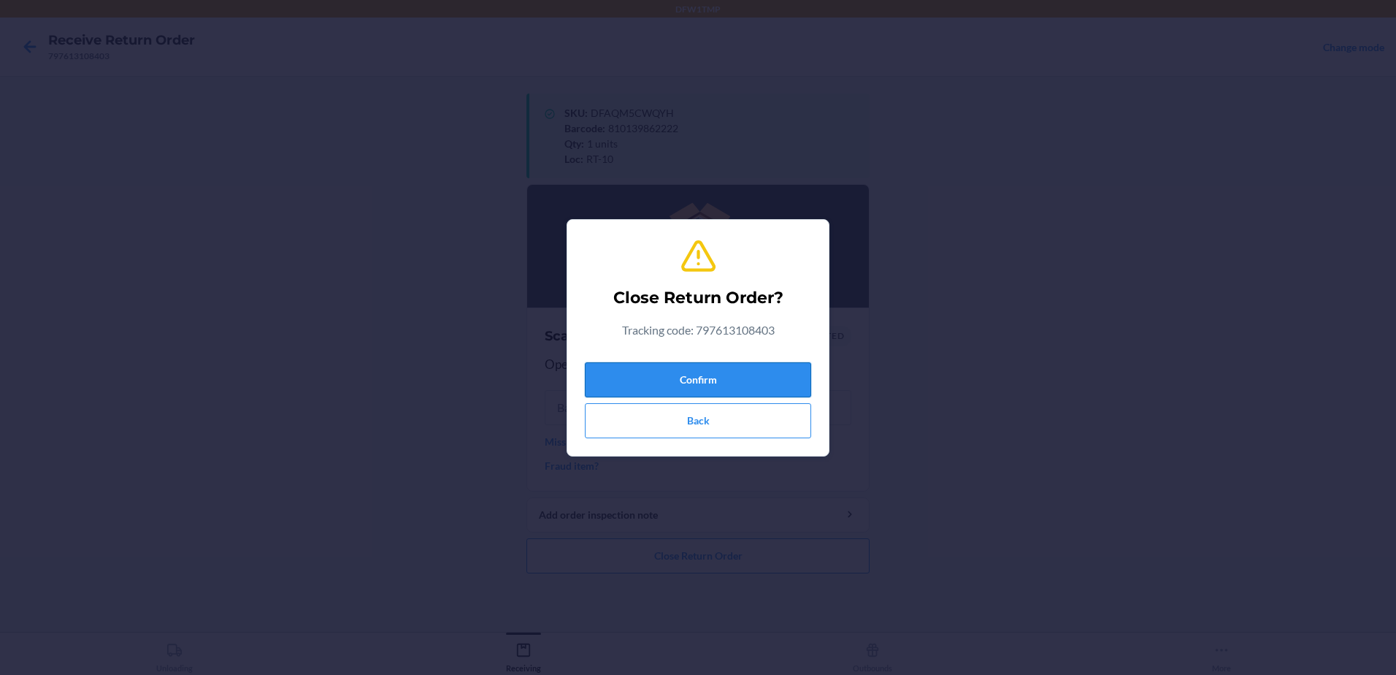
click at [735, 368] on button "Confirm" at bounding box center [698, 379] width 226 height 35
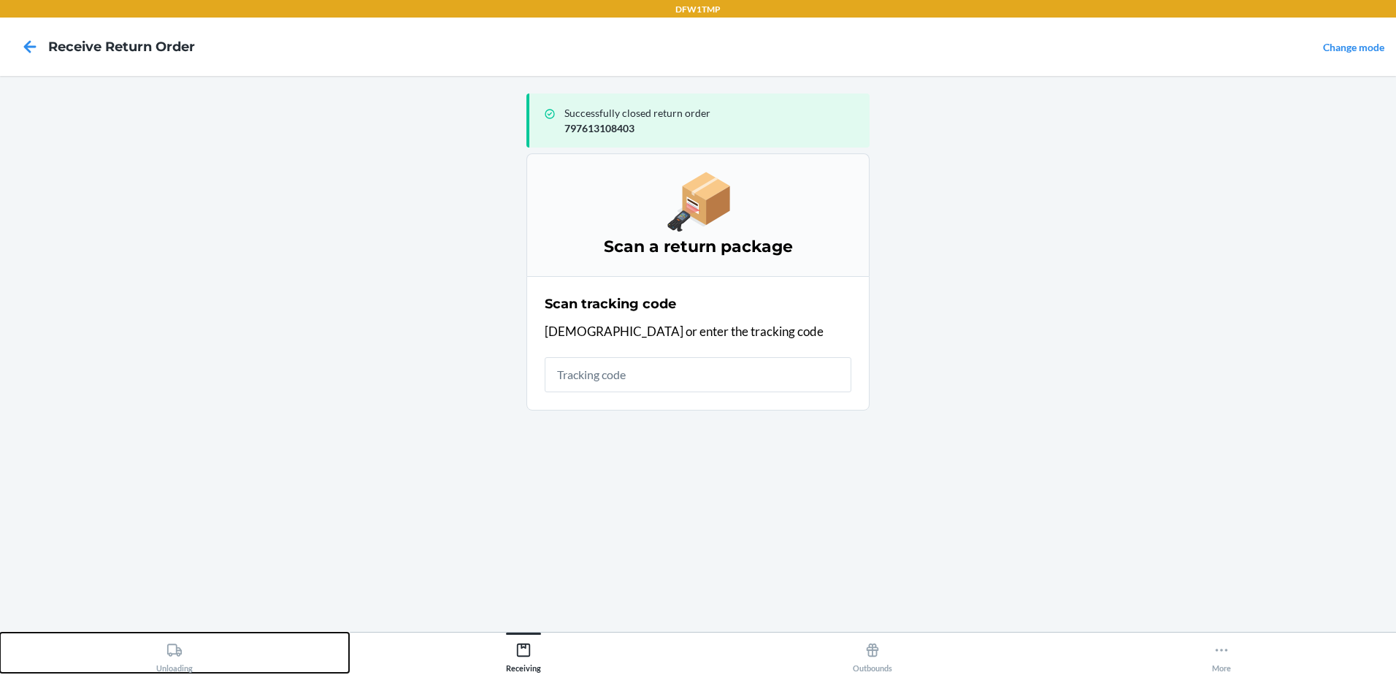
click at [81, 650] on button "Unloading" at bounding box center [174, 652] width 349 height 40
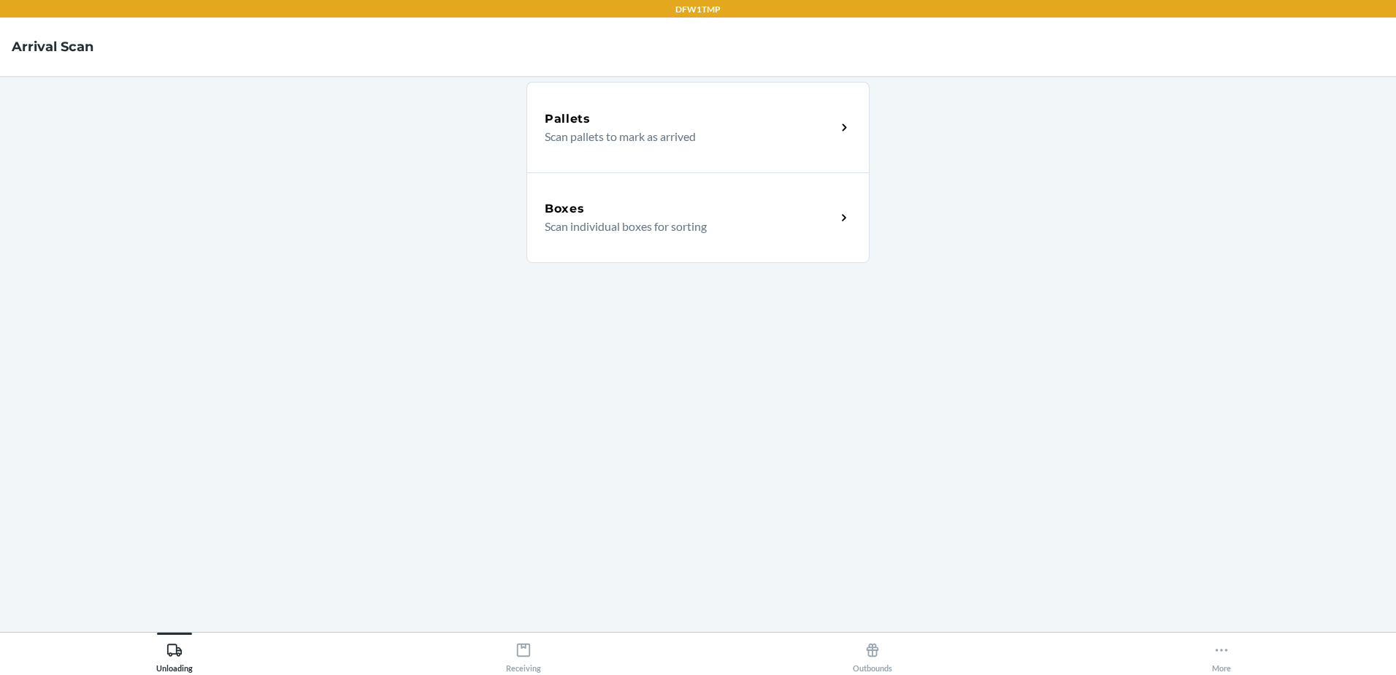
click at [695, 210] on div "Boxes" at bounding box center [690, 209] width 291 height 18
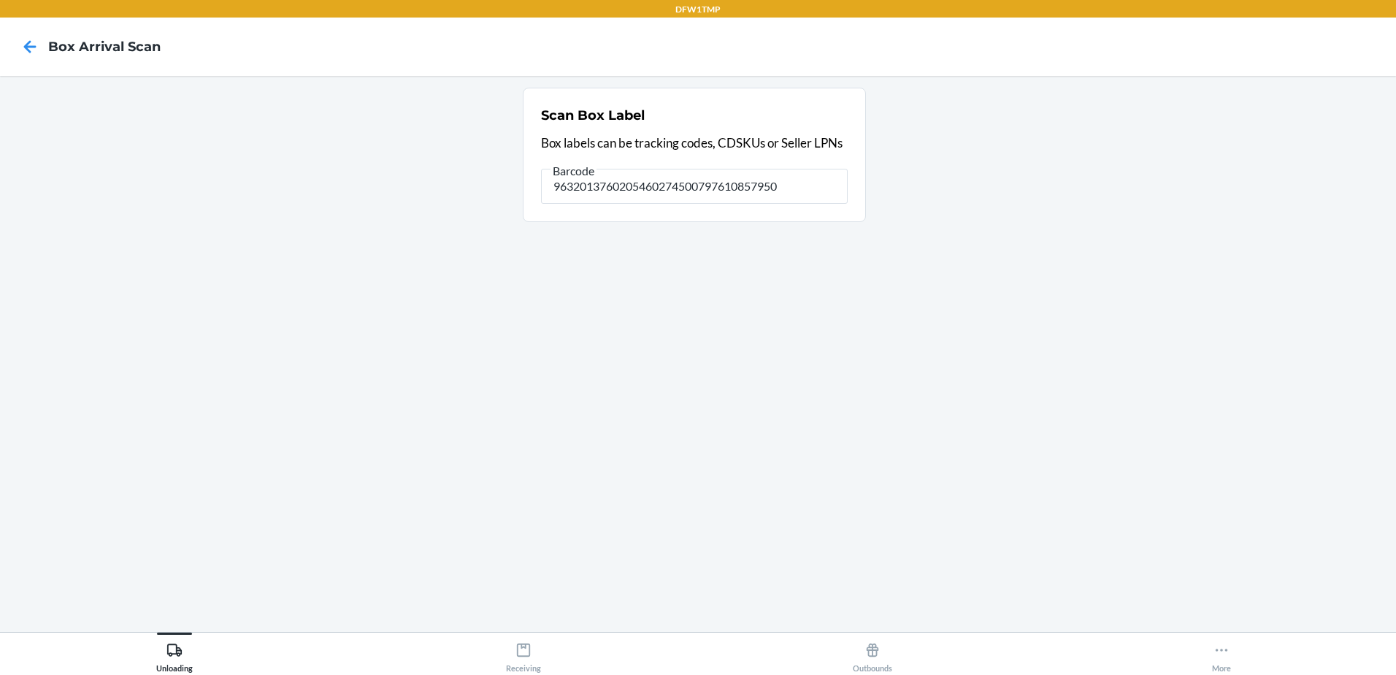
type input "9632013760205460274500797610857950"
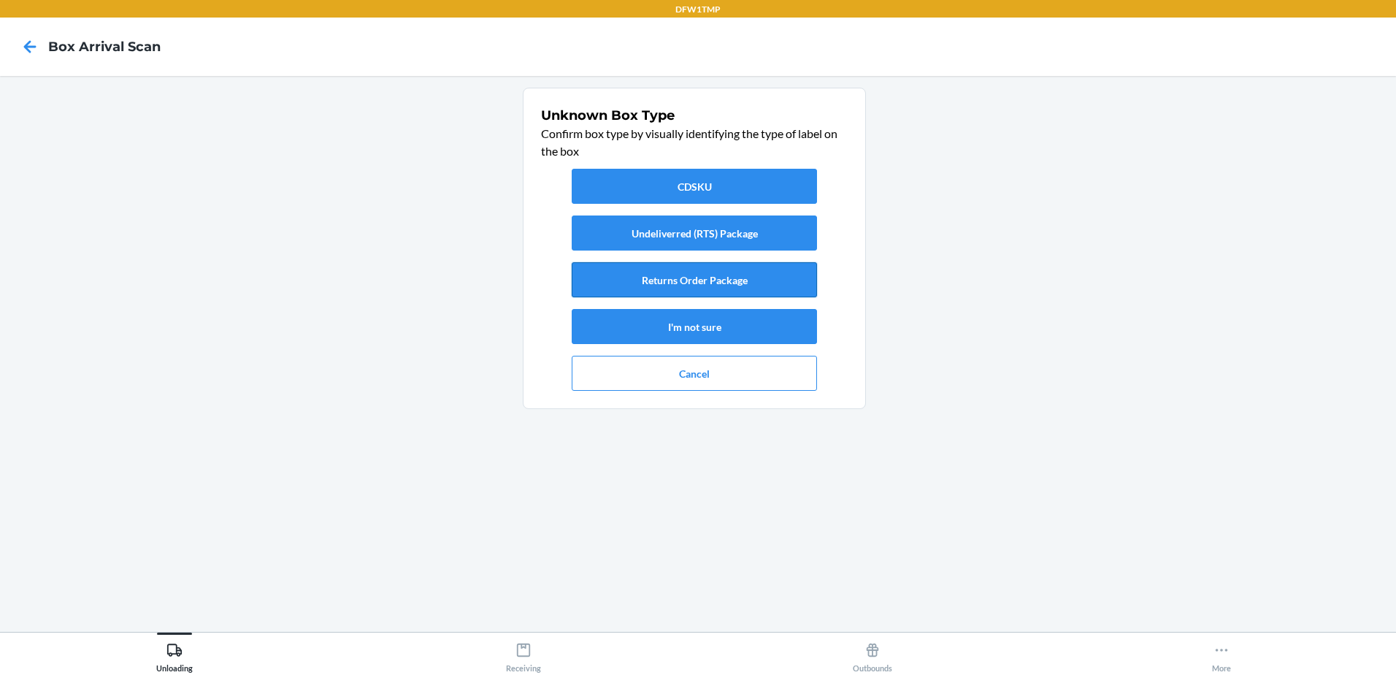
click at [751, 283] on button "Returns Order Package" at bounding box center [694, 279] width 245 height 35
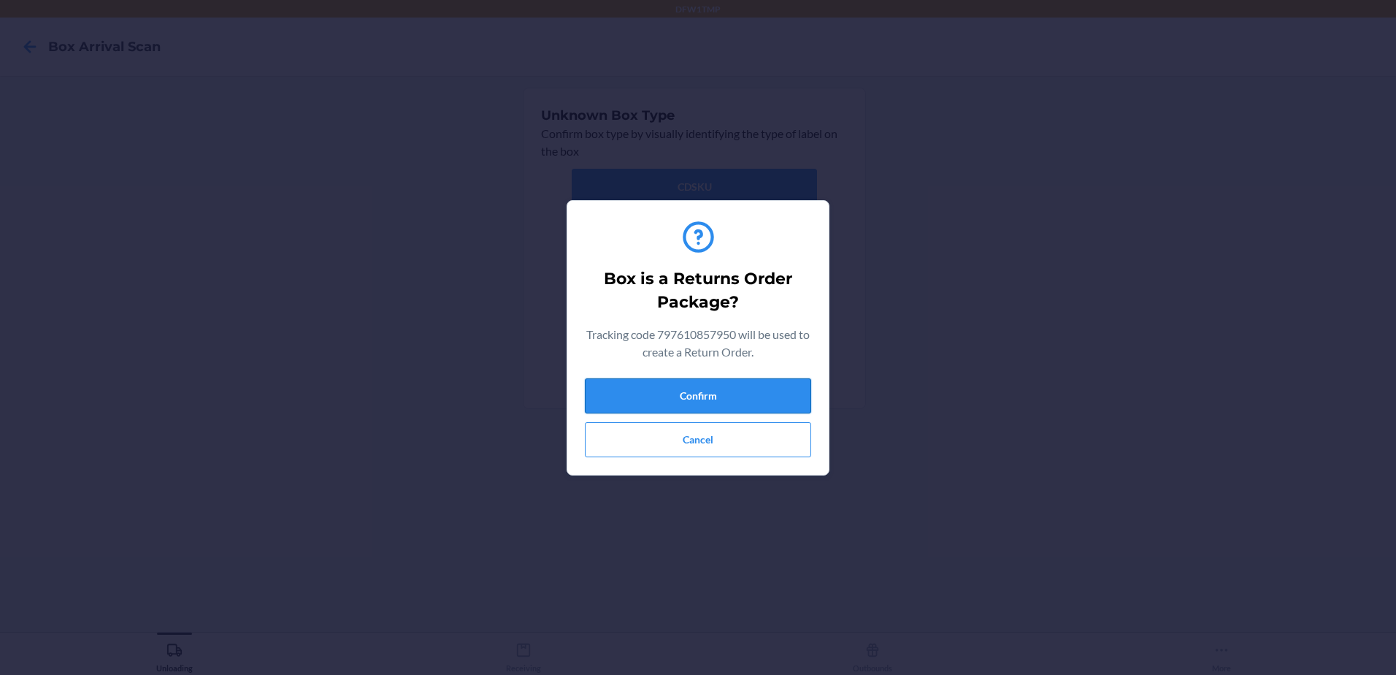
click at [717, 395] on button "Confirm" at bounding box center [698, 395] width 226 height 35
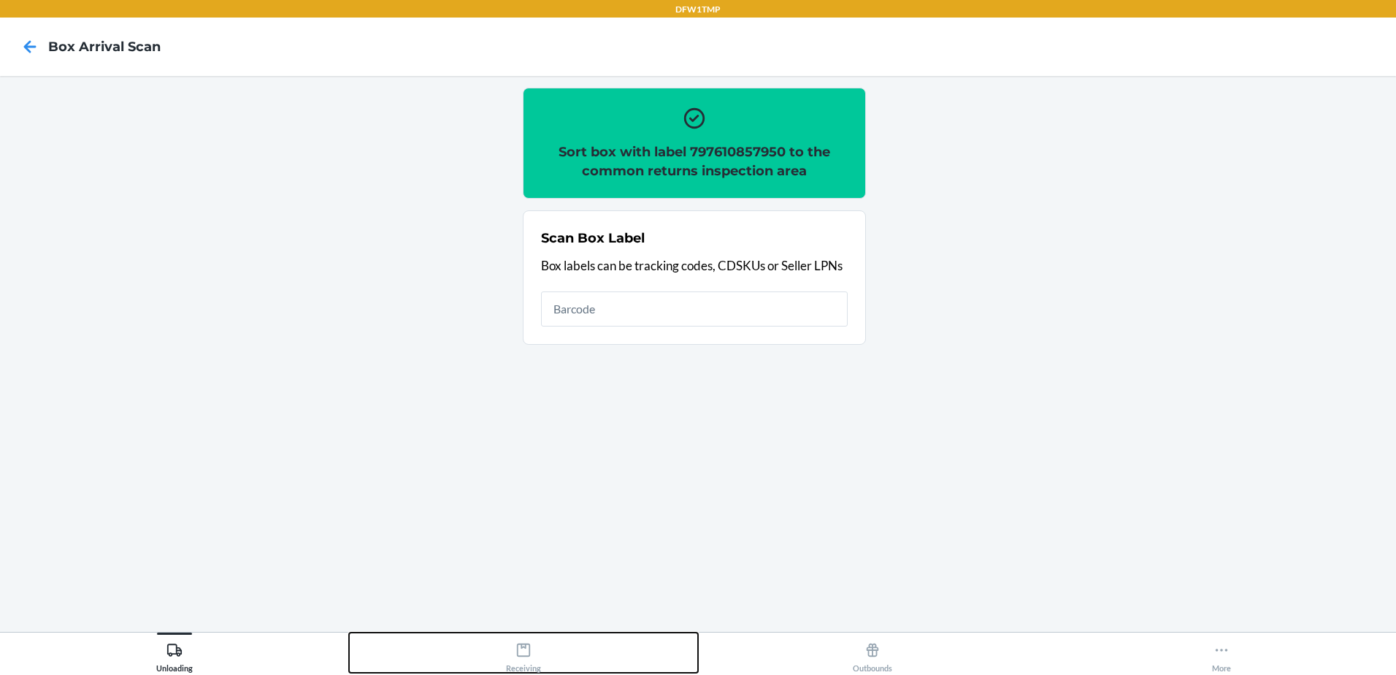
click at [528, 659] on div "Receiving" at bounding box center [523, 654] width 35 height 37
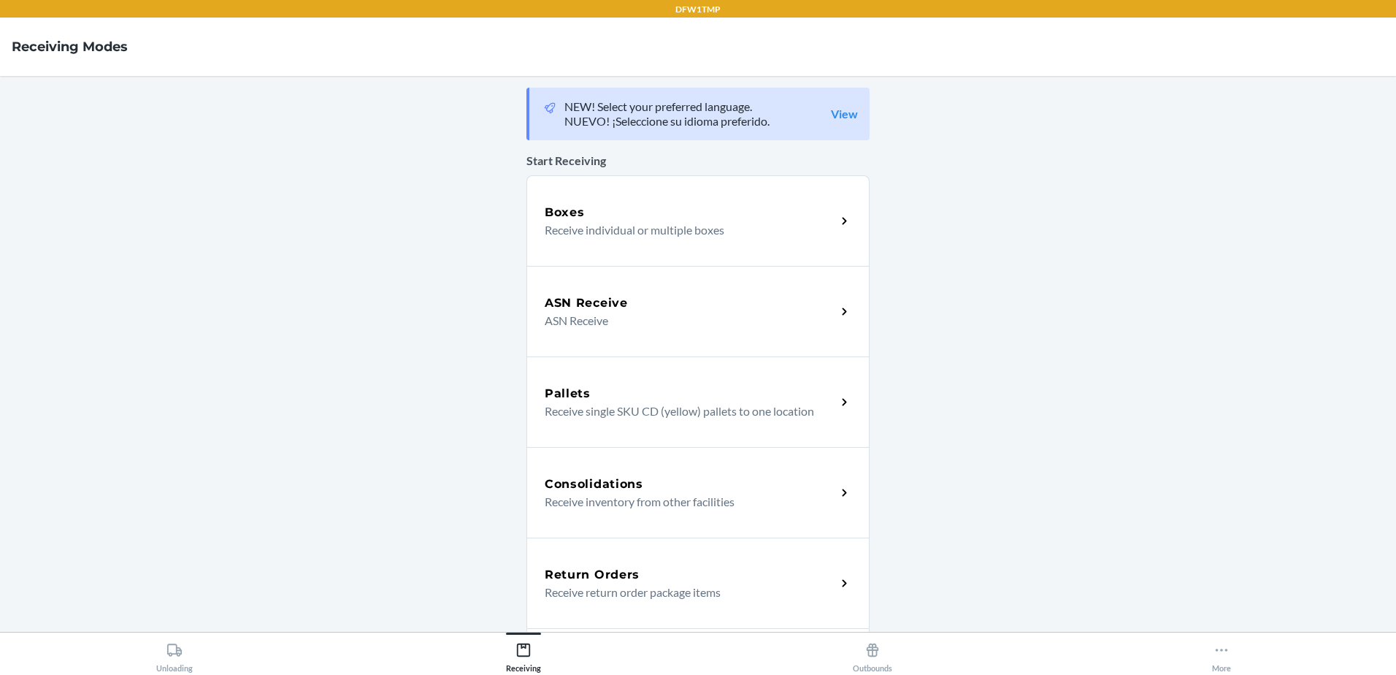
drag, startPoint x: 460, startPoint y: 385, endPoint x: 418, endPoint y: 362, distance: 47.4
click at [418, 362] on main "NEW! Select your preferred language. NUEVO! ¡Seleccione su idioma preferido. Vi…" at bounding box center [698, 354] width 1396 height 556
click at [739, 608] on div "Return Orders Receive return order package items" at bounding box center [697, 582] width 343 height 91
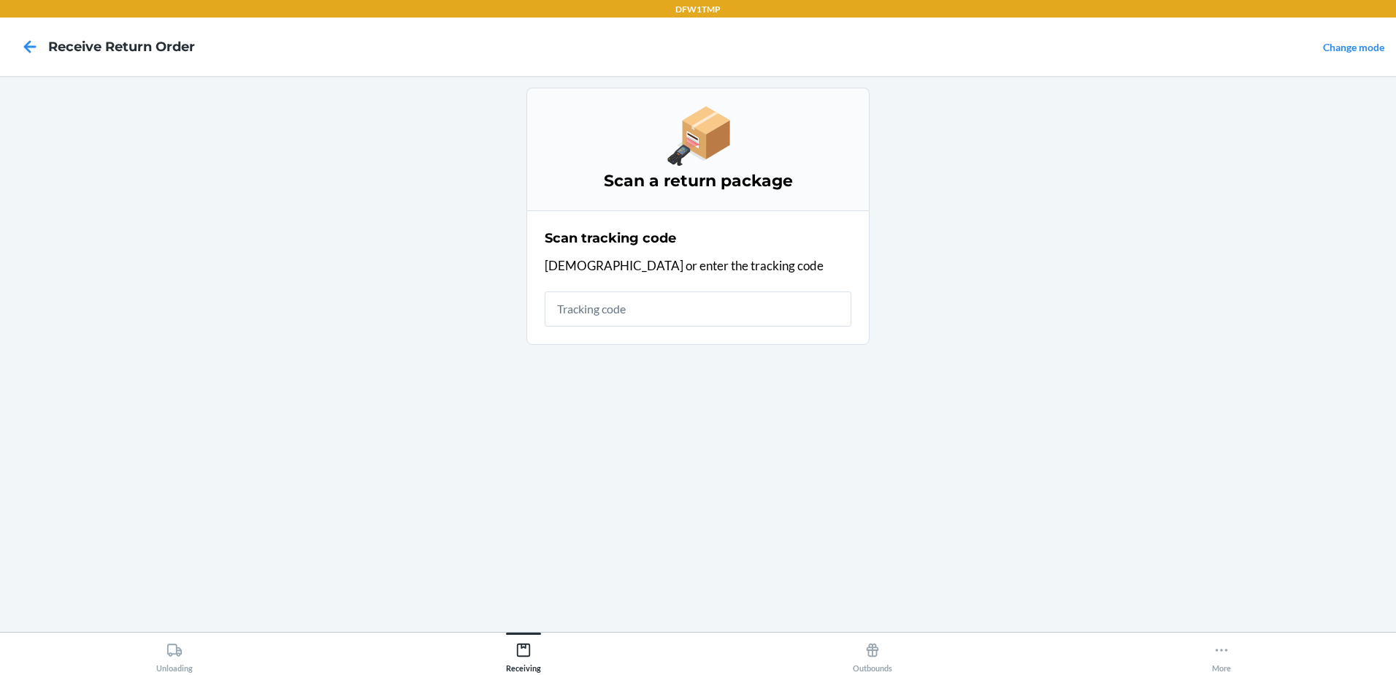
click at [754, 593] on div "Scan a return package Scan tracking code Scan or enter the tracking code" at bounding box center [697, 354] width 343 height 532
click at [30, 50] on icon at bounding box center [30, 46] width 25 height 25
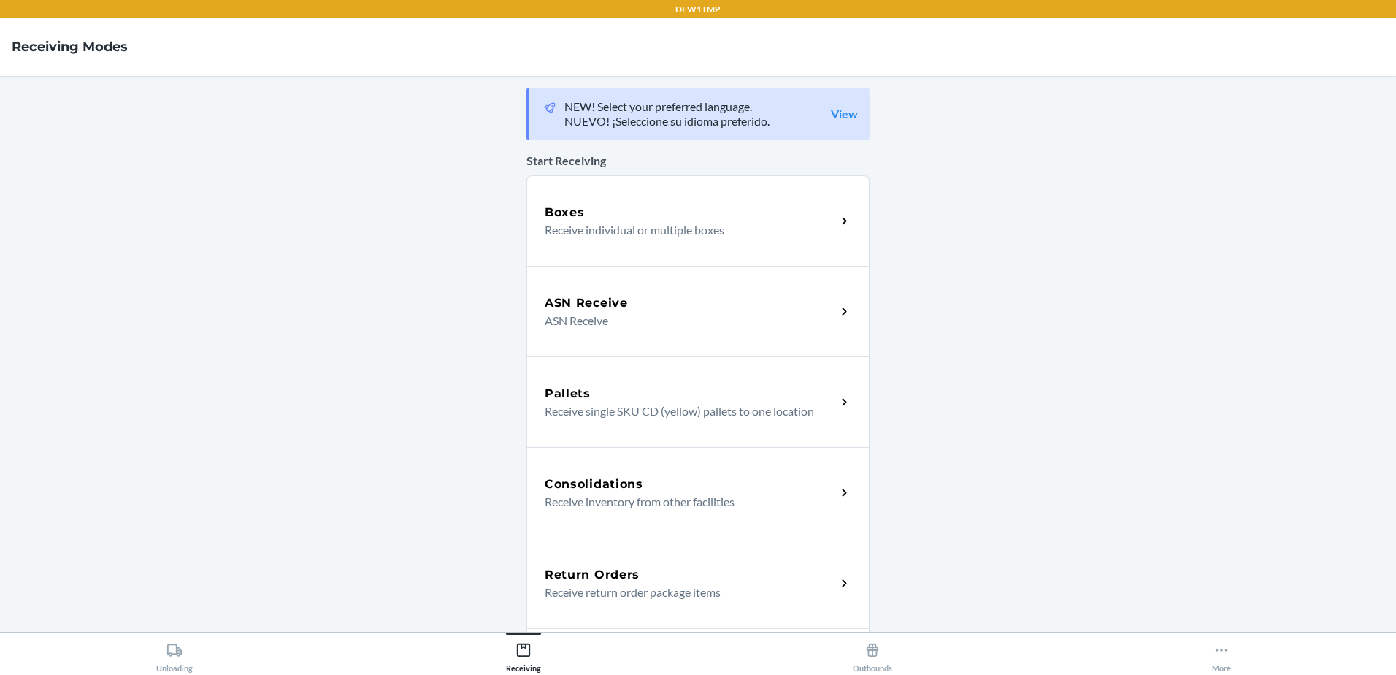
click at [838, 578] on icon at bounding box center [844, 583] width 17 height 17
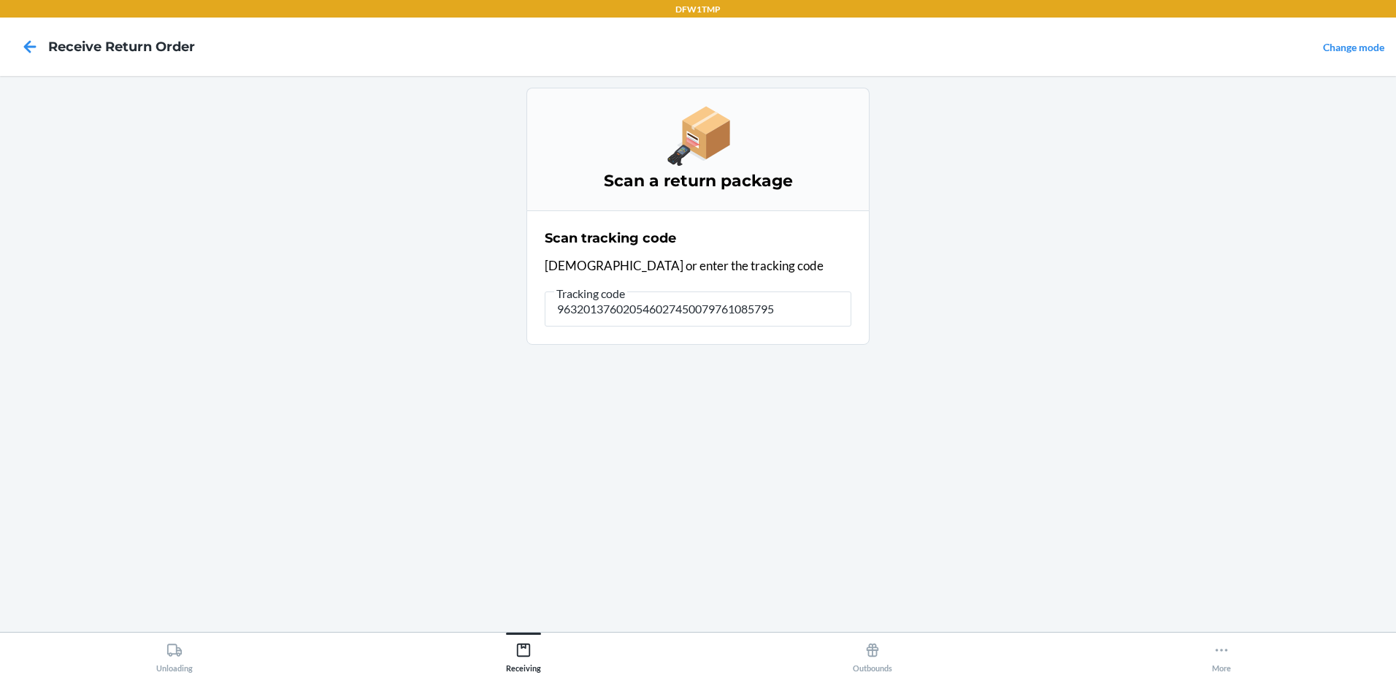
type input "9632013760205460274500797610857950"
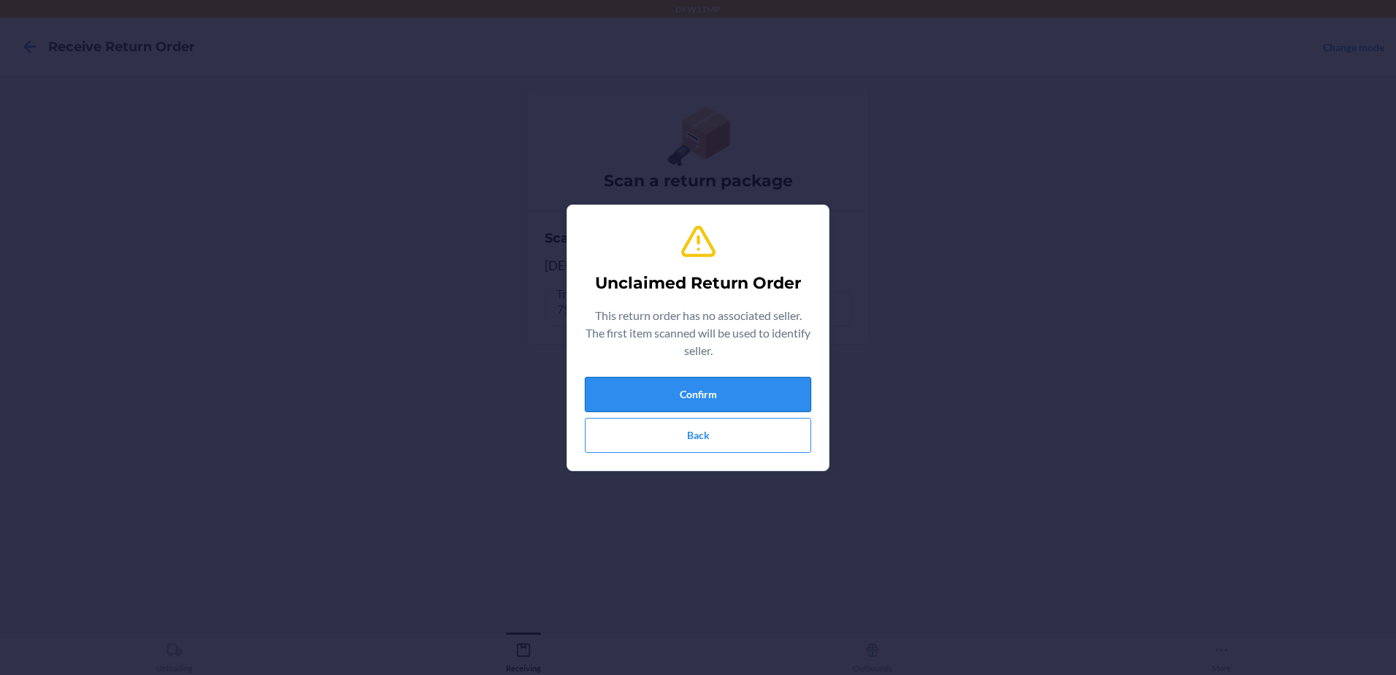
click at [762, 377] on button "Confirm" at bounding box center [698, 394] width 226 height 35
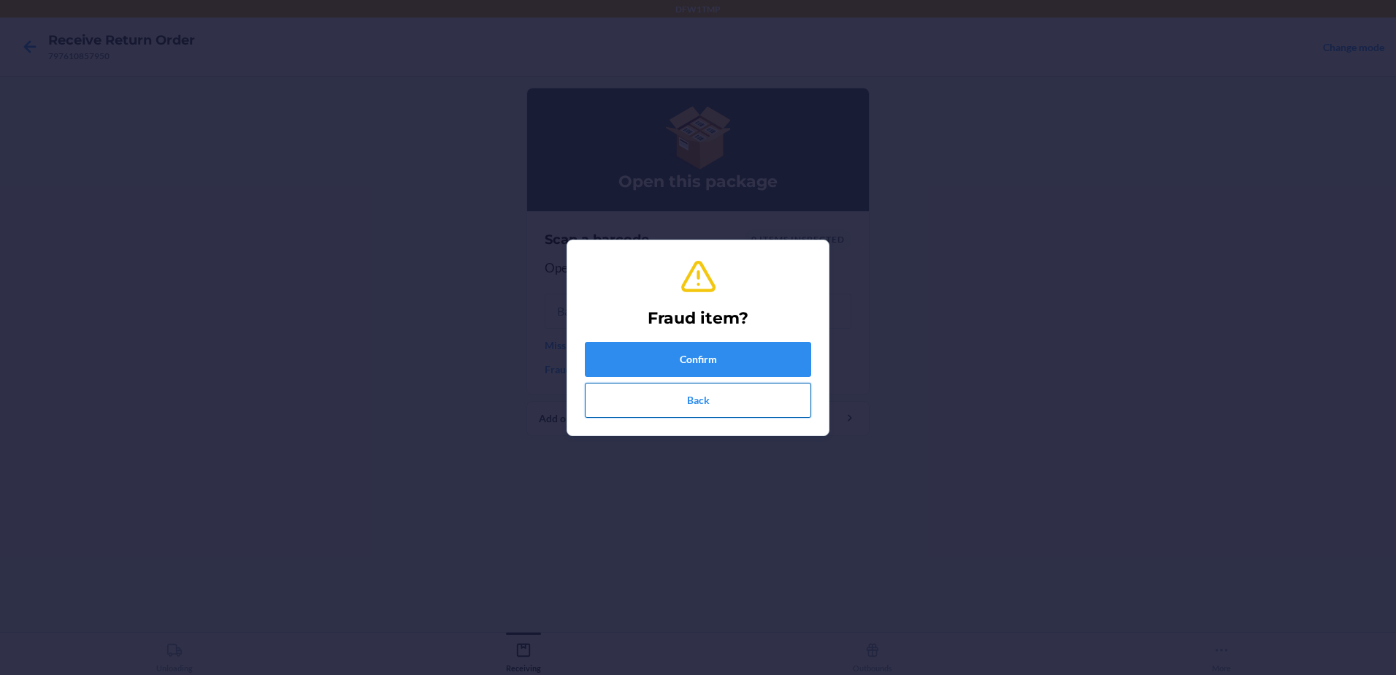
click at [697, 412] on button "Back" at bounding box center [698, 400] width 226 height 35
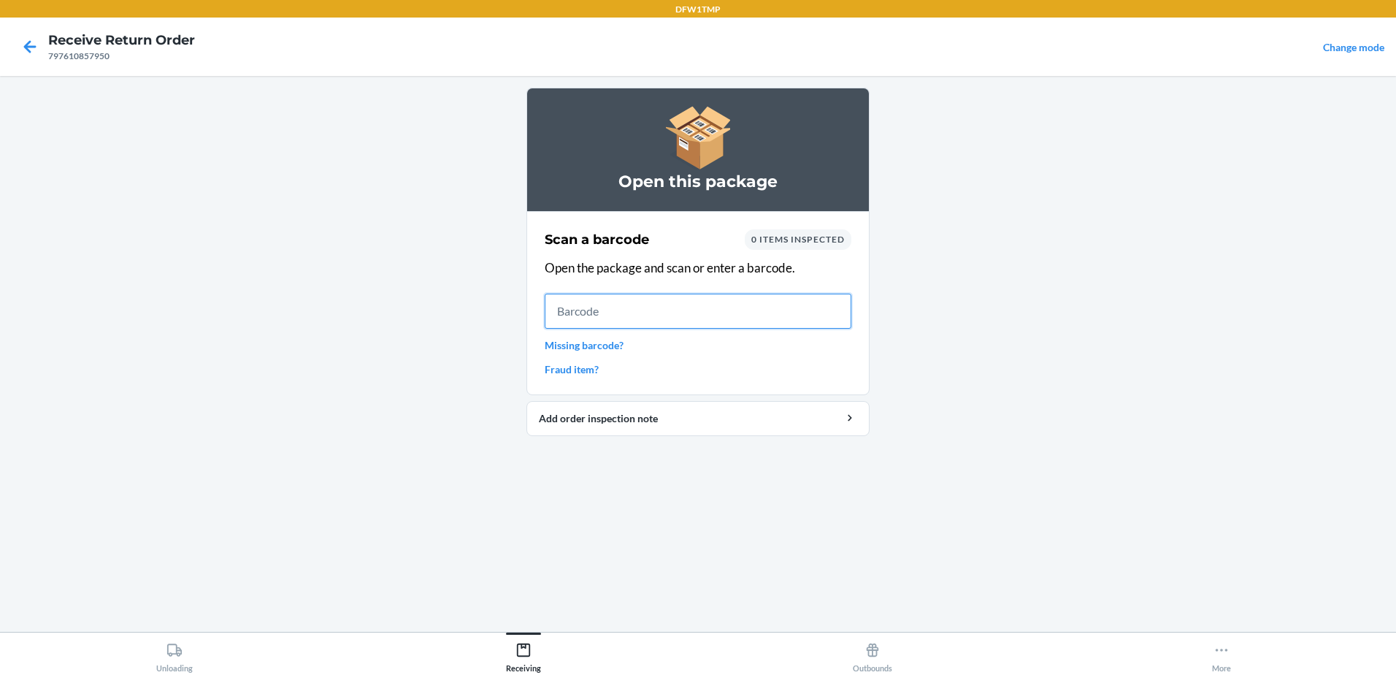
click at [680, 307] on input "text" at bounding box center [698, 311] width 307 height 35
type input "D6HN97R2USR"
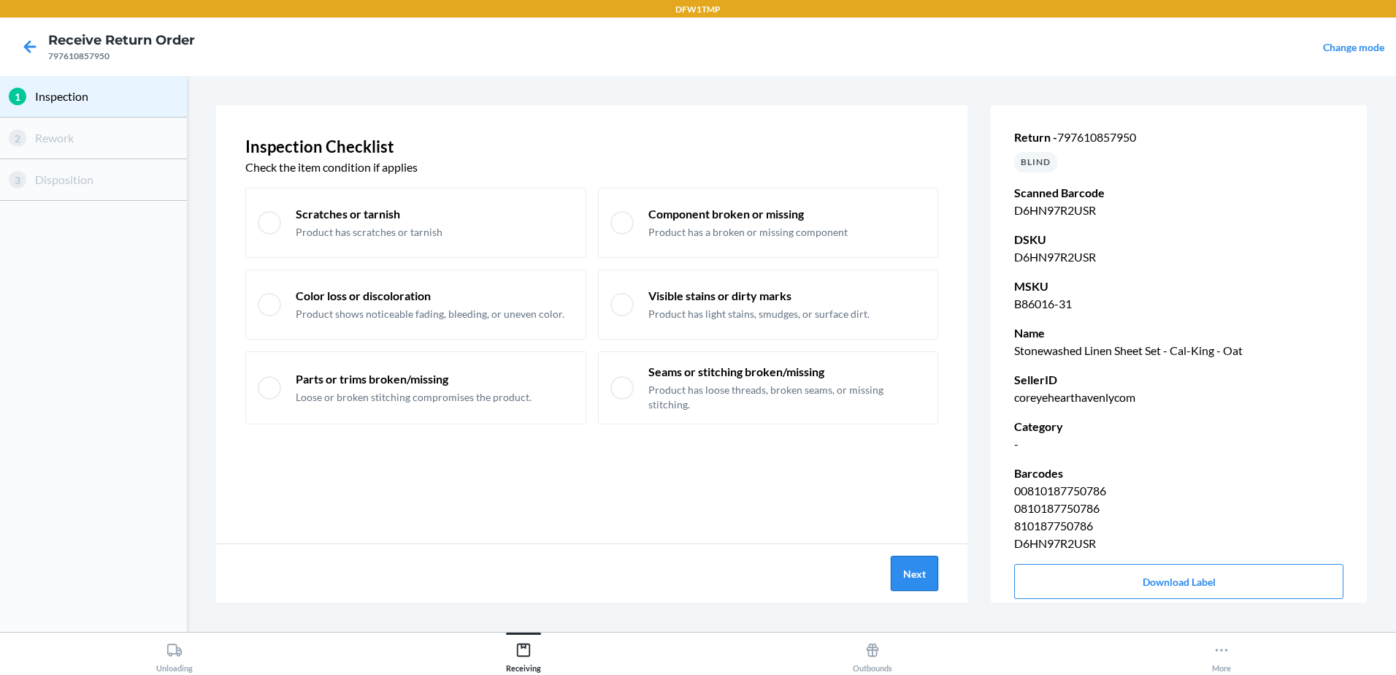
click at [930, 564] on button "Next" at bounding box center [914, 573] width 47 height 35
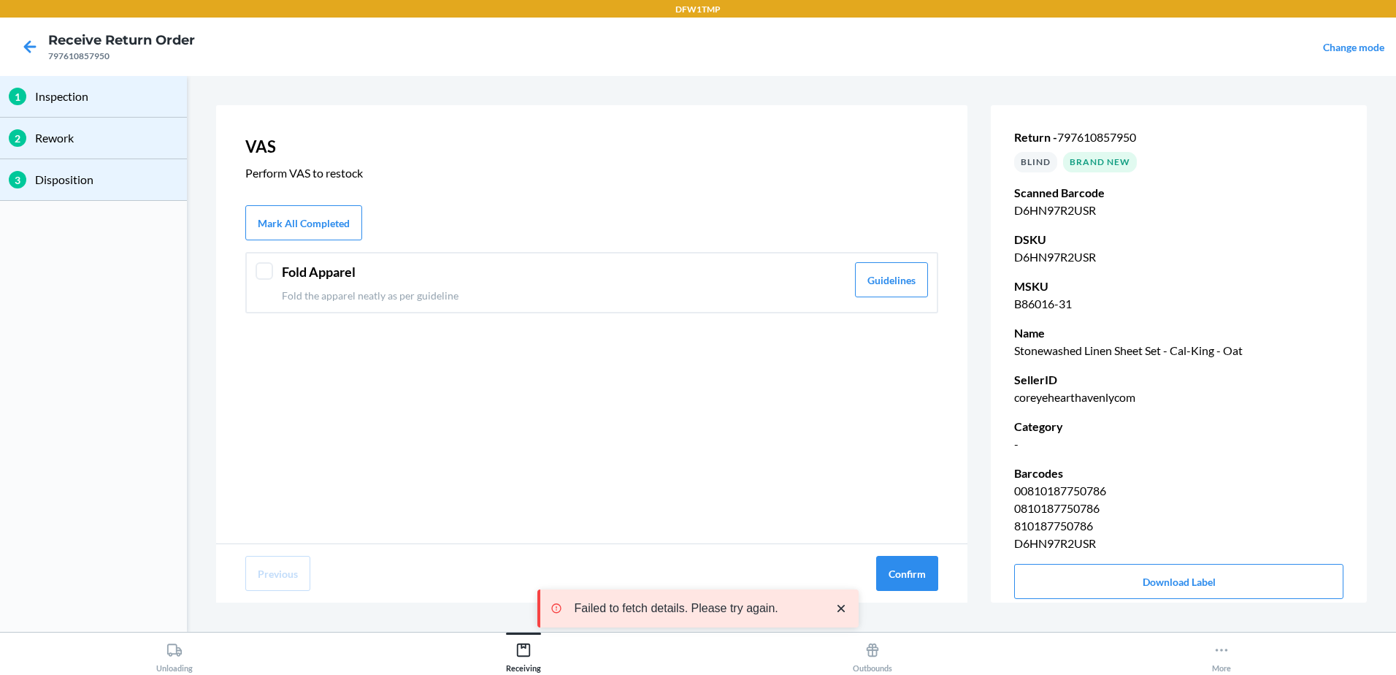
click at [266, 272] on div at bounding box center [265, 271] width 18 height 18
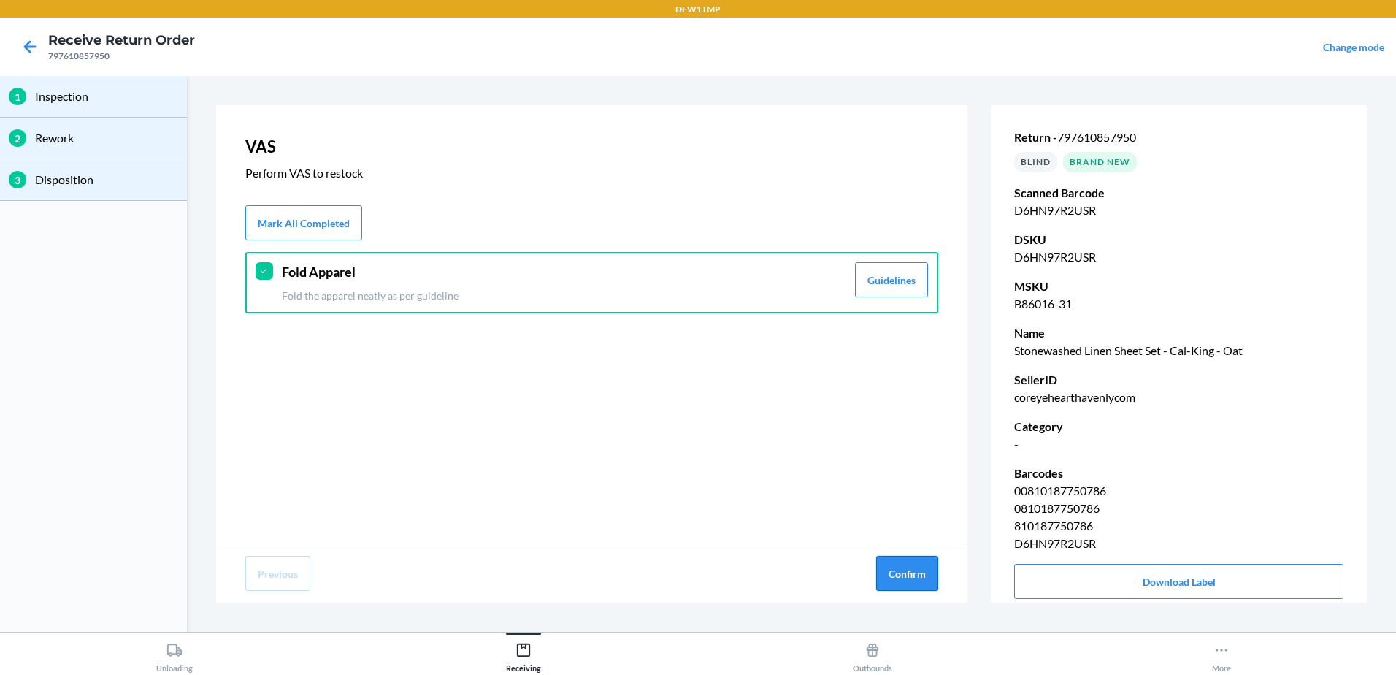
click at [930, 578] on button "Confirm" at bounding box center [907, 573] width 62 height 35
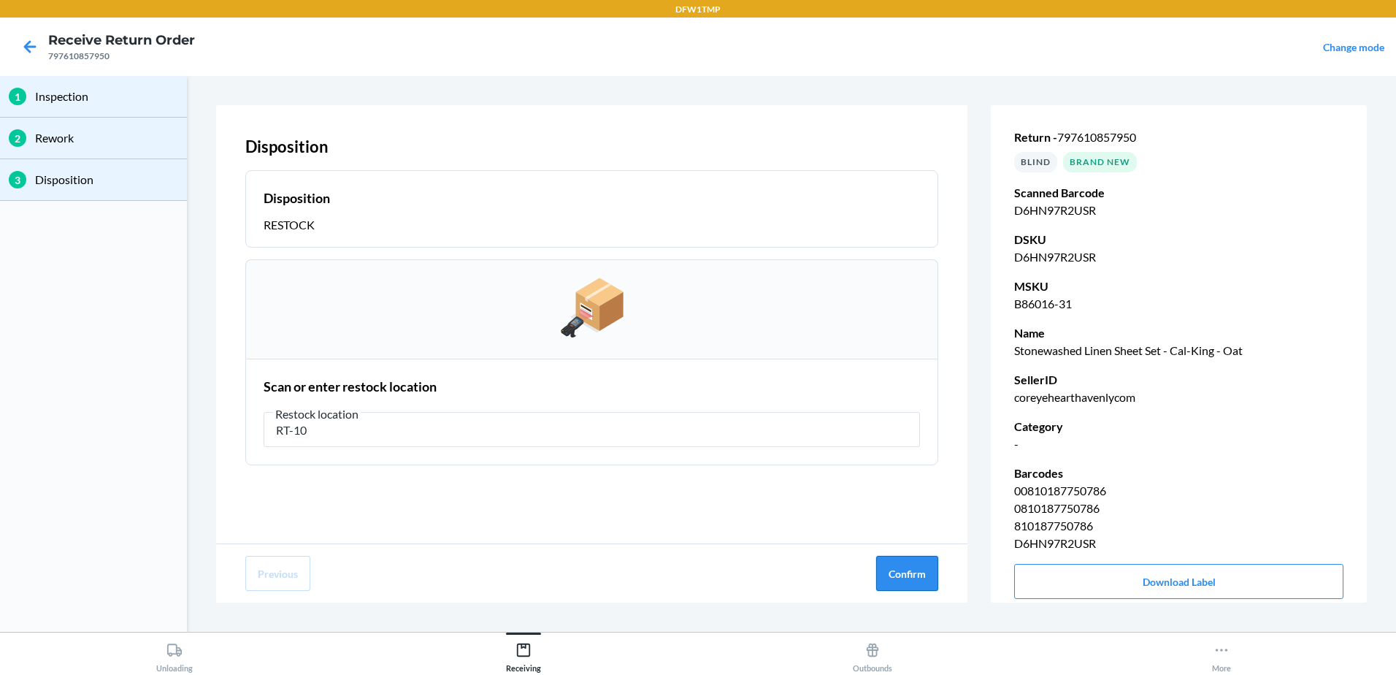
type input "RT-10"
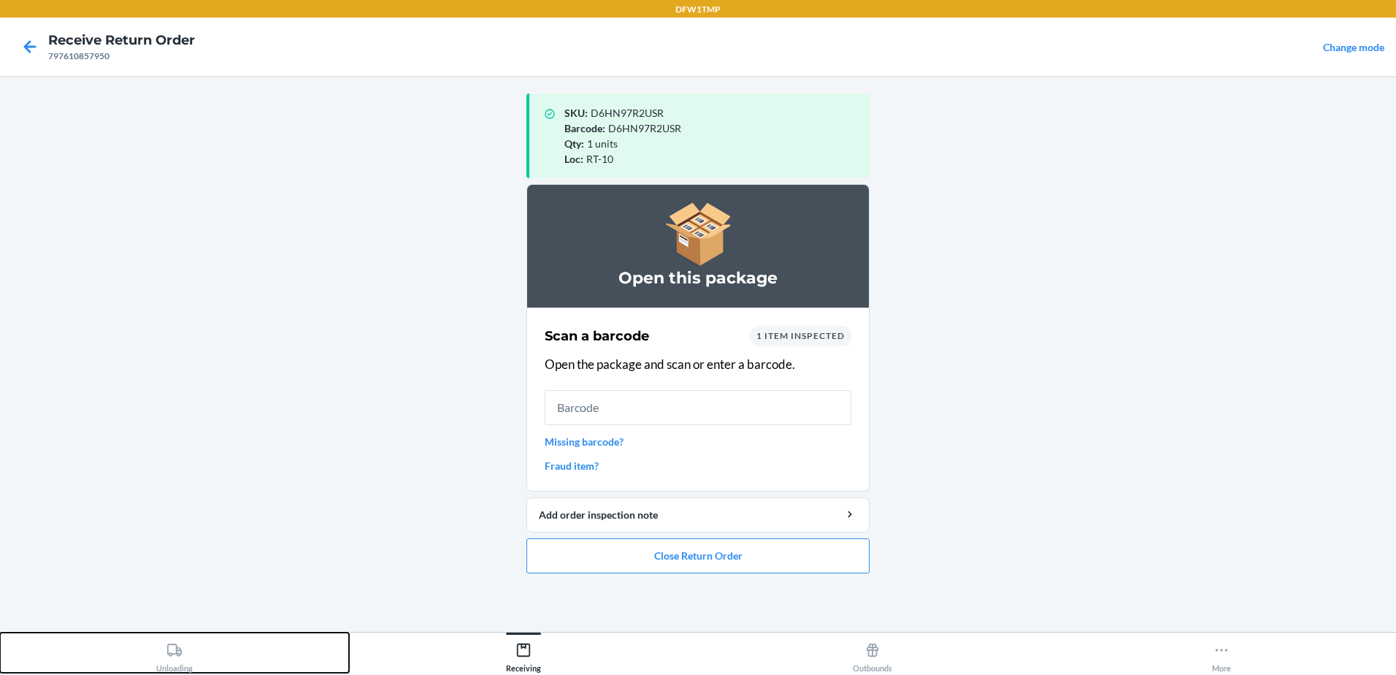
click at [177, 649] on icon at bounding box center [174, 649] width 15 height 12
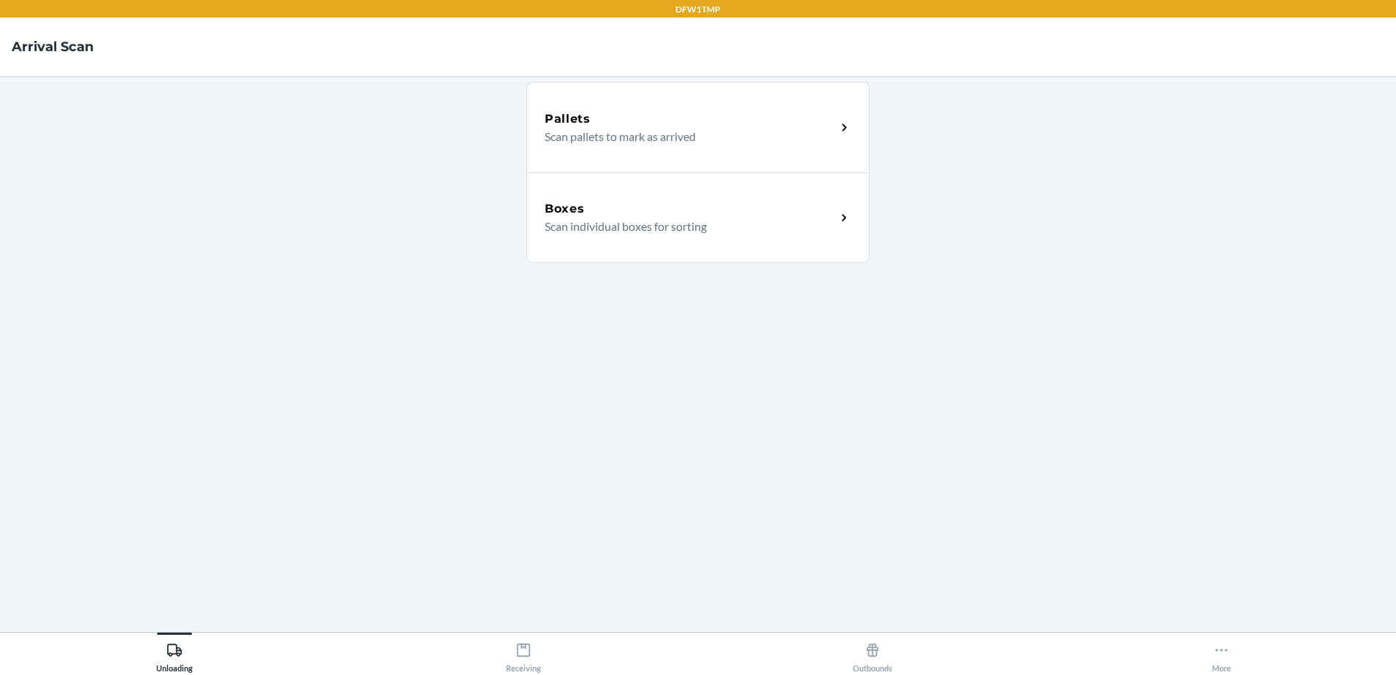
click at [670, 236] on div "Boxes Scan individual boxes for sorting" at bounding box center [697, 217] width 343 height 91
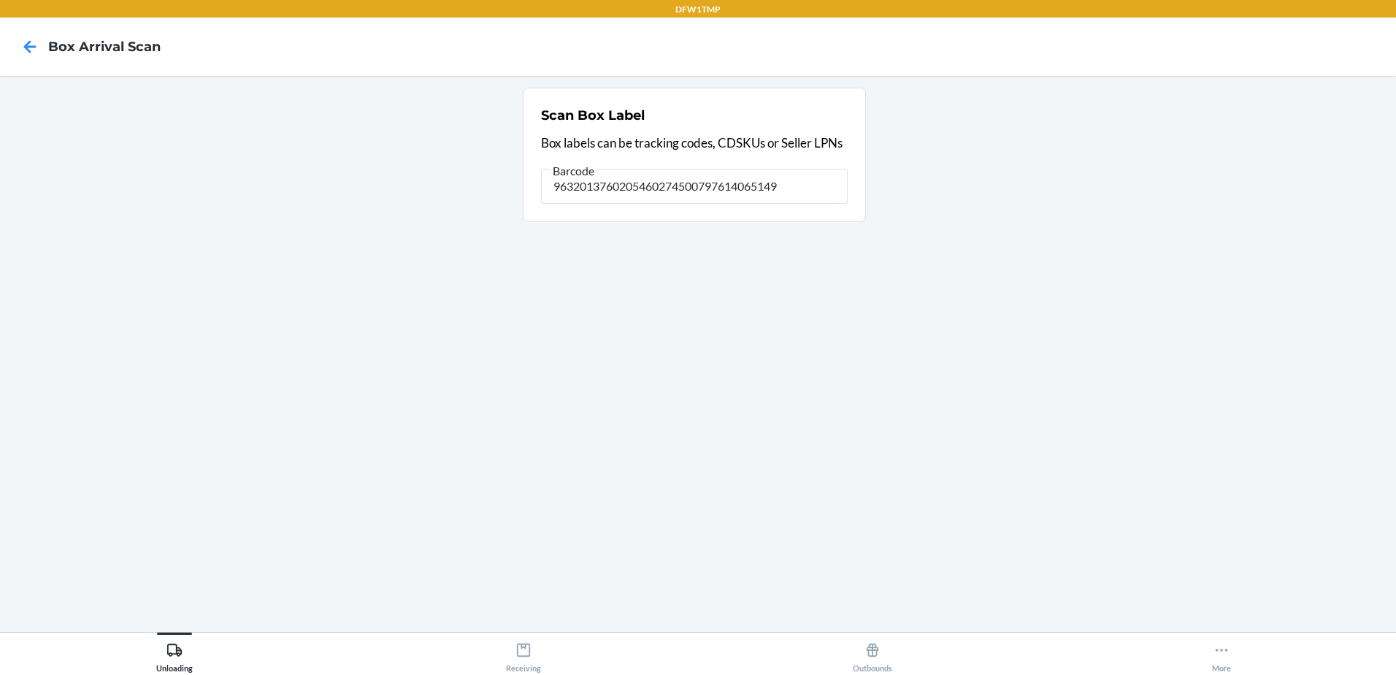
type input "9632013760205460274500797614065149"
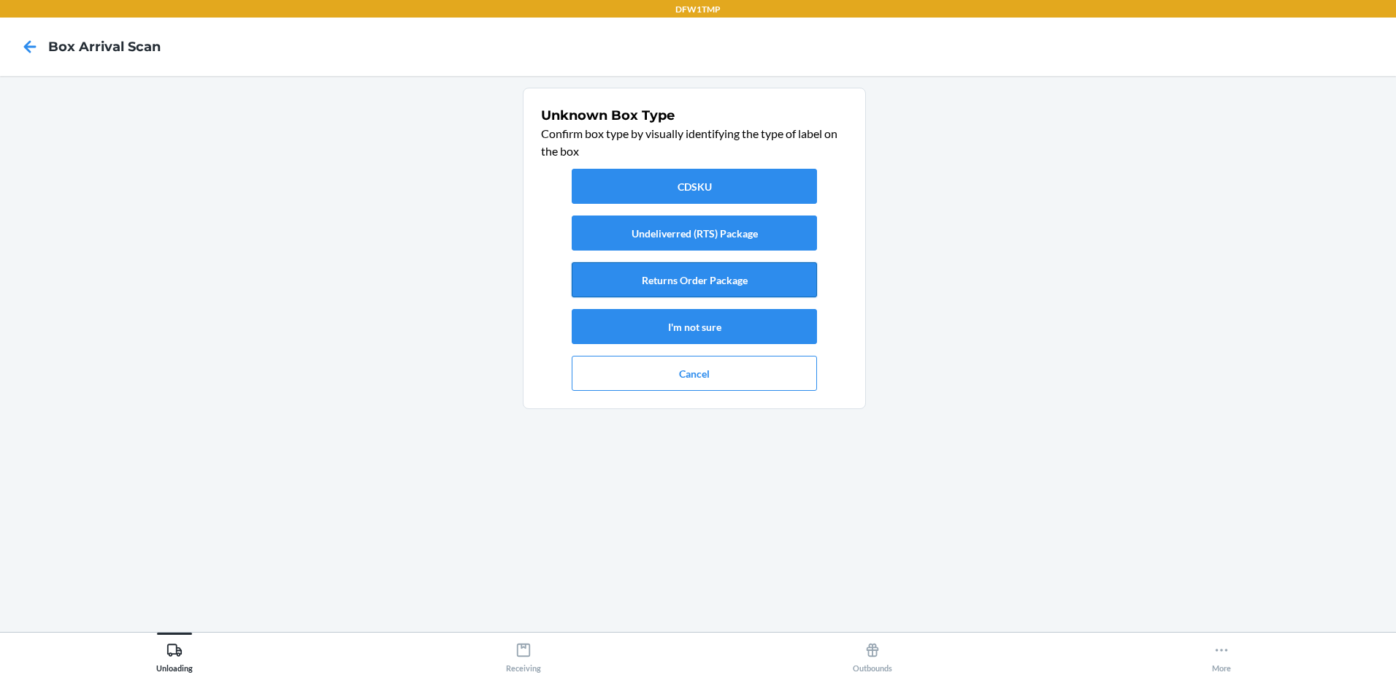
click at [640, 288] on button "Returns Order Package" at bounding box center [694, 279] width 245 height 35
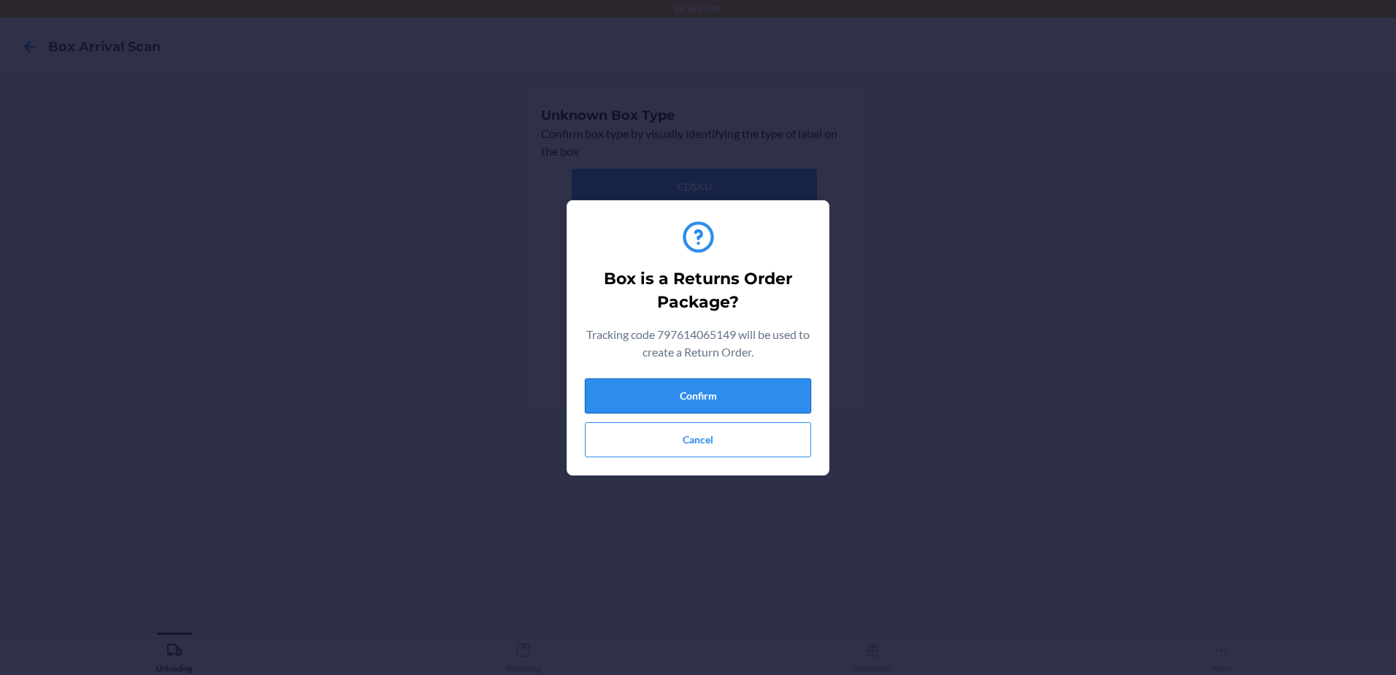
click at [729, 385] on button "Confirm" at bounding box center [698, 395] width 226 height 35
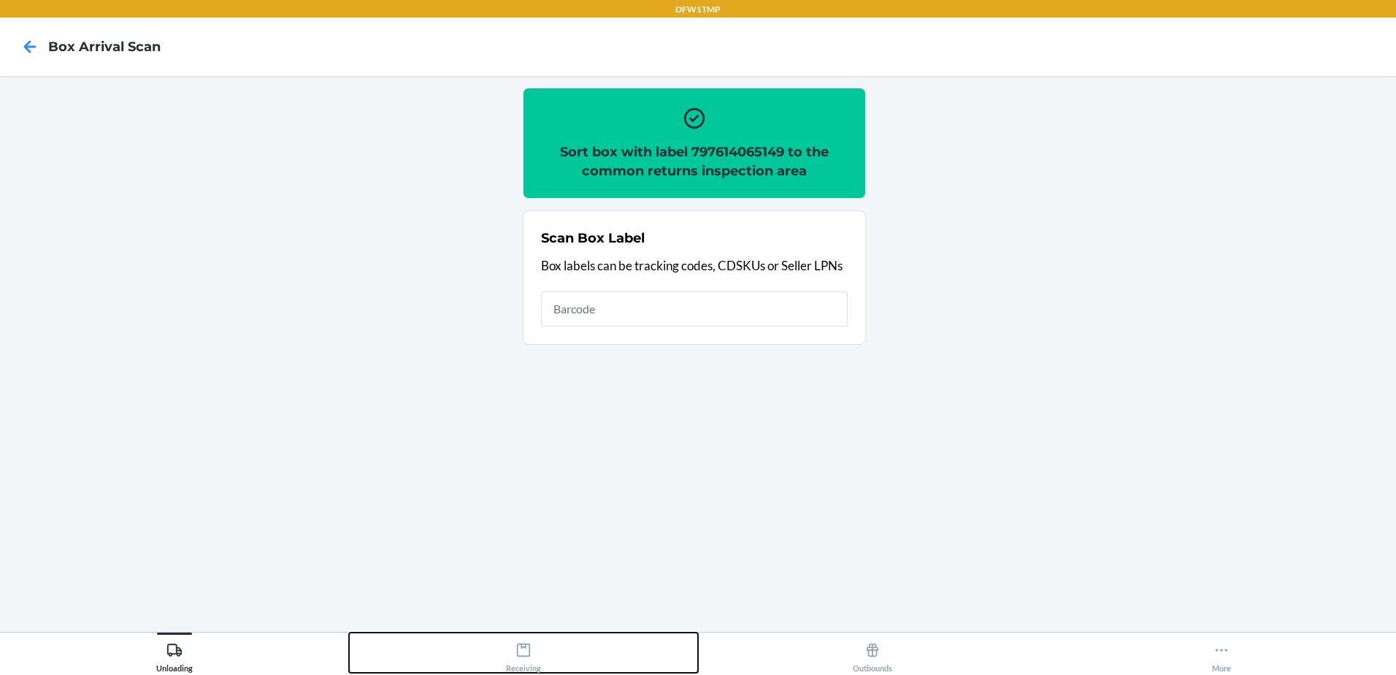
click at [529, 644] on icon at bounding box center [523, 649] width 13 height 13
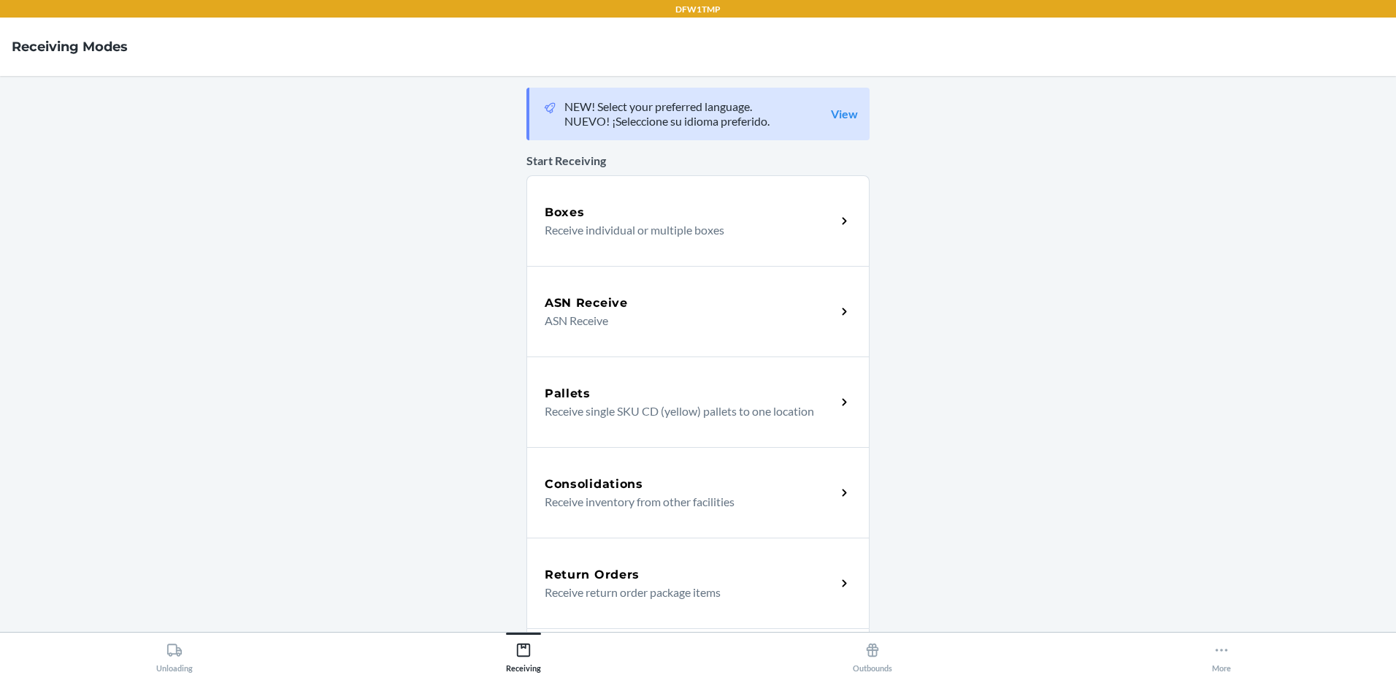
click at [655, 591] on p "Receive return order package items" at bounding box center [685, 592] width 280 height 18
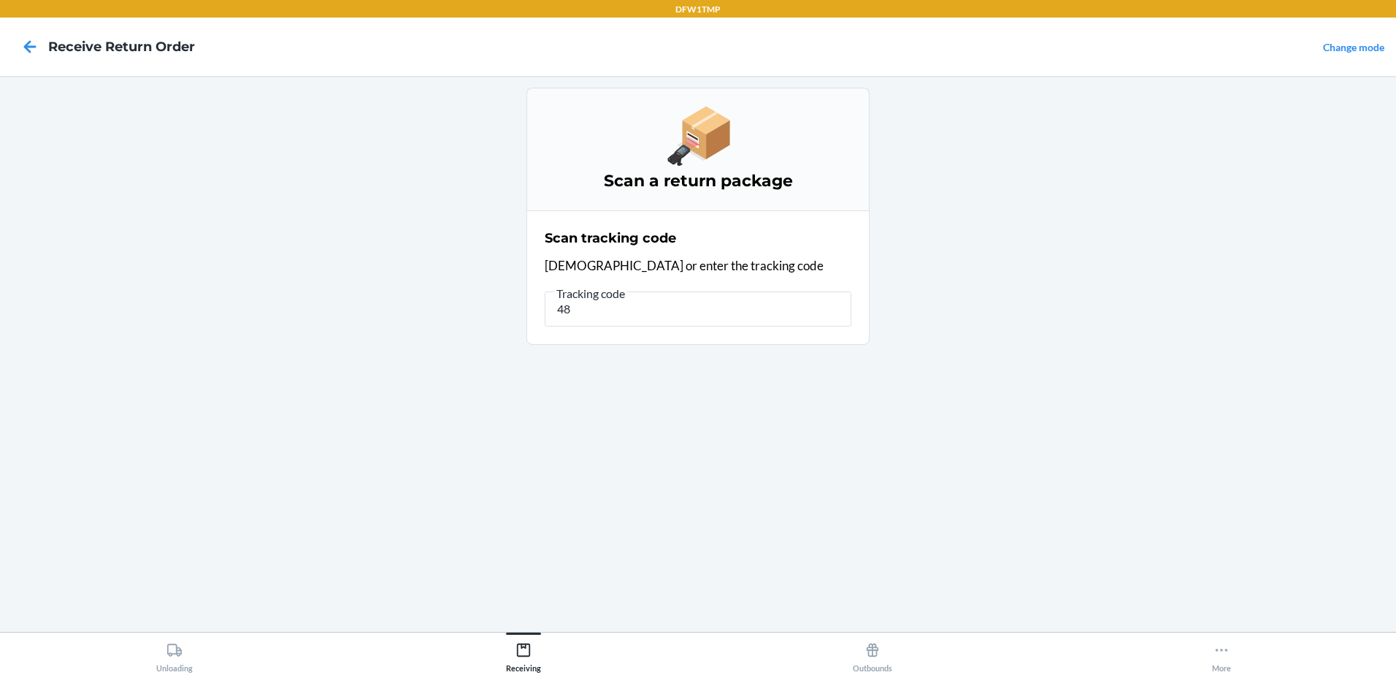
type input "4"
type input "9632013760205460274500797614065149"
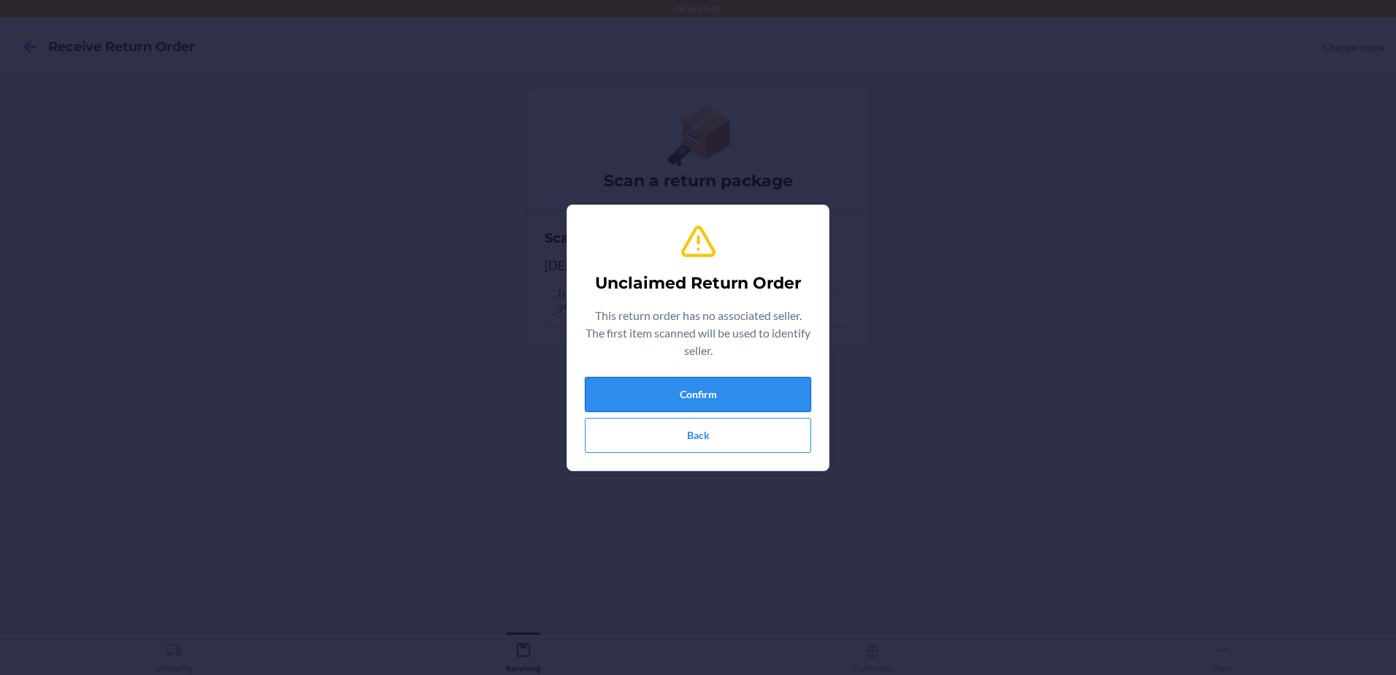
click at [740, 398] on button "Confirm" at bounding box center [698, 394] width 226 height 35
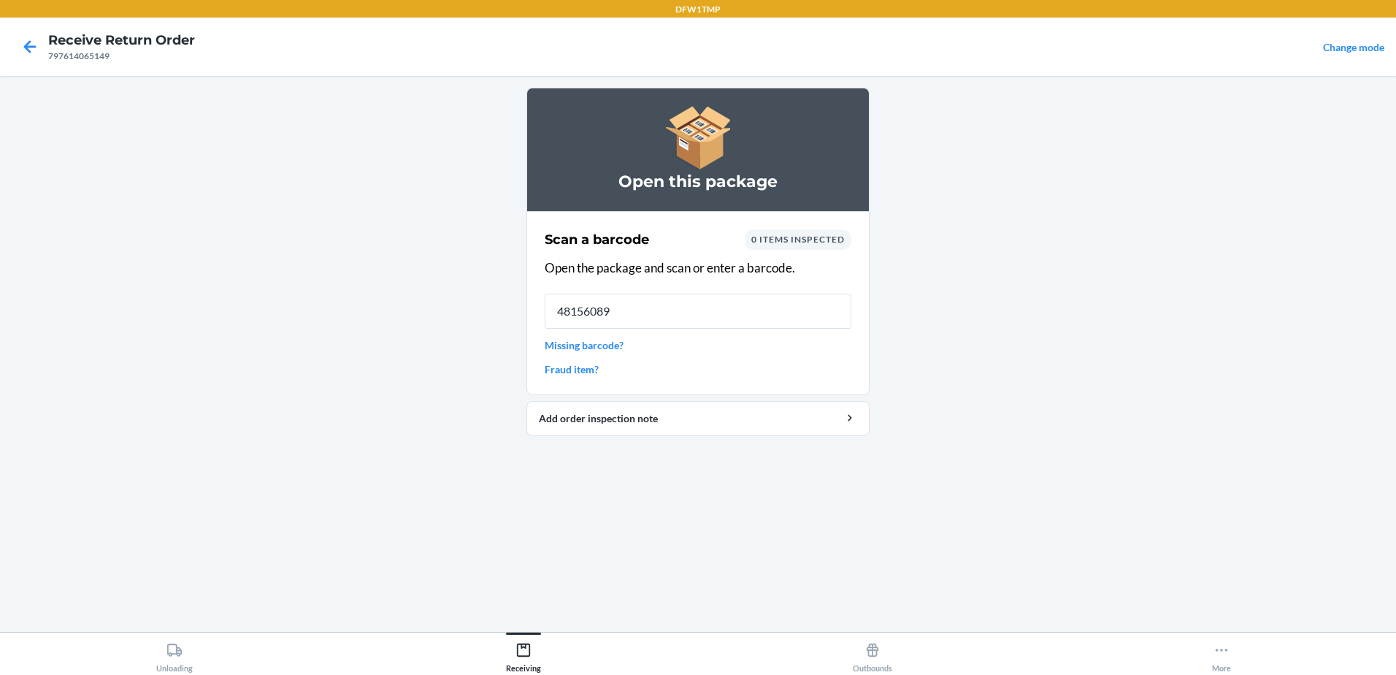
type input "481560897"
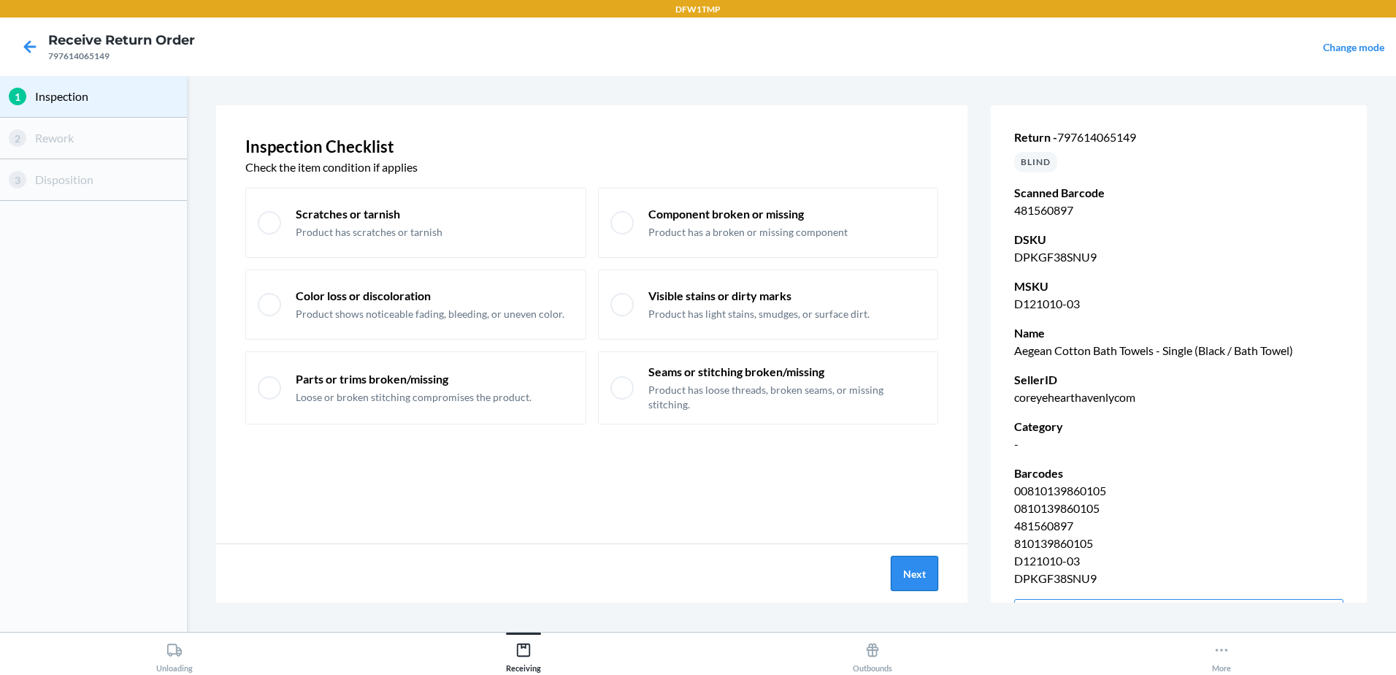
click at [930, 576] on button "Next" at bounding box center [914, 573] width 47 height 35
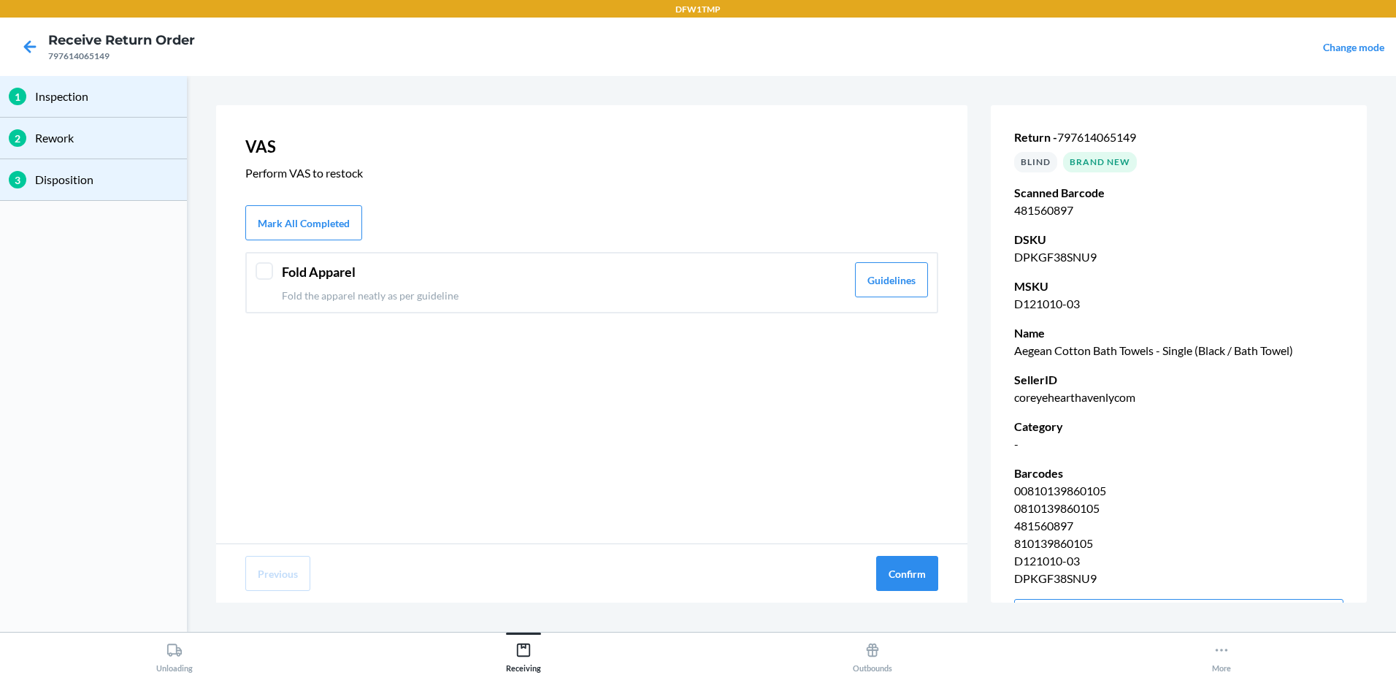
click at [628, 275] on header "Fold Apparel" at bounding box center [564, 272] width 564 height 20
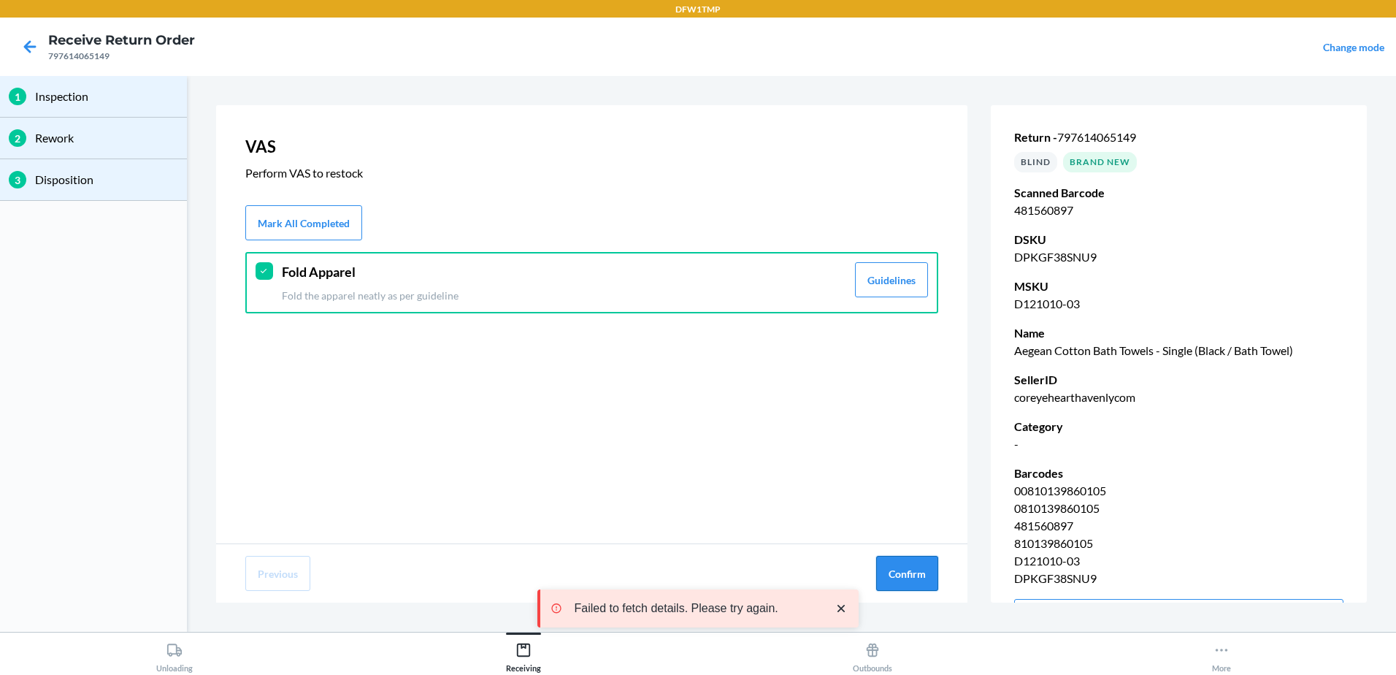
click at [934, 577] on button "Confirm" at bounding box center [907, 573] width 62 height 35
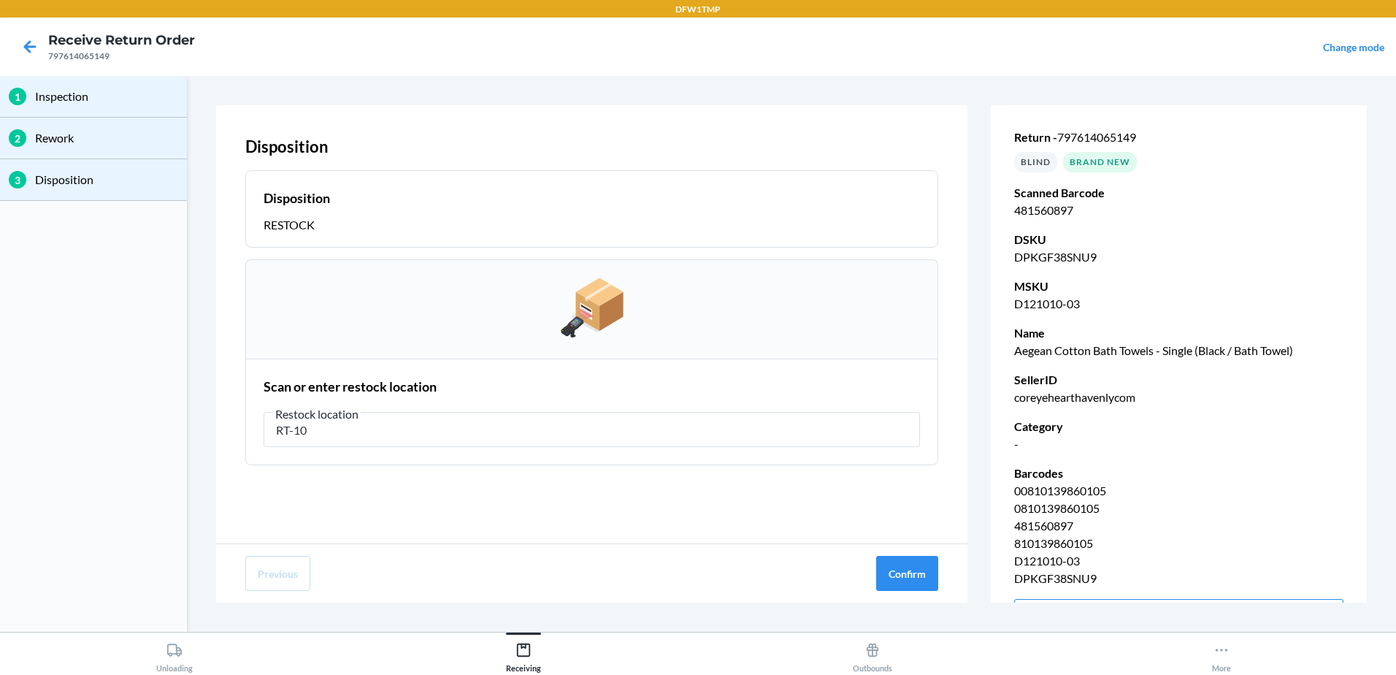
type input "RT-10"
click at [891, 583] on button "Confirm" at bounding box center [907, 573] width 62 height 35
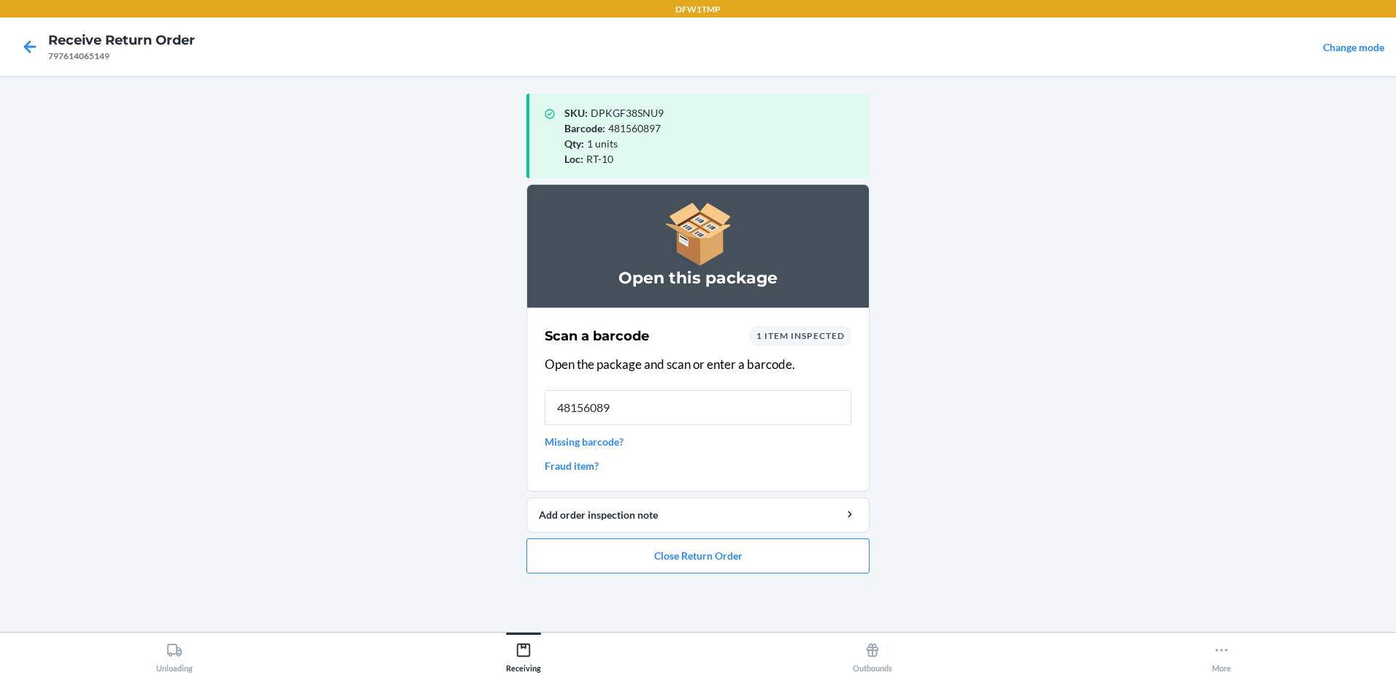
type input "481560897"
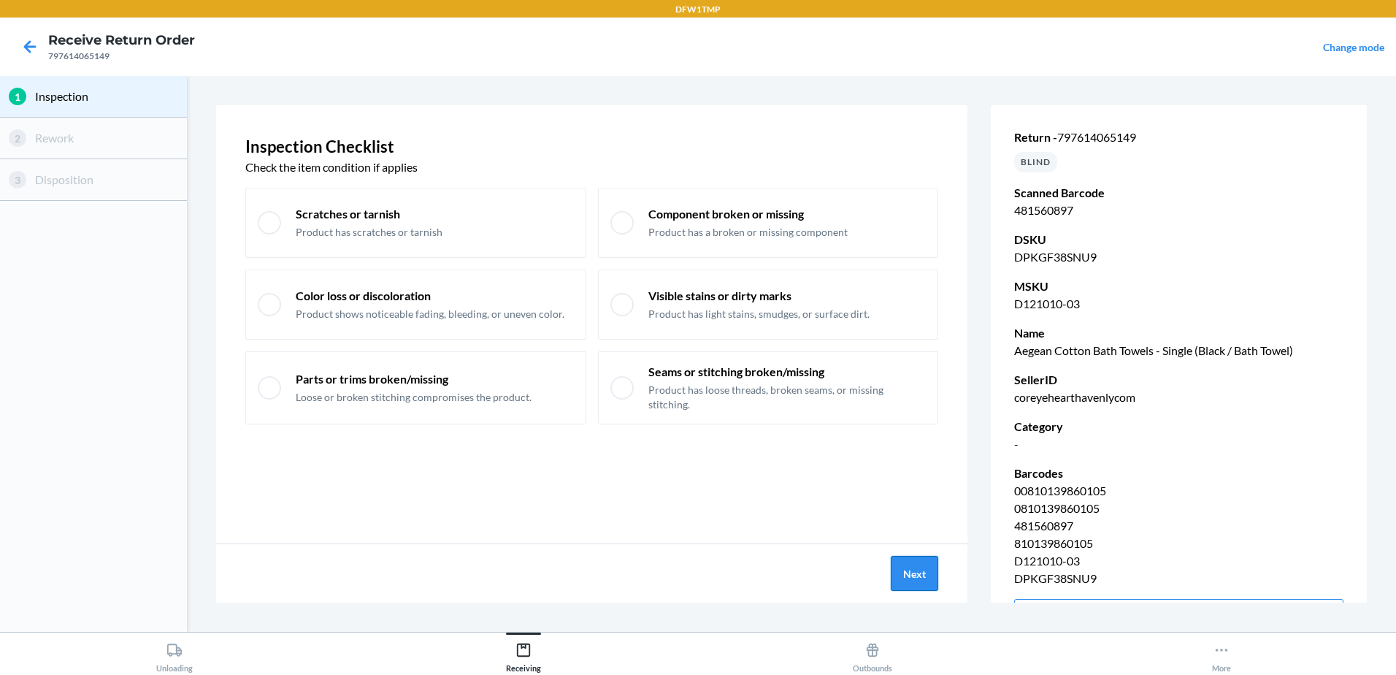
click at [919, 572] on button "Next" at bounding box center [914, 573] width 47 height 35
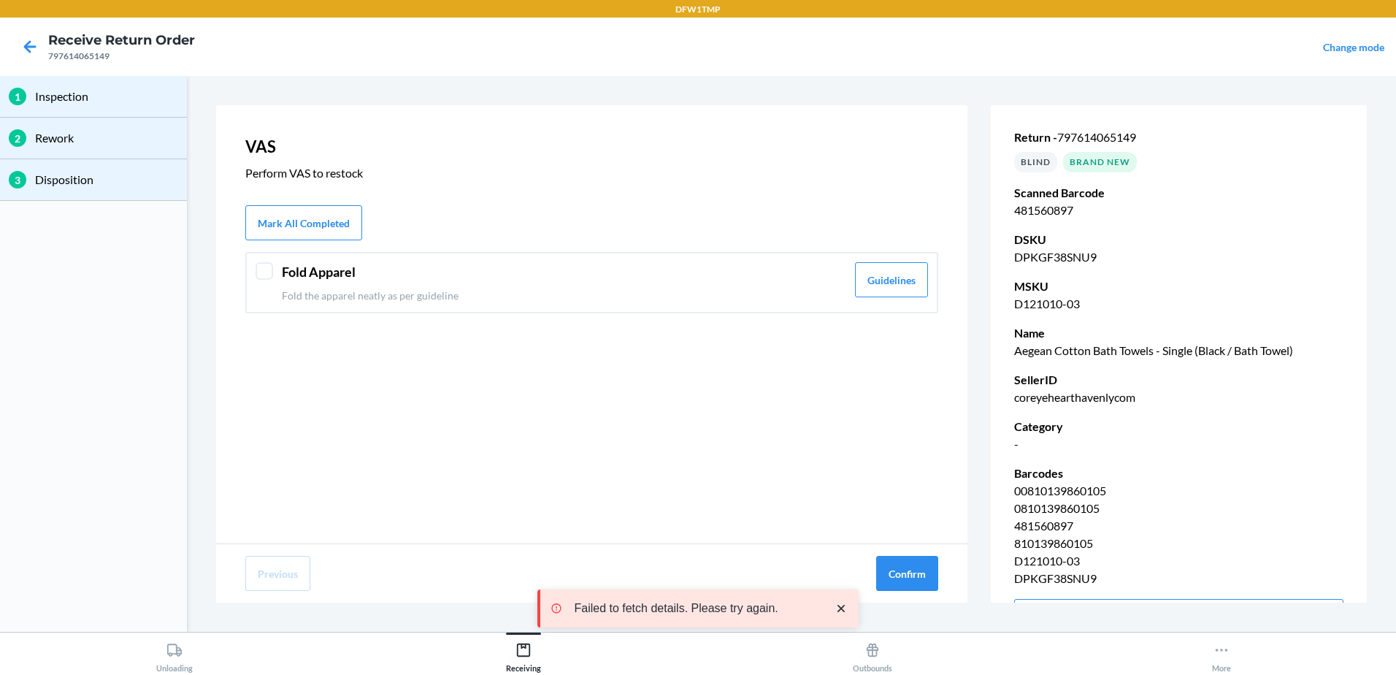
click at [605, 275] on header "Fold Apparel" at bounding box center [564, 272] width 564 height 20
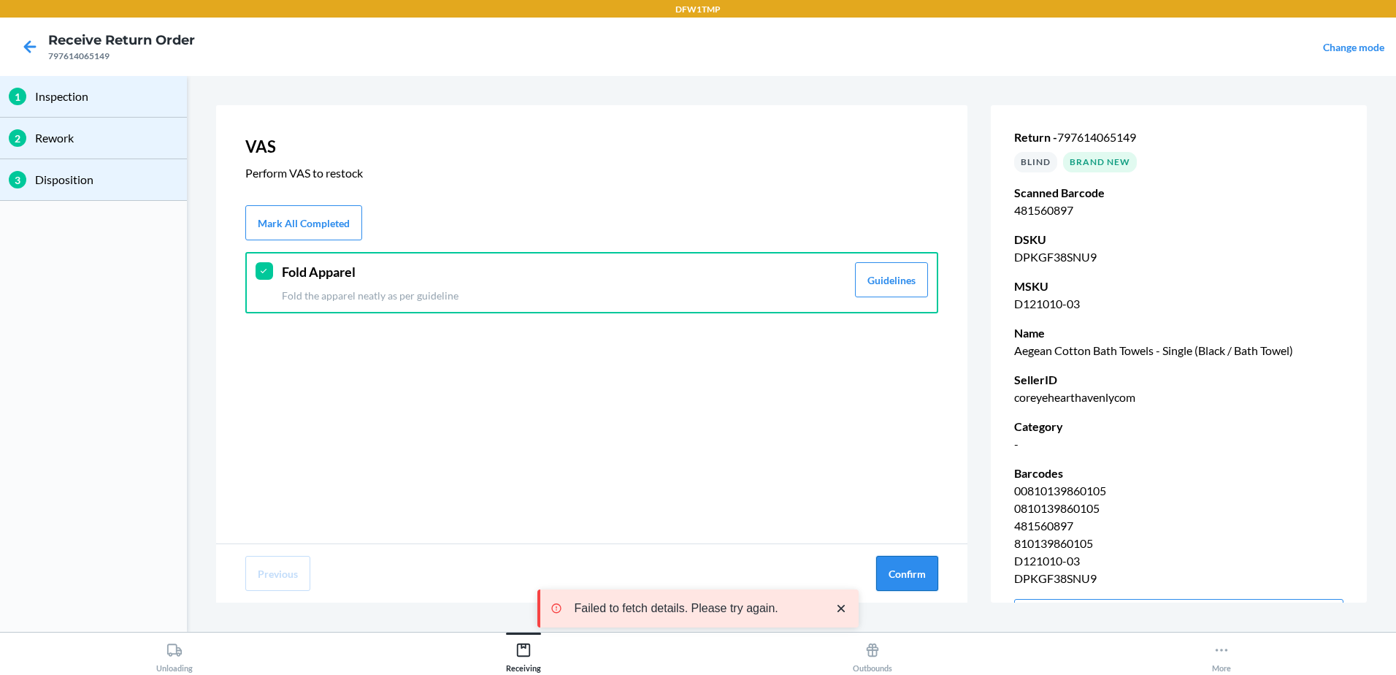
click at [908, 579] on button "Confirm" at bounding box center [907, 573] width 62 height 35
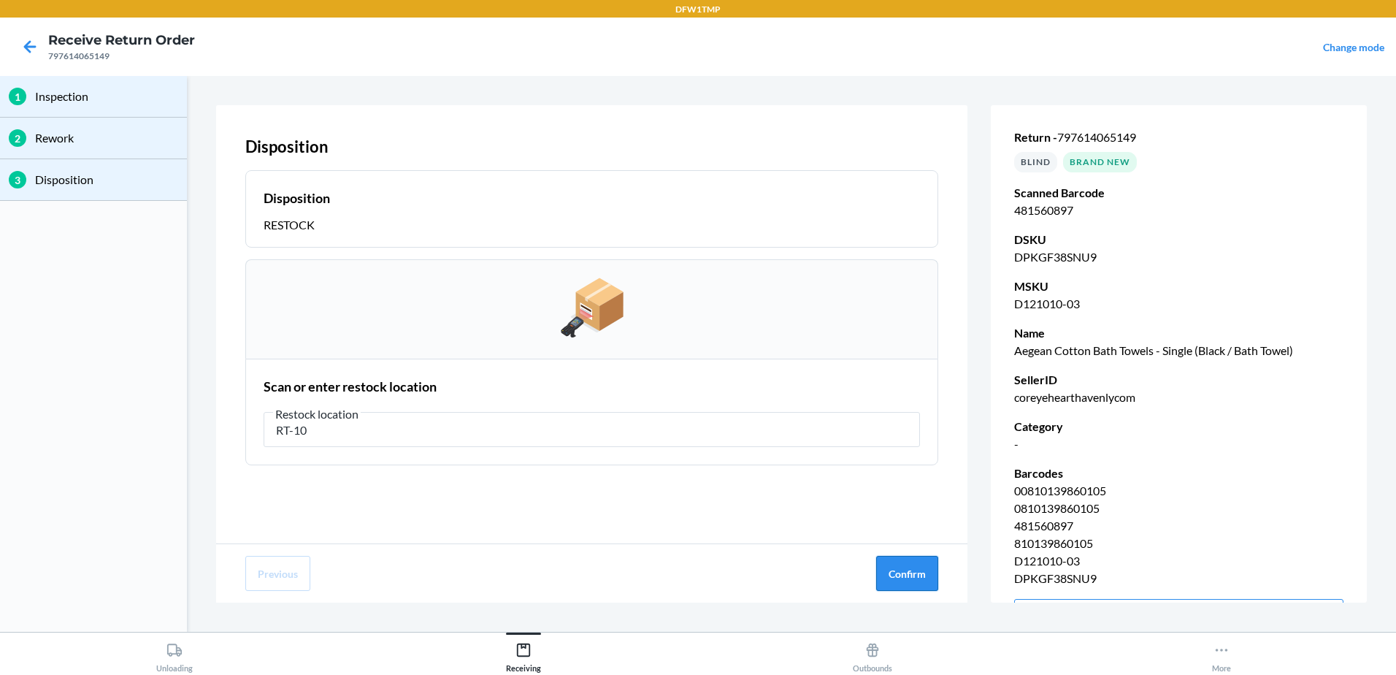
type input "RT-10"
click at [894, 578] on button "Confirm" at bounding box center [907, 573] width 62 height 35
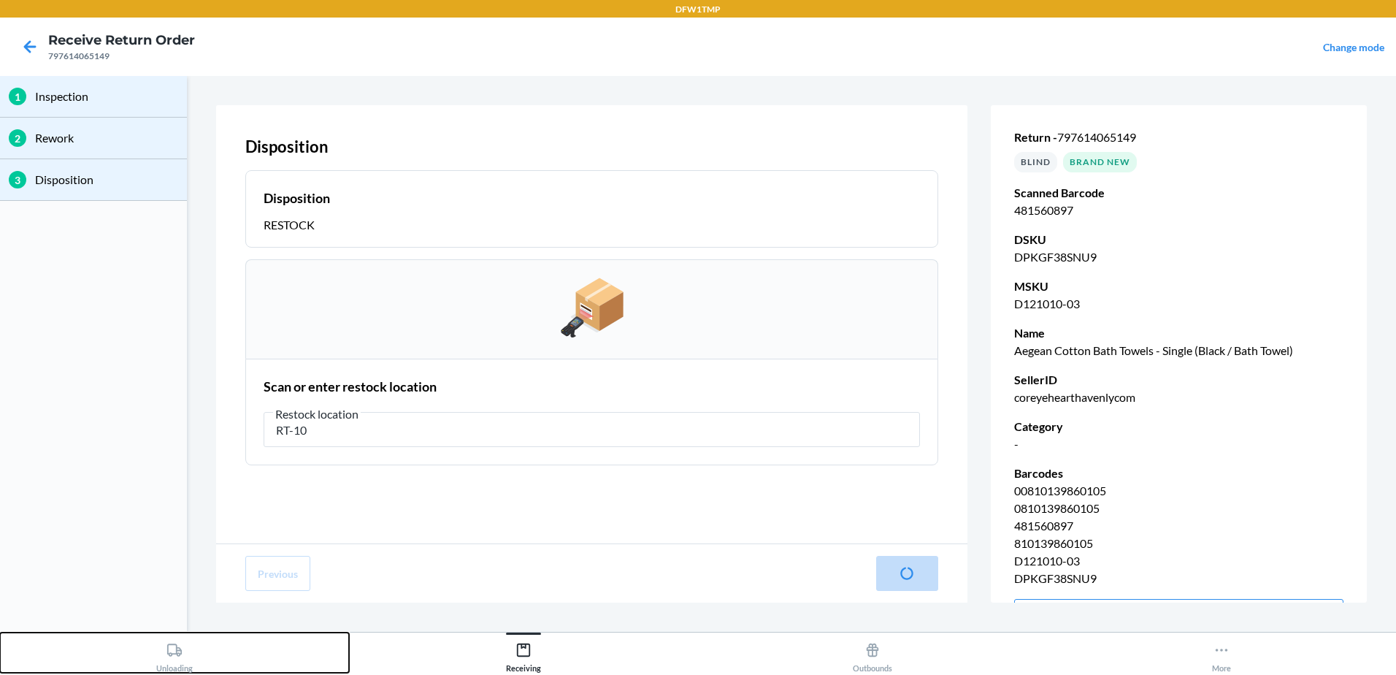
click at [183, 656] on div "Unloading" at bounding box center [174, 654] width 37 height 37
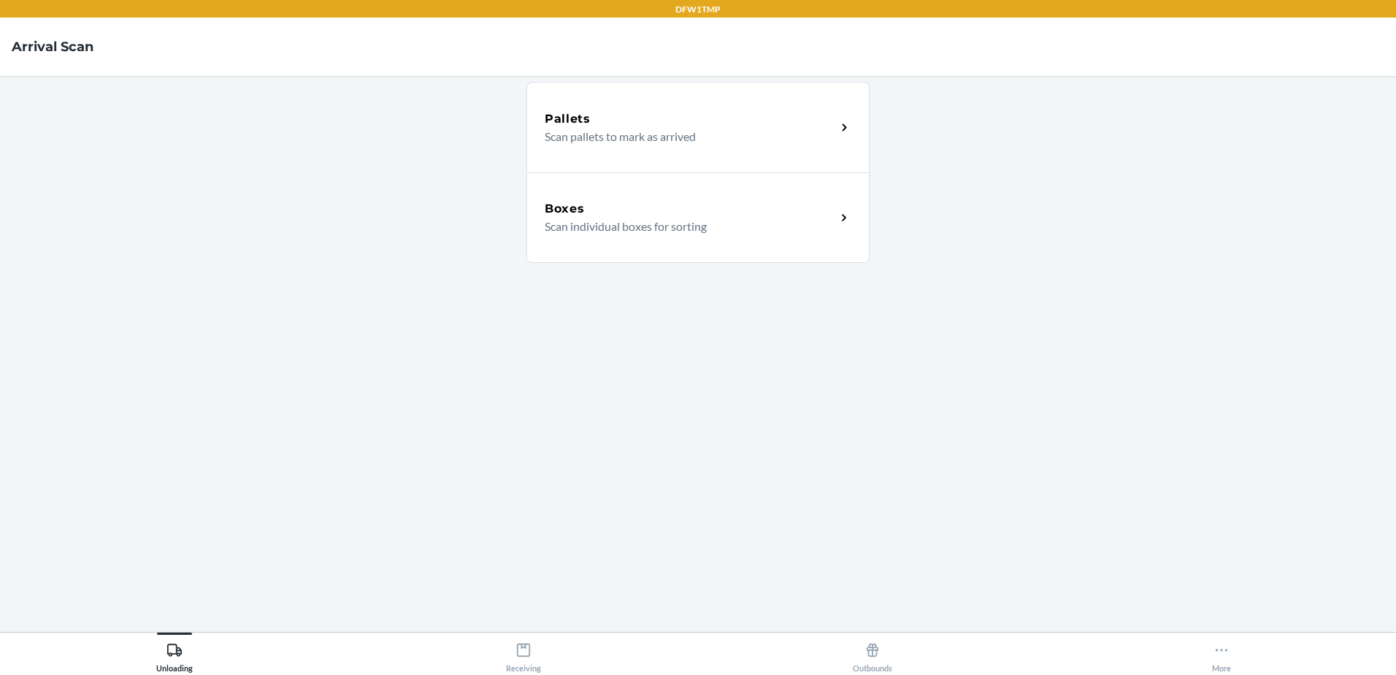
click at [778, 207] on div "Boxes" at bounding box center [690, 209] width 291 height 18
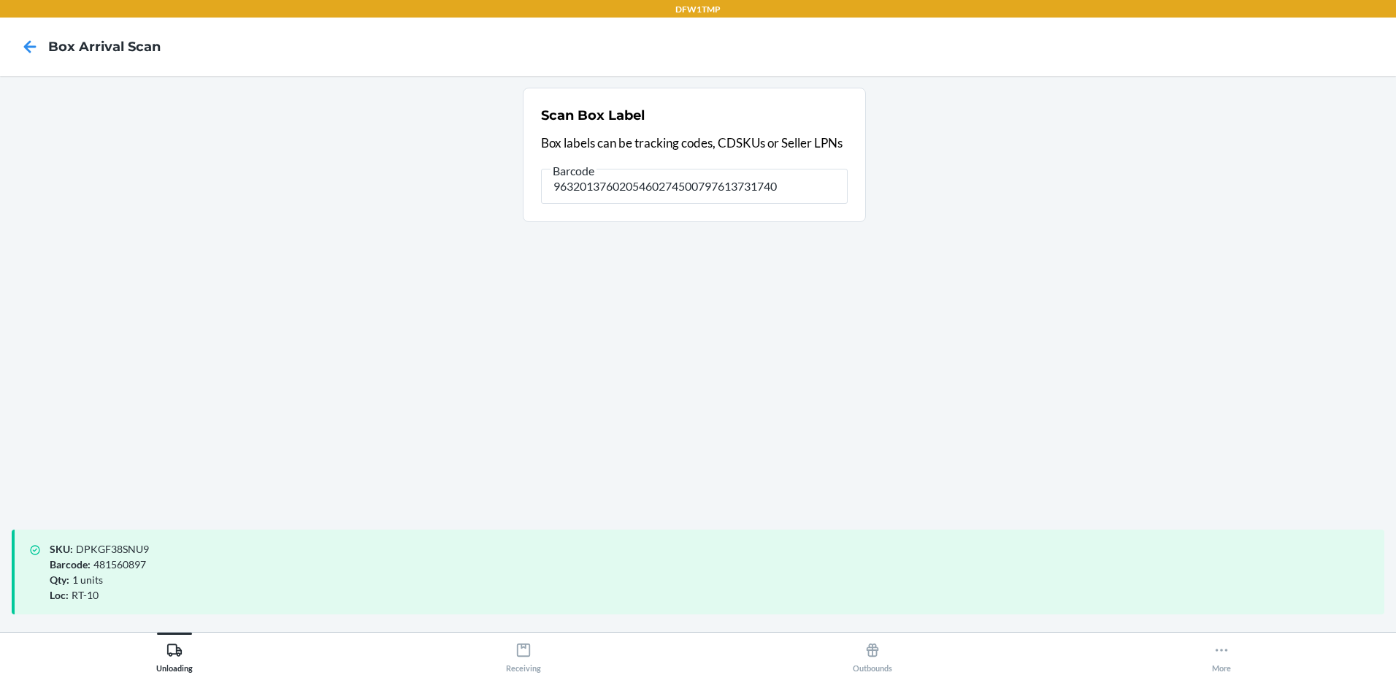
type input "9632013760205460274500797613731740"
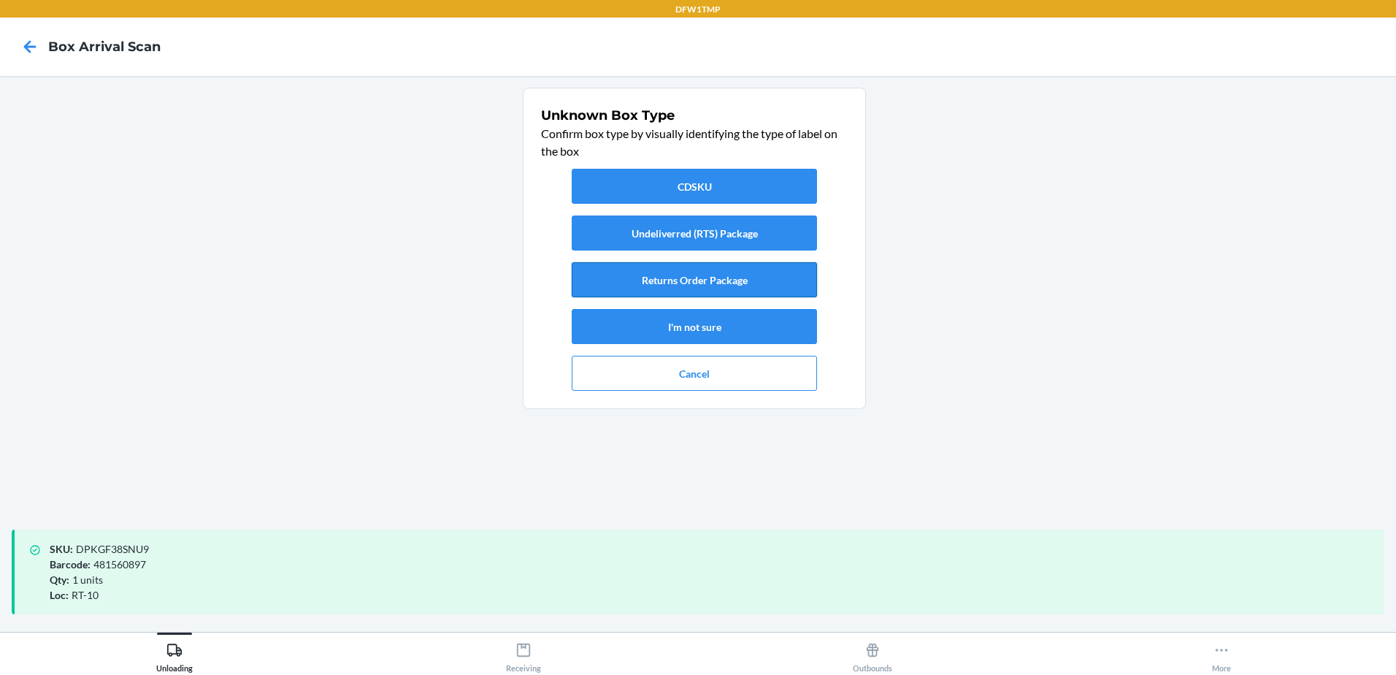
click at [783, 275] on button "Returns Order Package" at bounding box center [694, 279] width 245 height 35
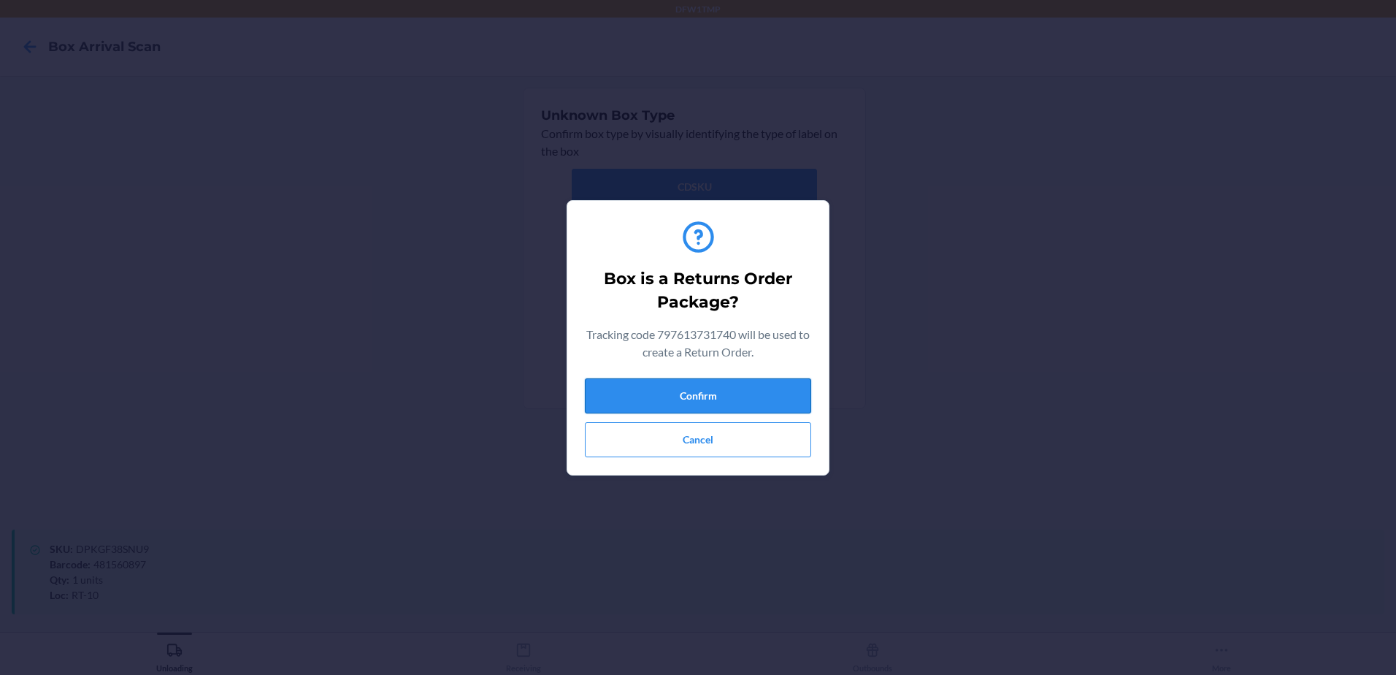
click at [720, 386] on button "Confirm" at bounding box center [698, 395] width 226 height 35
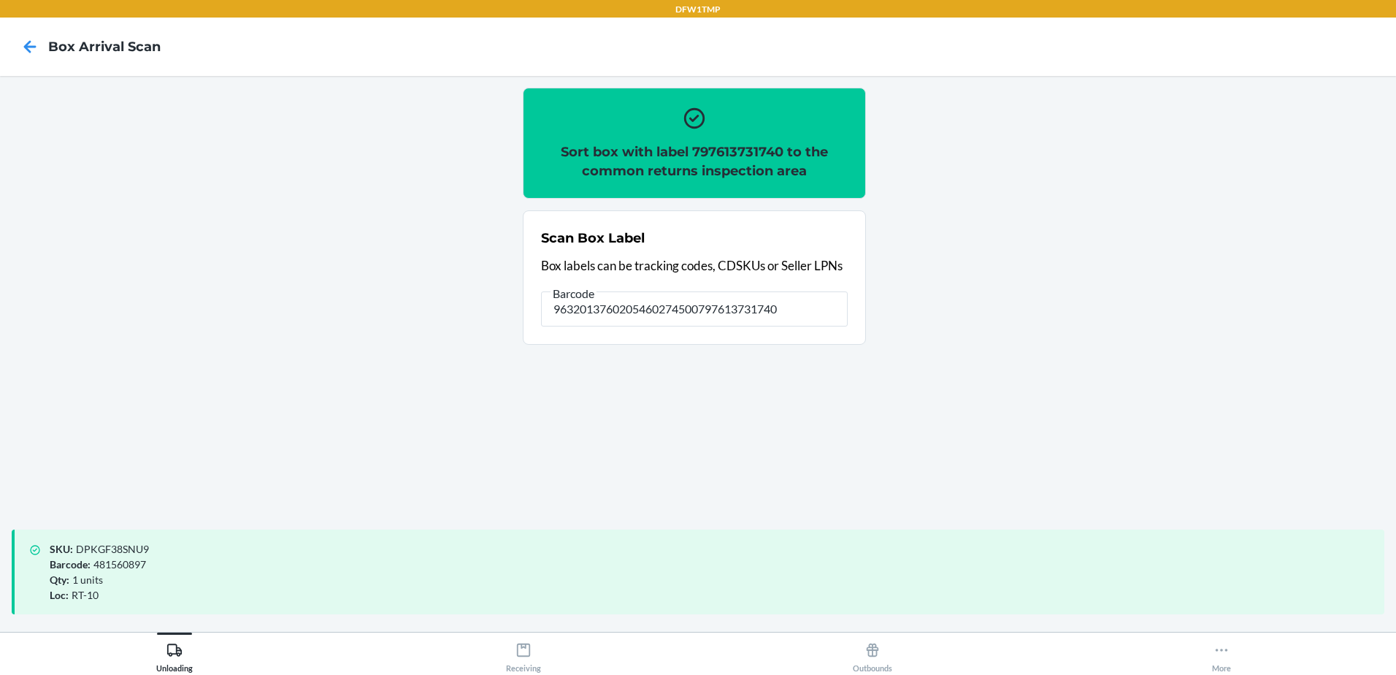
type input "9632013760205460274500797613731740"
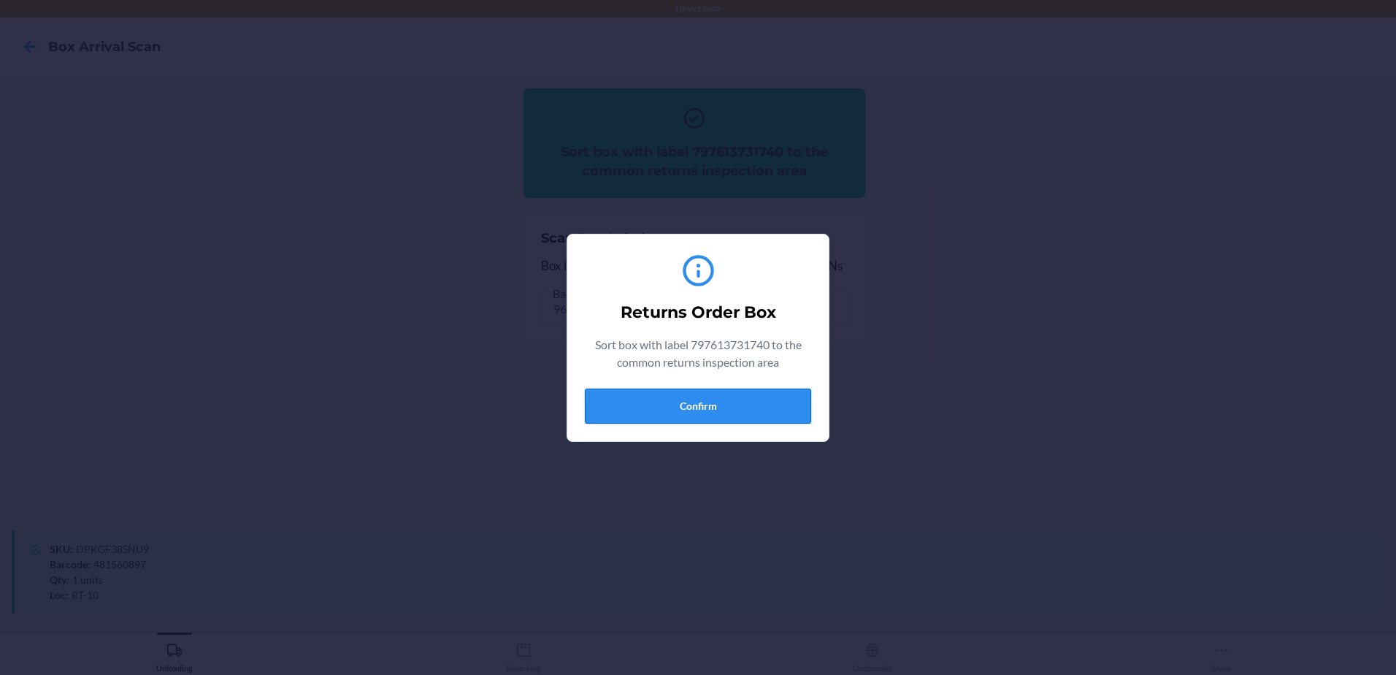
click at [702, 401] on button "Confirm" at bounding box center [698, 405] width 226 height 35
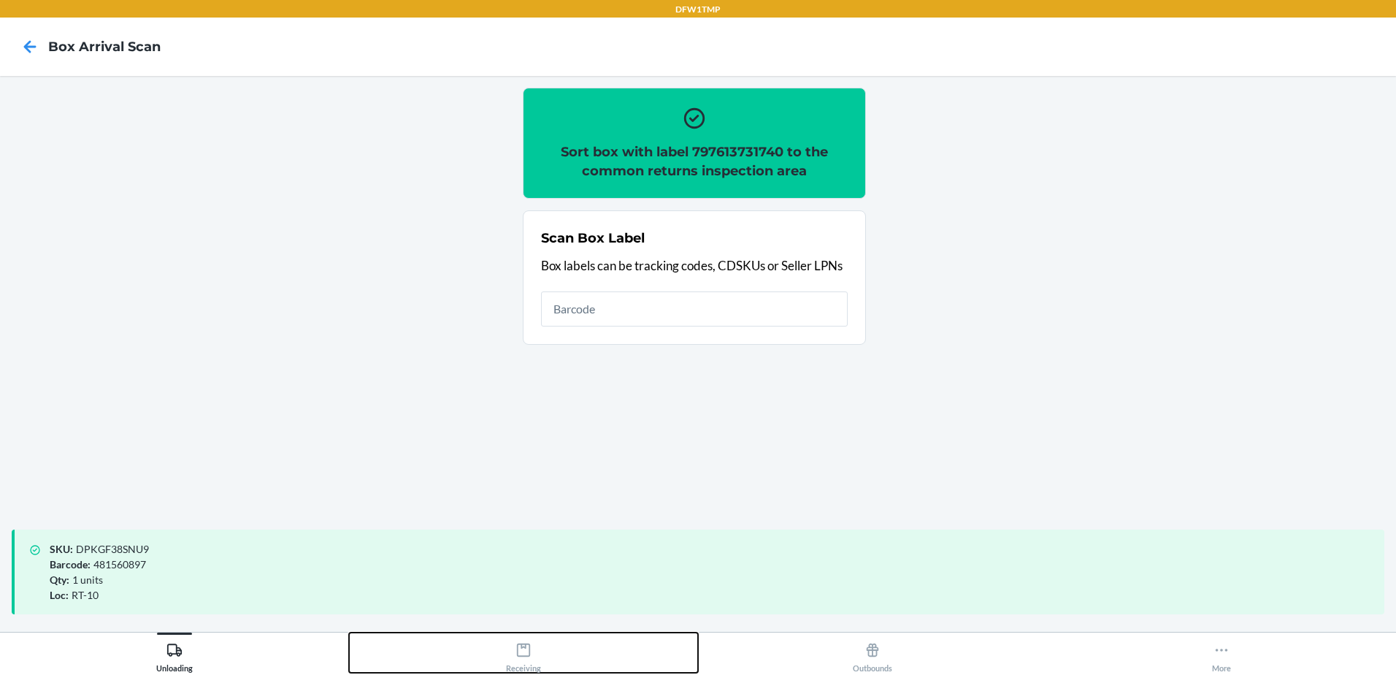
click at [544, 652] on button "Receiving" at bounding box center [523, 652] width 349 height 40
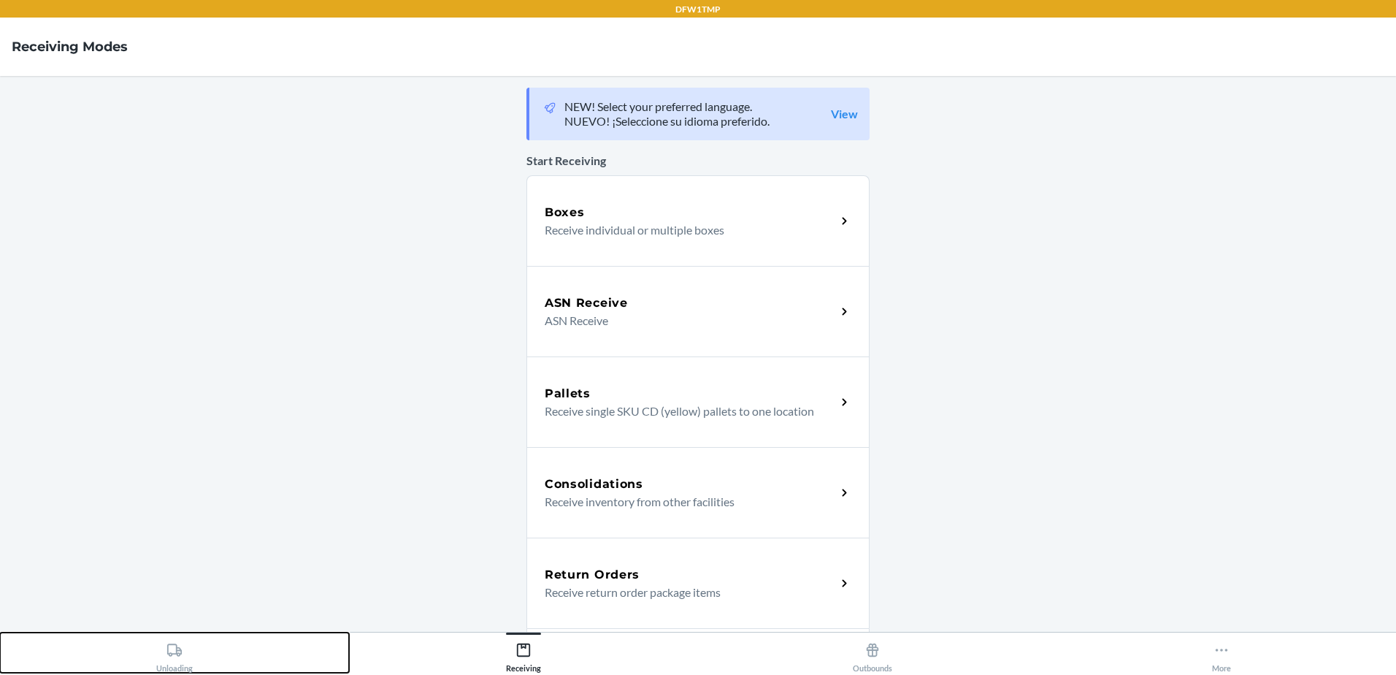
click at [255, 639] on button "Unloading" at bounding box center [174, 652] width 349 height 40
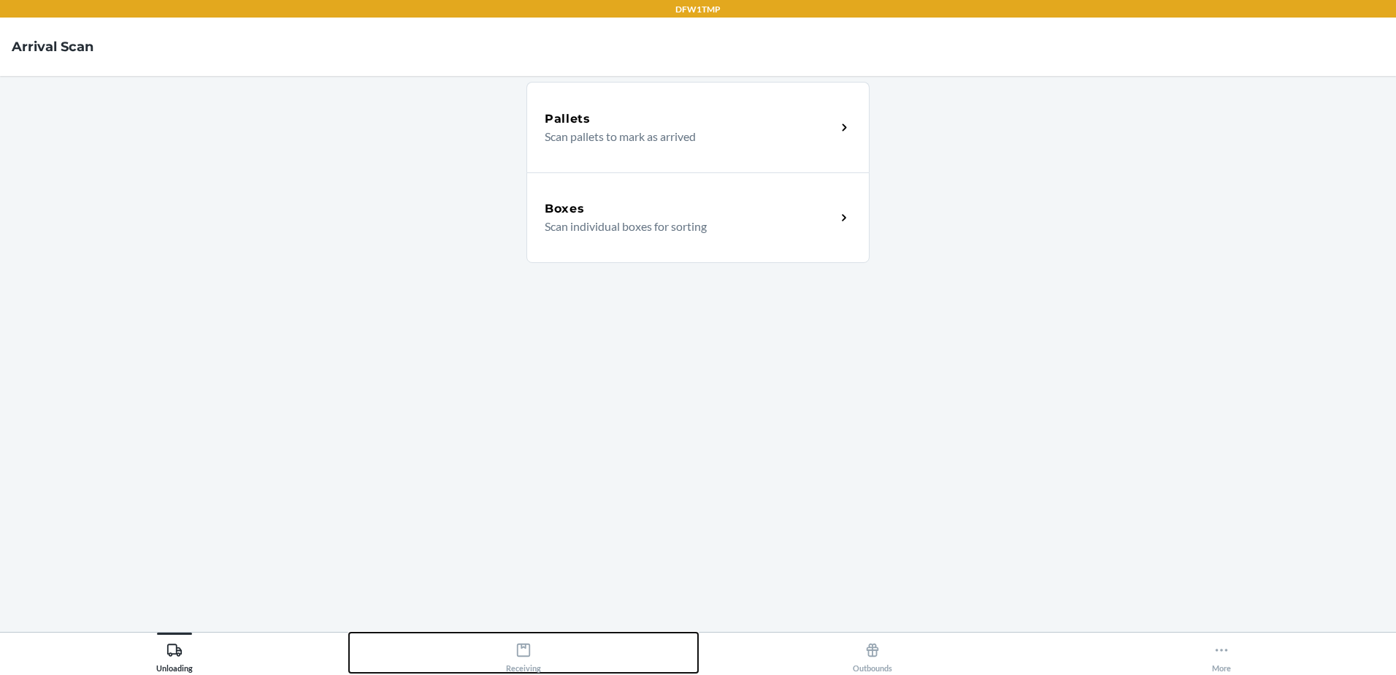
click at [497, 650] on button "Receiving" at bounding box center [523, 652] width 349 height 40
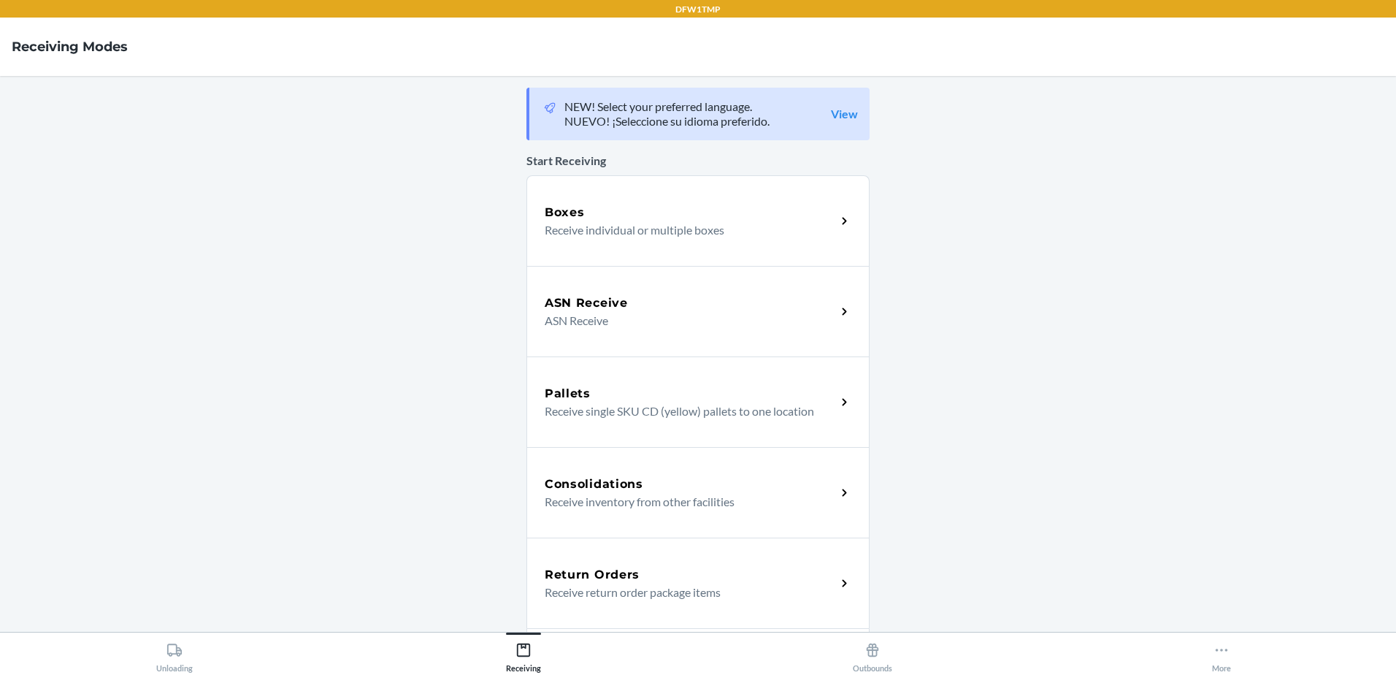
click at [656, 562] on div "Return Orders Receive return order package items" at bounding box center [697, 582] width 343 height 91
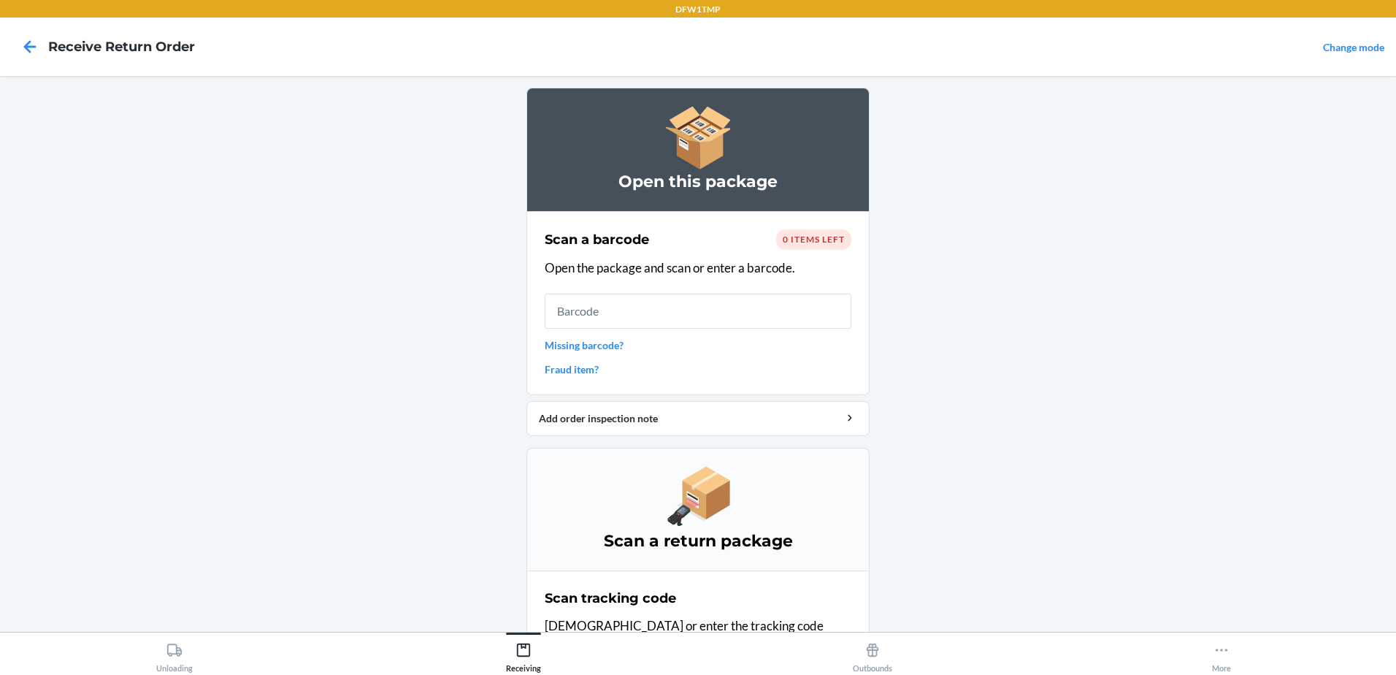
scroll to position [84, 0]
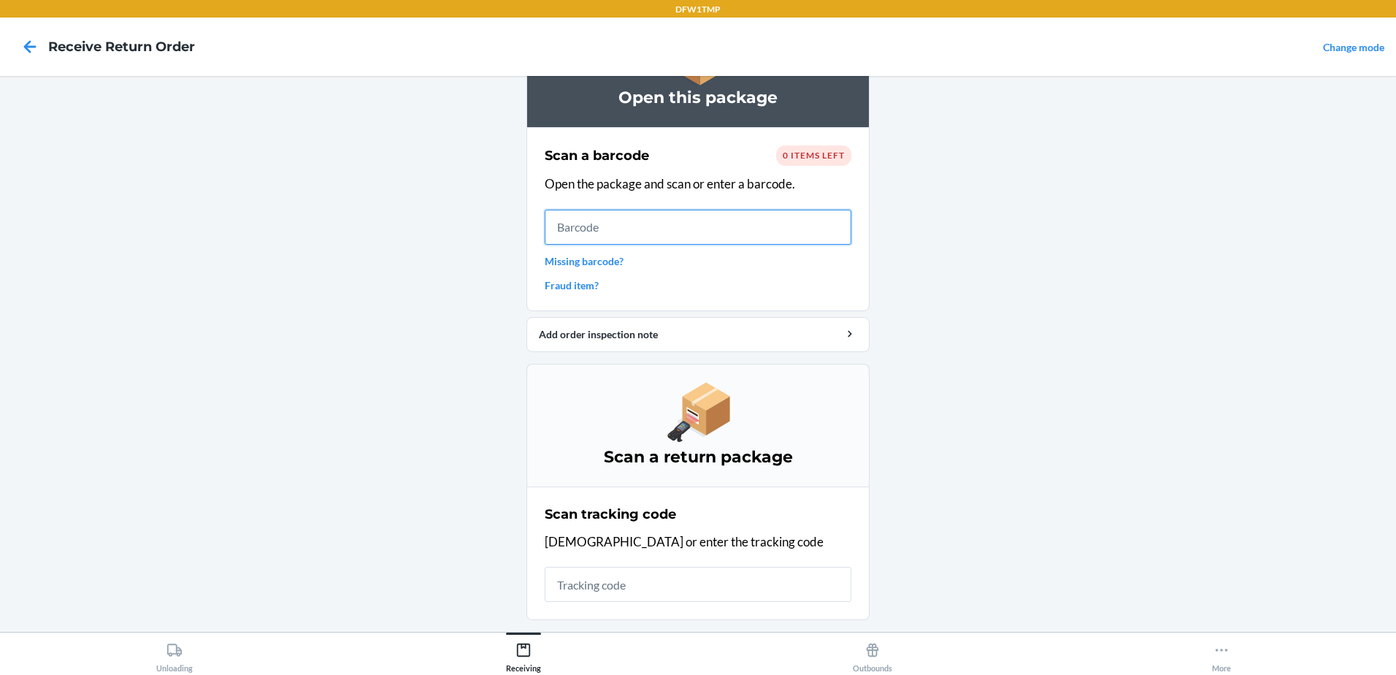
click at [754, 235] on input "text" at bounding box center [698, 227] width 307 height 35
click at [1072, 256] on main "Open this package Scan a barcode 0 items left Open the package and scan or ente…" at bounding box center [698, 354] width 1396 height 556
drag, startPoint x: 984, startPoint y: 299, endPoint x: 678, endPoint y: 237, distance: 312.2
click at [970, 304] on main "Open this package Scan a barcode 0 items left Open the package and scan or ente…" at bounding box center [698, 354] width 1396 height 556
click at [23, 49] on icon at bounding box center [30, 46] width 25 height 25
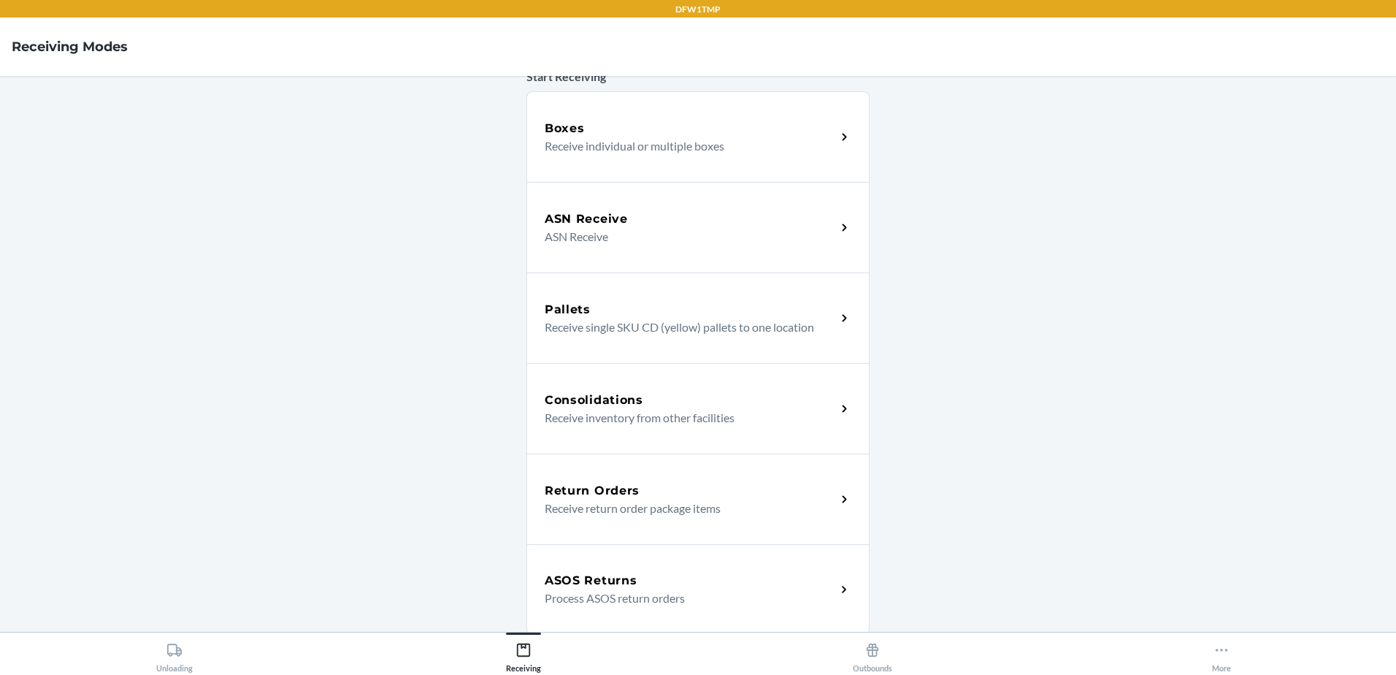
click at [676, 588] on div "ASOS Returns" at bounding box center [690, 581] width 291 height 18
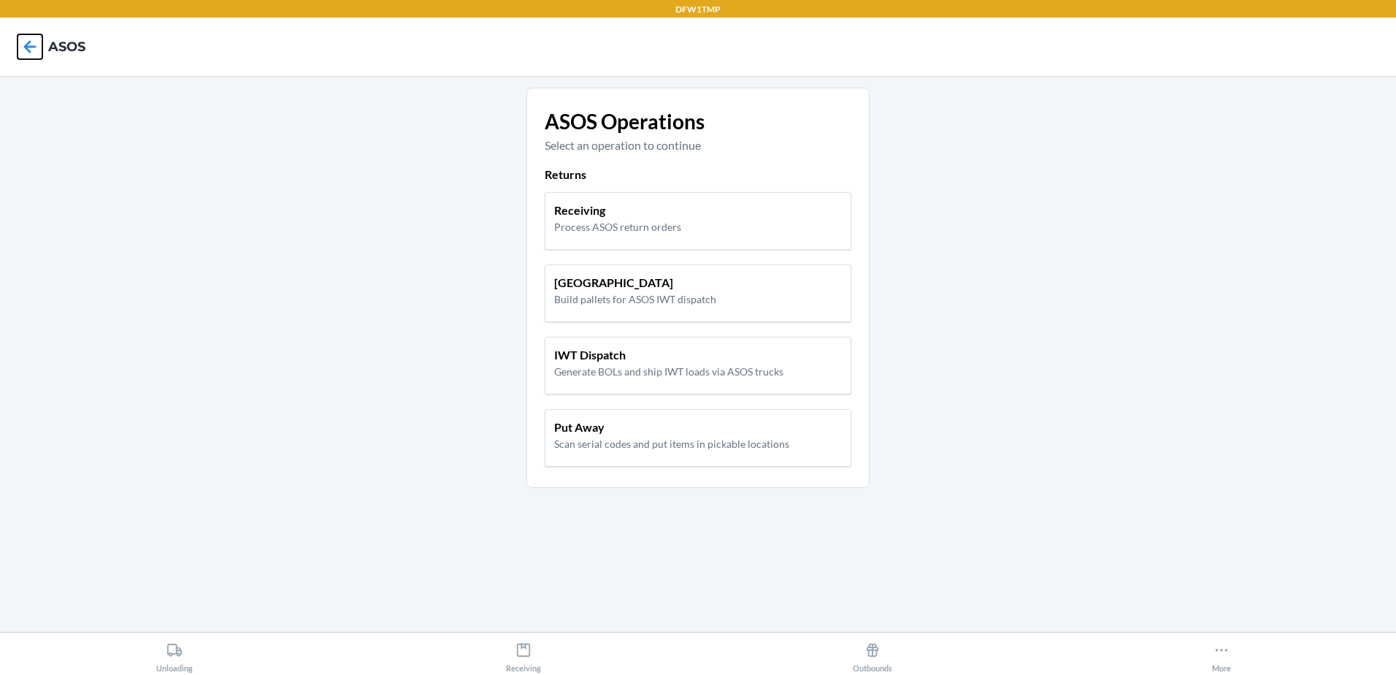
click at [27, 52] on icon at bounding box center [30, 46] width 25 height 25
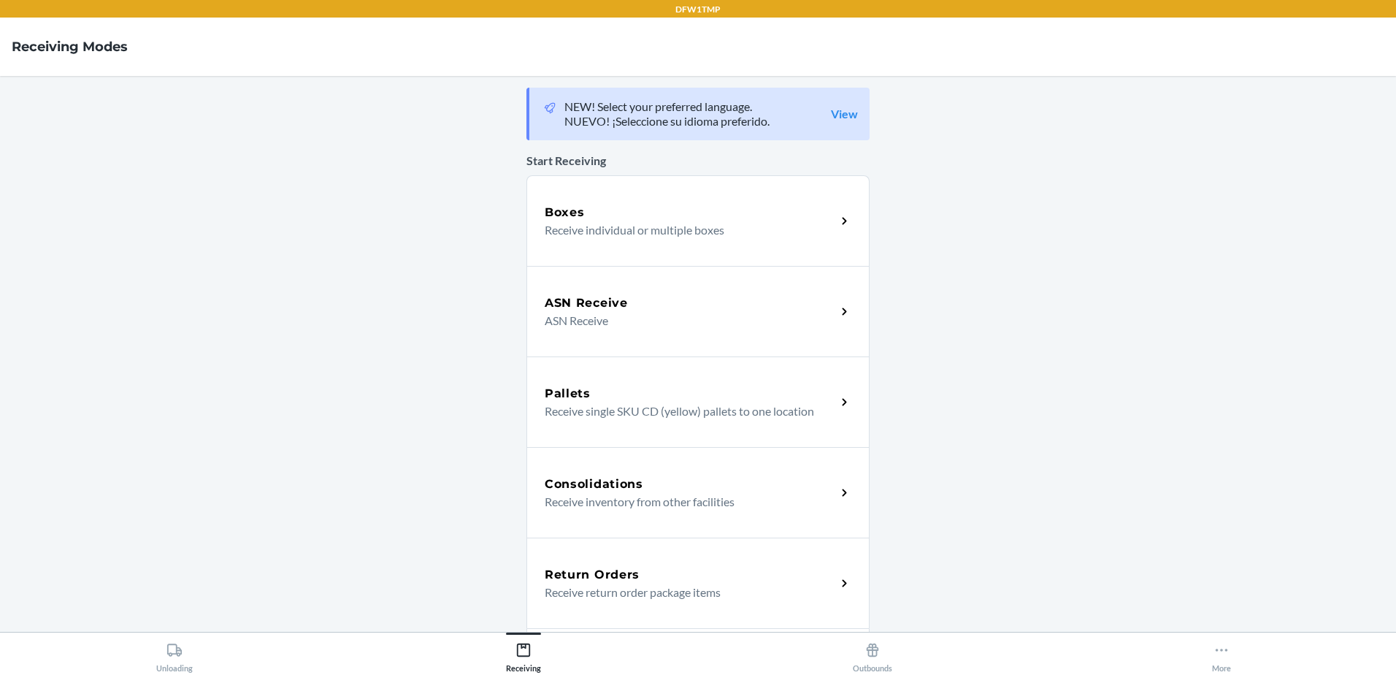
click at [619, 575] on h5 "Return Orders" at bounding box center [592, 575] width 95 height 18
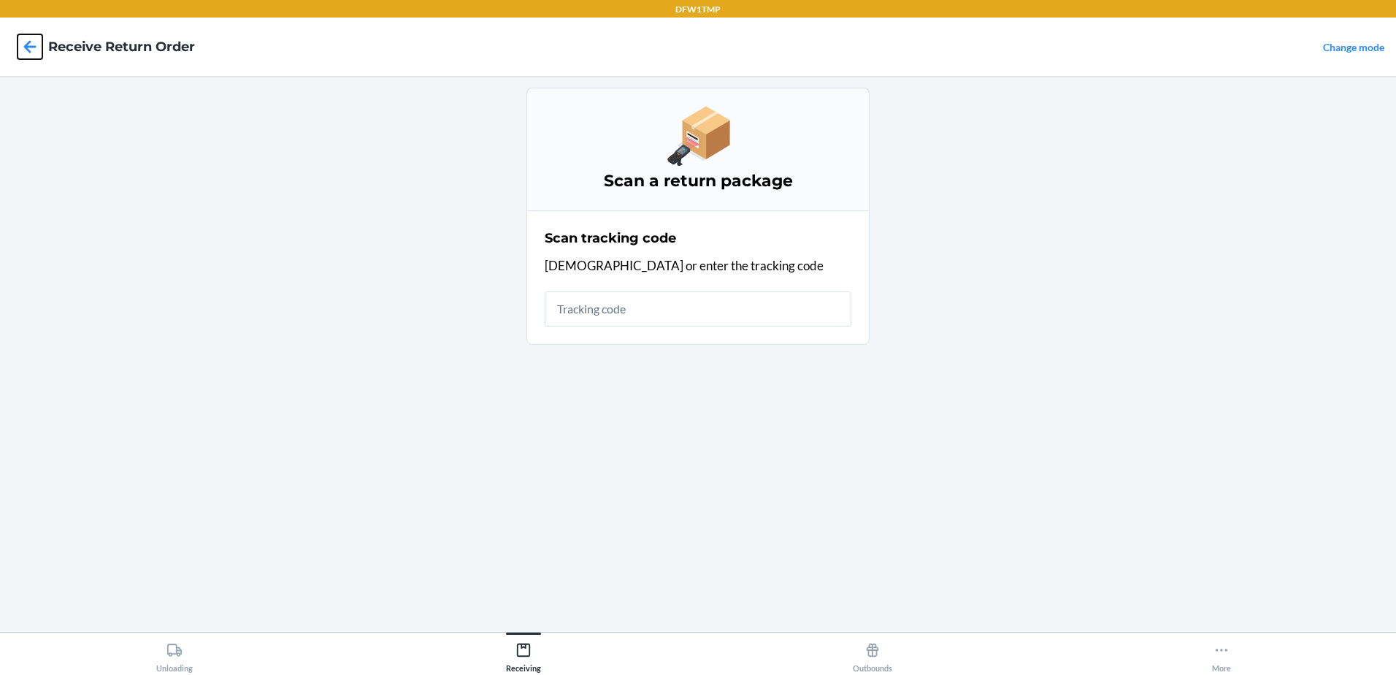
click at [38, 45] on icon at bounding box center [30, 46] width 25 height 25
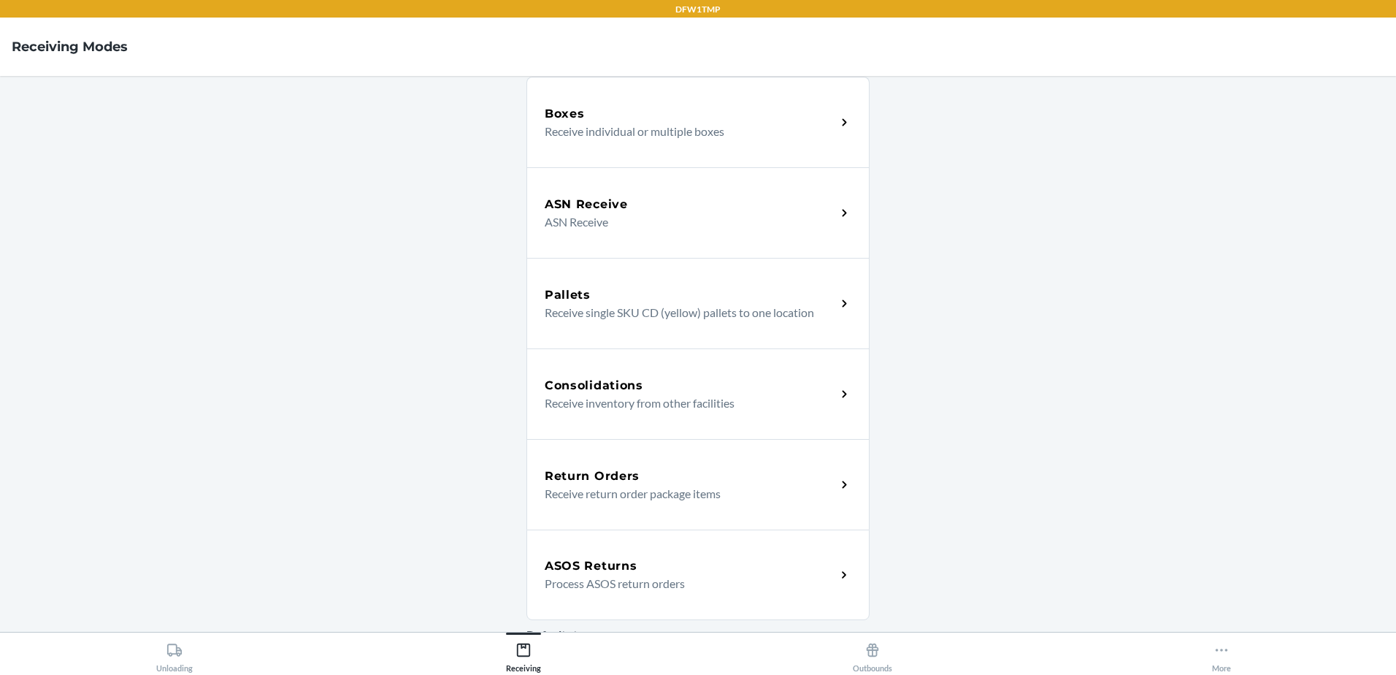
scroll to position [73, 0]
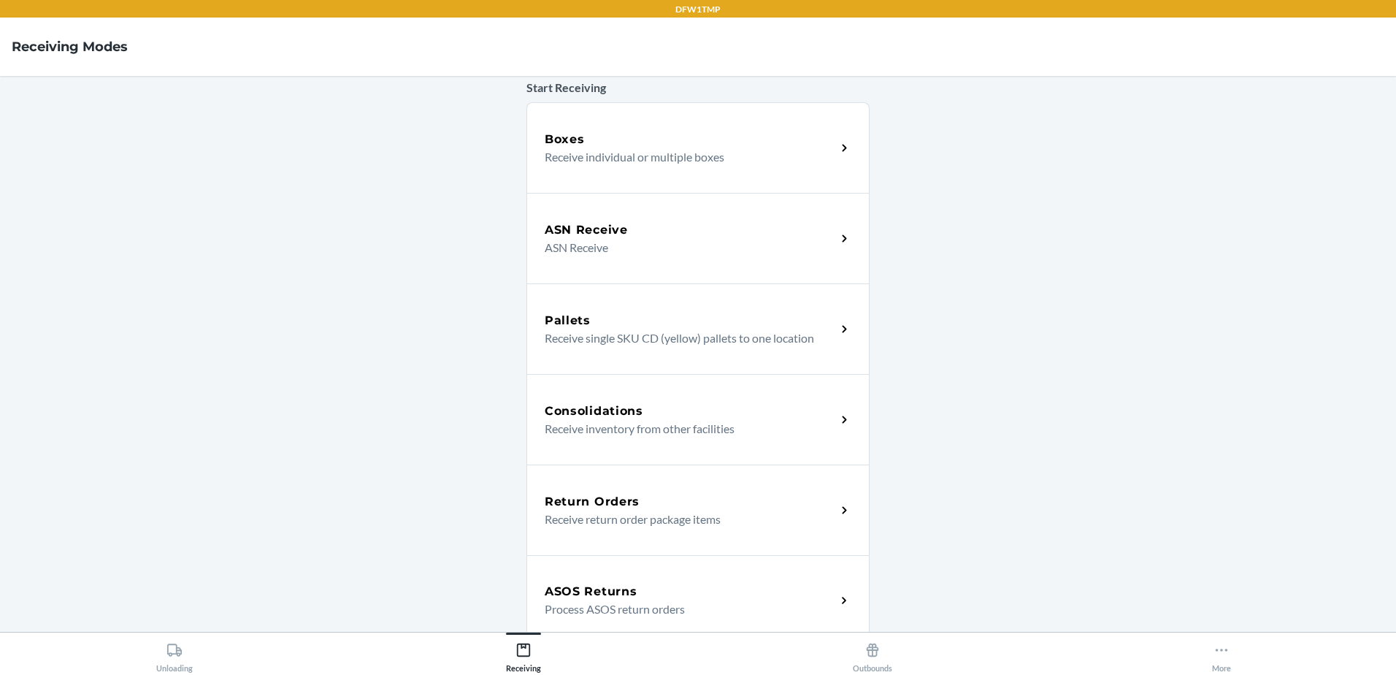
click at [721, 500] on div "Return Orders" at bounding box center [690, 502] width 291 height 18
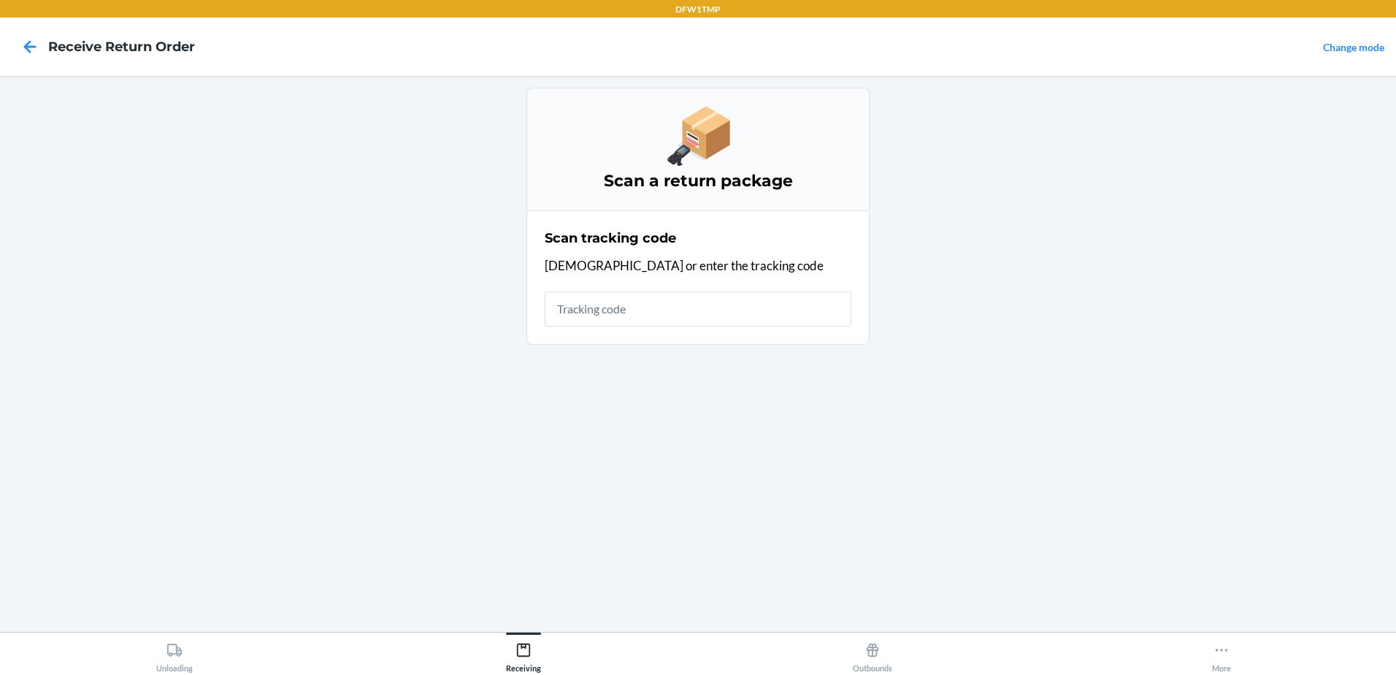
click at [659, 529] on div "Scan a return package Scan tracking code Scan or enter the tracking code" at bounding box center [697, 354] width 343 height 532
click at [648, 590] on div "Scan a return package Scan tracking code Scan or enter the tracking code" at bounding box center [697, 354] width 343 height 532
type input "047406158775"
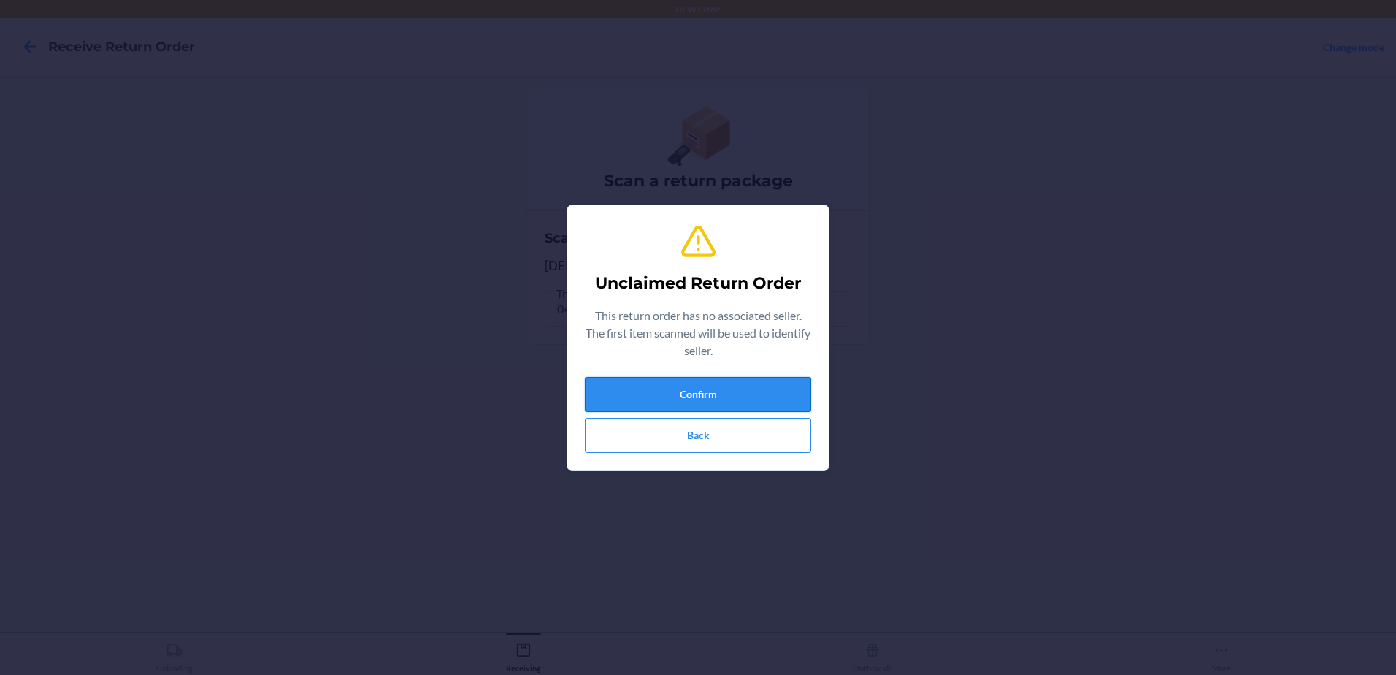
click at [746, 401] on button "Confirm" at bounding box center [698, 394] width 226 height 35
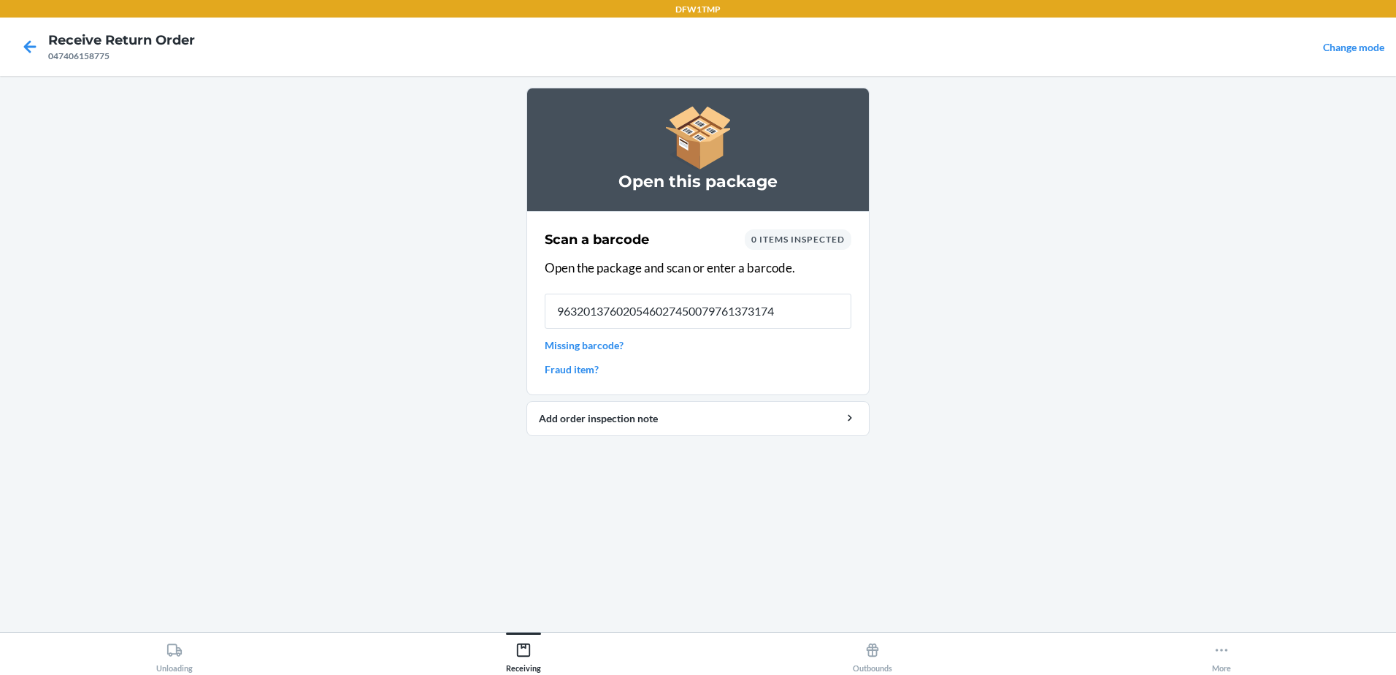
type input "9632013760205460274500797613731740"
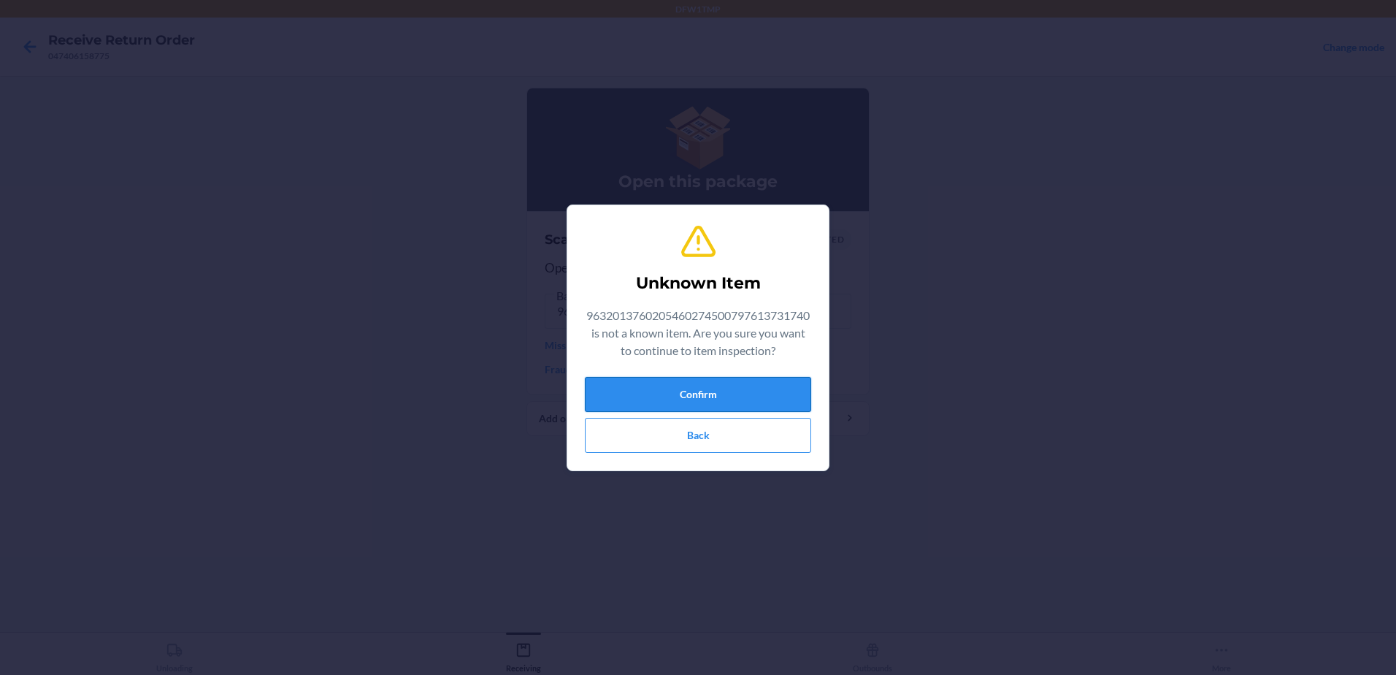
click at [681, 400] on button "Confirm" at bounding box center [698, 394] width 226 height 35
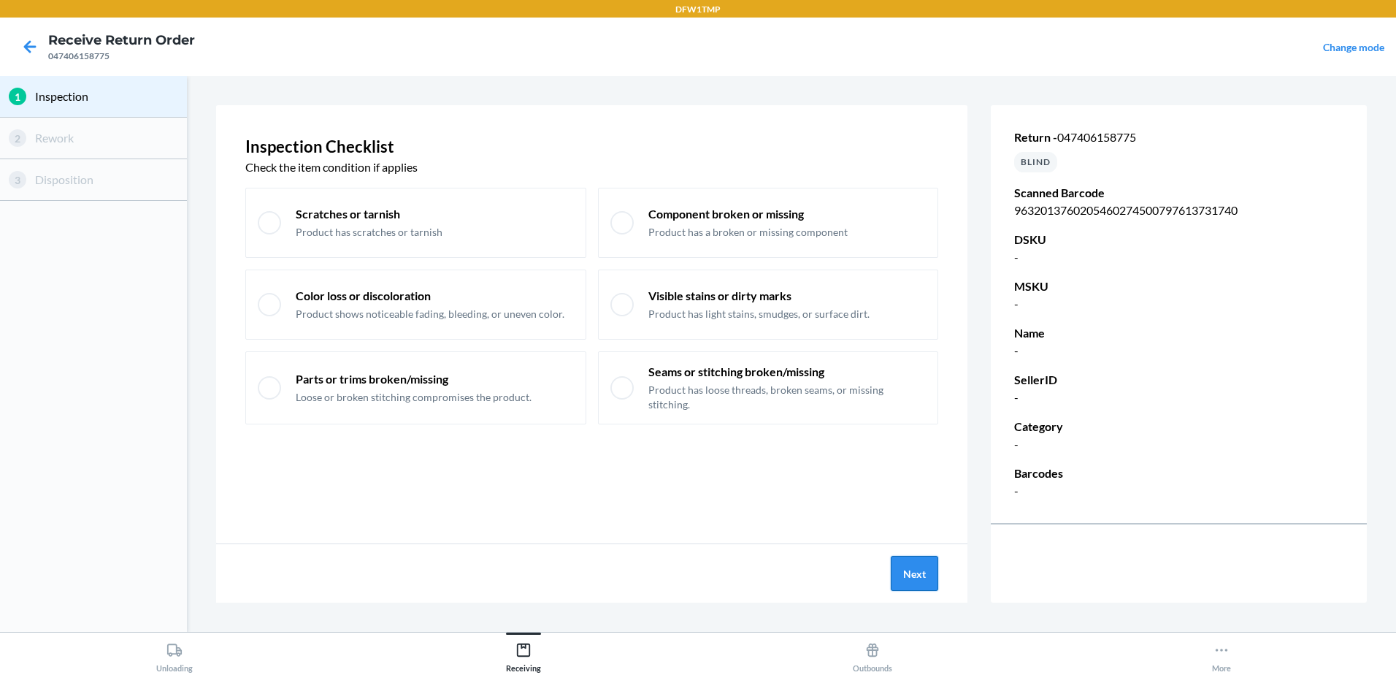
click at [916, 574] on button "Next" at bounding box center [914, 573] width 47 height 35
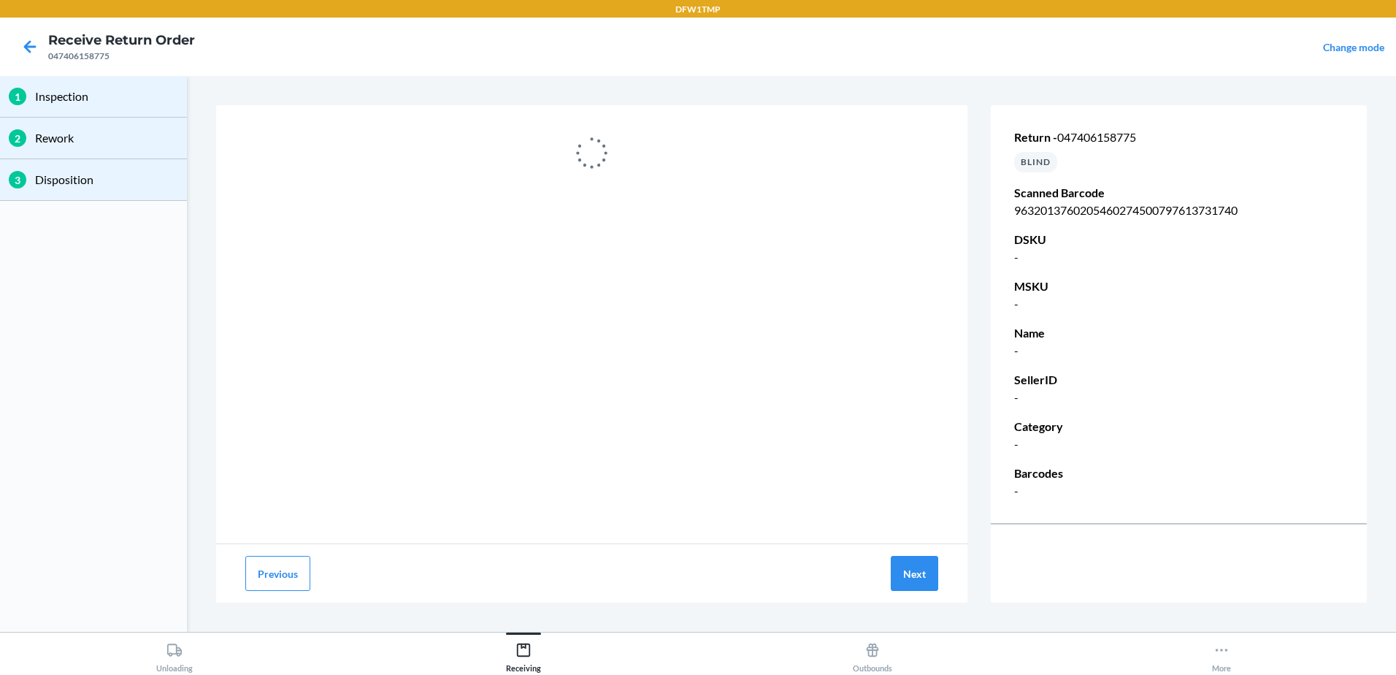
click at [941, 570] on div "Previous Next" at bounding box center [591, 573] width 751 height 58
click at [911, 564] on button "Next" at bounding box center [914, 573] width 47 height 35
click at [25, 54] on icon at bounding box center [30, 46] width 25 height 25
